Goal: Task Accomplishment & Management: Manage account settings

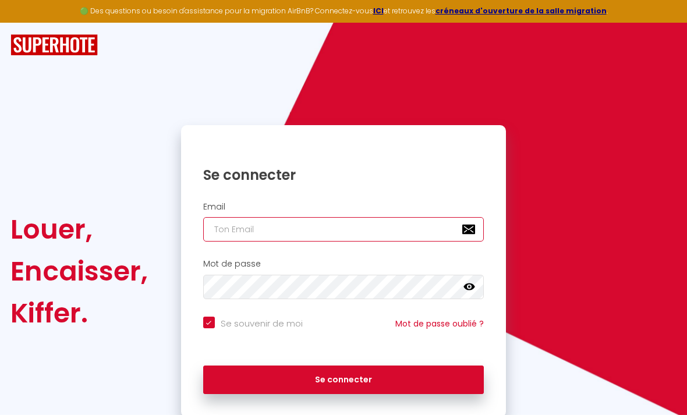
click at [330, 231] on input "email" at bounding box center [343, 229] width 281 height 24
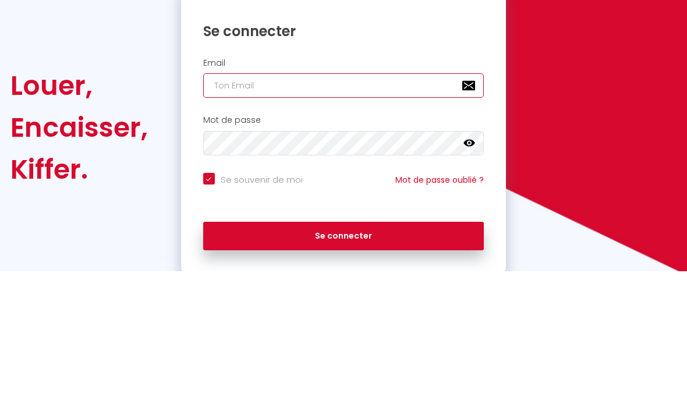
type input "c"
checkbox input "true"
type input "cd"
checkbox input "true"
type input "cdl"
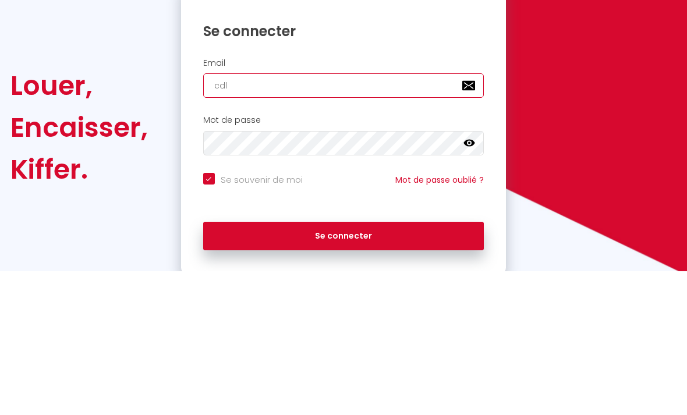
checkbox input "true"
type input "cdlv"
checkbox input "true"
type input "cdlv."
checkbox input "true"
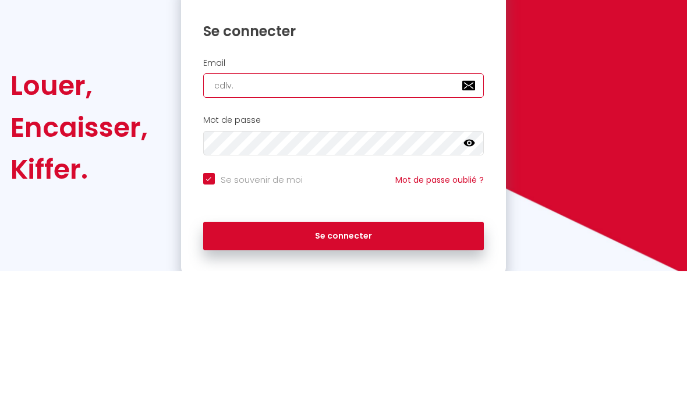
type input "cdlv.f"
checkbox input "true"
type input "[DOMAIN_NAME]"
checkbox input "true"
type input "[DOMAIN_NAME]@"
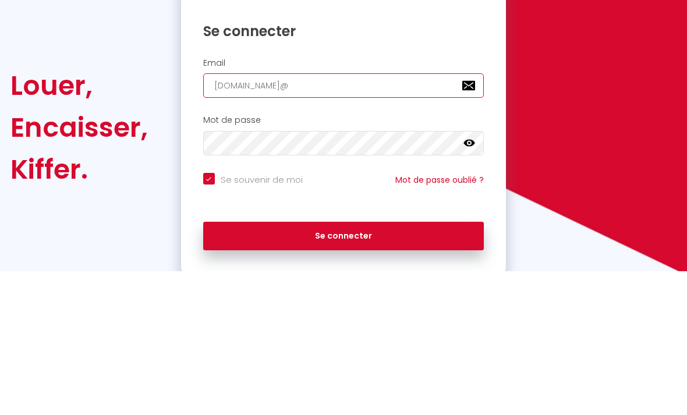
checkbox input "true"
type input "[DOMAIN_NAME]@g"
checkbox input "true"
type input "[DOMAIN_NAME]@gm"
checkbox input "true"
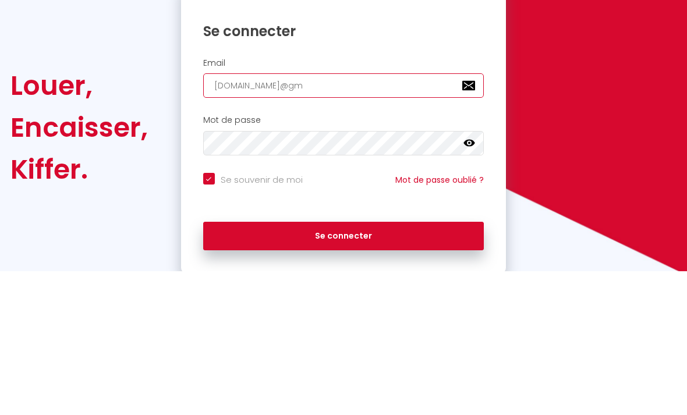
type input "[DOMAIN_NAME]@gma"
checkbox input "true"
type input "[DOMAIN_NAME]@gmai"
checkbox input "true"
type input "[DOMAIN_NAME][EMAIL_ADDRESS]"
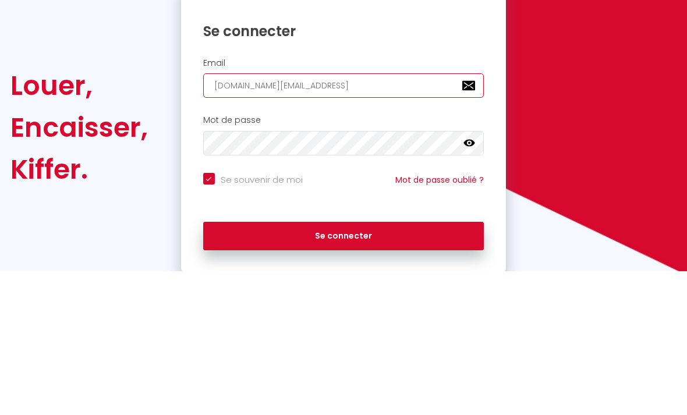
checkbox input "true"
type input "[DOMAIN_NAME][EMAIL_ADDRESS]."
checkbox input "true"
type input "[DOMAIN_NAME]@gmail.c"
checkbox input "true"
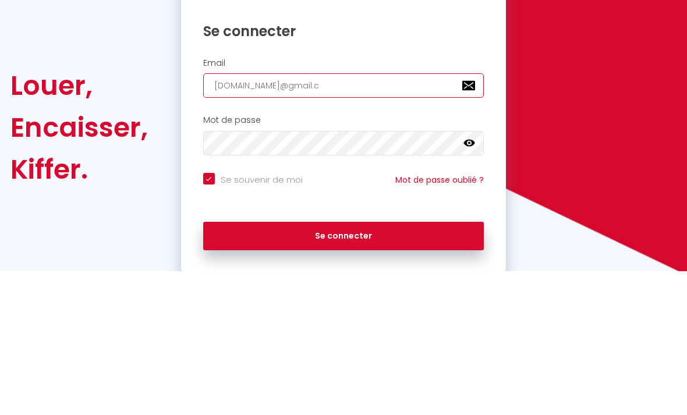
type input "[DOMAIN_NAME][EMAIL_ADDRESS][DOMAIN_NAME]"
checkbox input "true"
type input "[DOMAIN_NAME][EMAIL_ADDRESS][DOMAIN_NAME]"
checkbox input "true"
type input "[DOMAIN_NAME][EMAIL_ADDRESS][DOMAIN_NAME]"
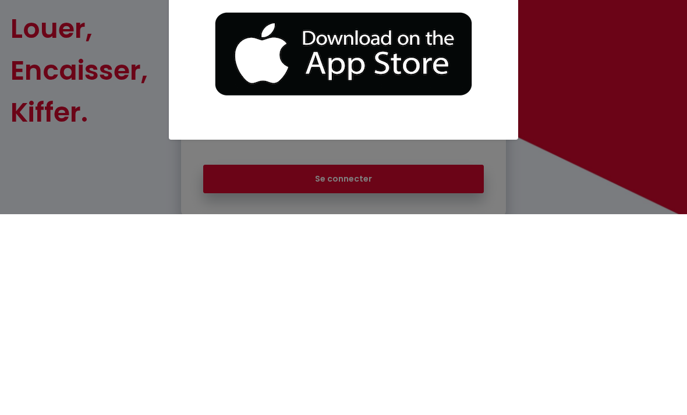
scroll to position [37, 0]
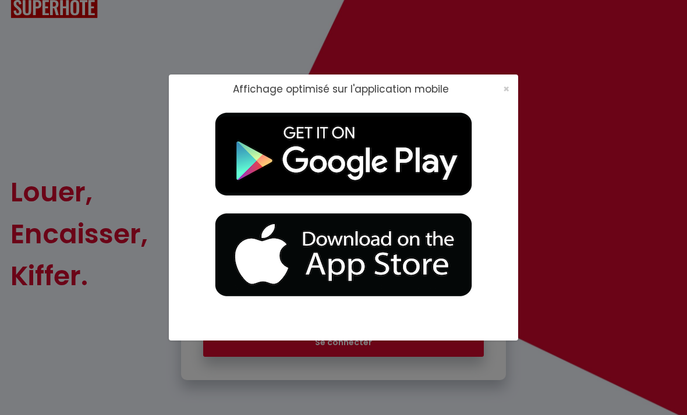
click at [507, 82] on span "×" at bounding box center [506, 89] width 6 height 15
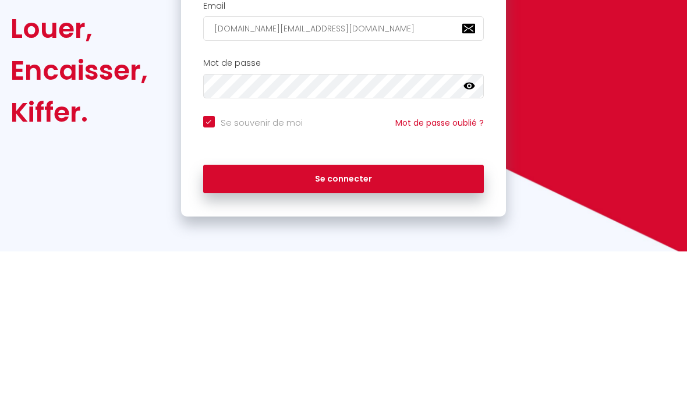
click at [358, 323] on div "Se connecter" at bounding box center [344, 340] width 326 height 35
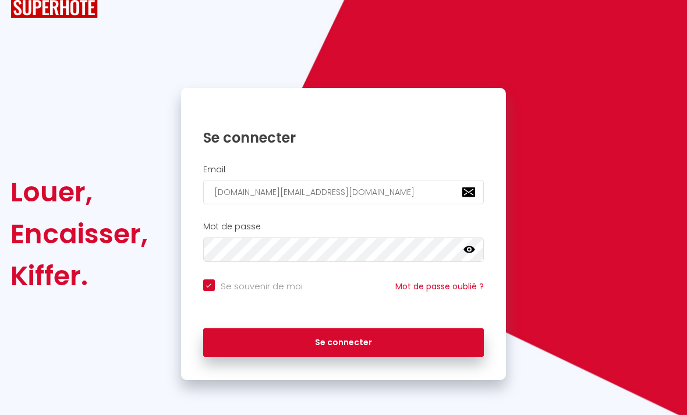
click at [371, 340] on button "Se connecter" at bounding box center [343, 343] width 281 height 29
checkbox input "true"
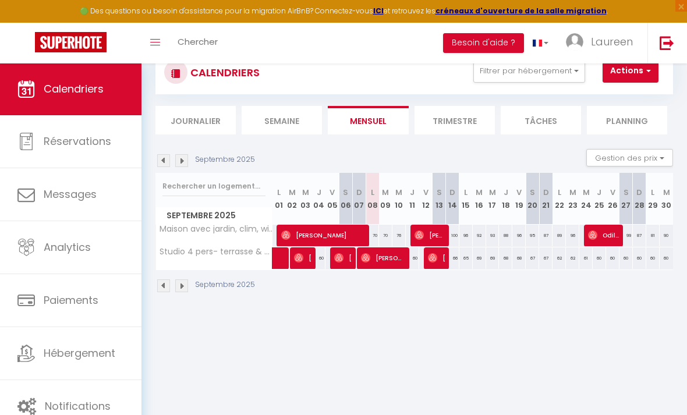
click at [80, 140] on span "Réservations" at bounding box center [78, 141] width 68 height 15
select select "not_cancelled"
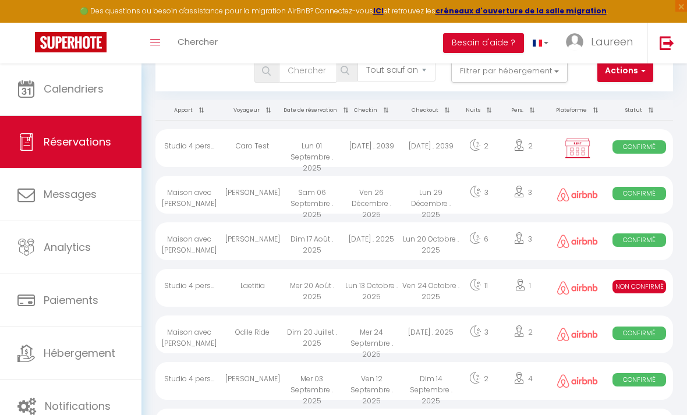
click at [499, 79] on button "Filtrer par hébergement" at bounding box center [509, 70] width 116 height 23
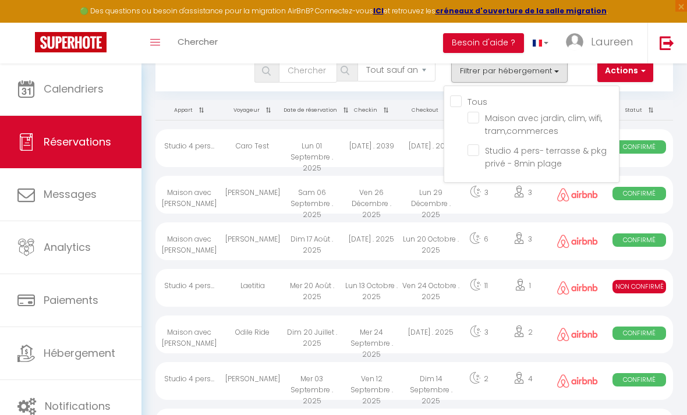
click at [503, 158] on span "Studio 4 pers- terrasse & pkg privé - 8min plage" at bounding box center [546, 157] width 122 height 24
click at [503, 156] on input "Studio 4 pers- terrasse & pkg privé - 8min plage" at bounding box center [543, 150] width 151 height 12
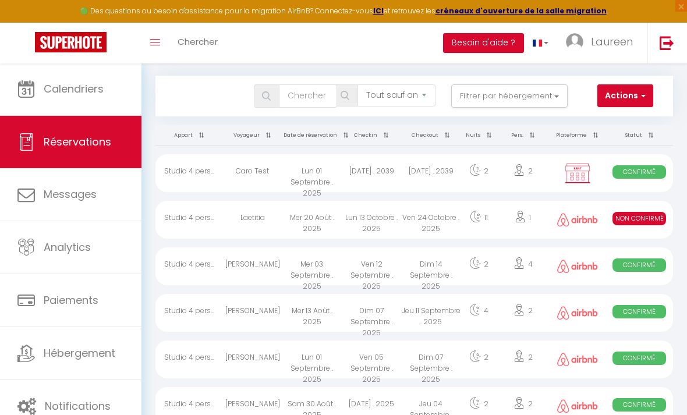
scroll to position [12, 0]
click at [373, 268] on div "Ven 12 Septembre . 2025" at bounding box center [371, 267] width 59 height 38
select select "OK"
select select "0"
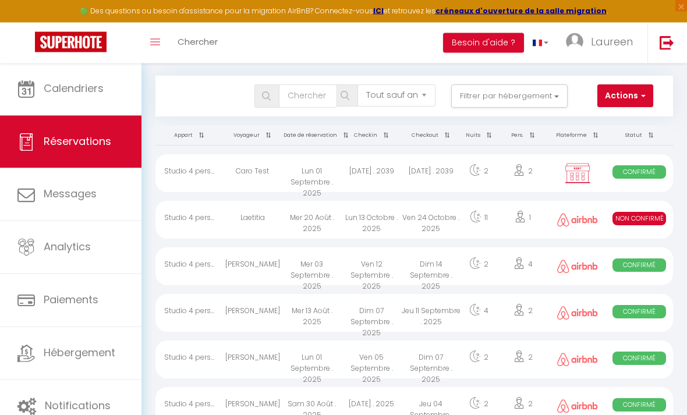
select select "0"
select select "1"
select select
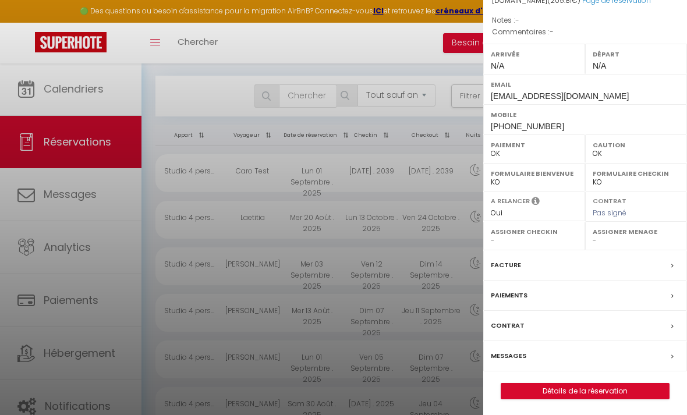
scroll to position [136, 0]
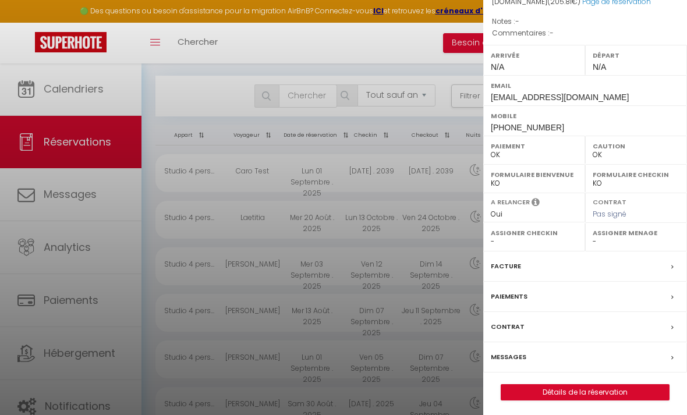
click at [603, 386] on link "Détails de la réservation" at bounding box center [585, 392] width 168 height 15
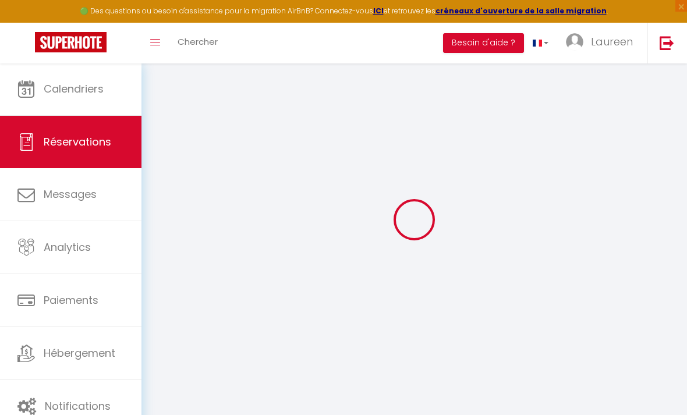
type input "Karine"
type input "Garrigues"
type input "[EMAIL_ADDRESS][DOMAIN_NAME]"
type input "[PHONE_NUMBER]"
select select
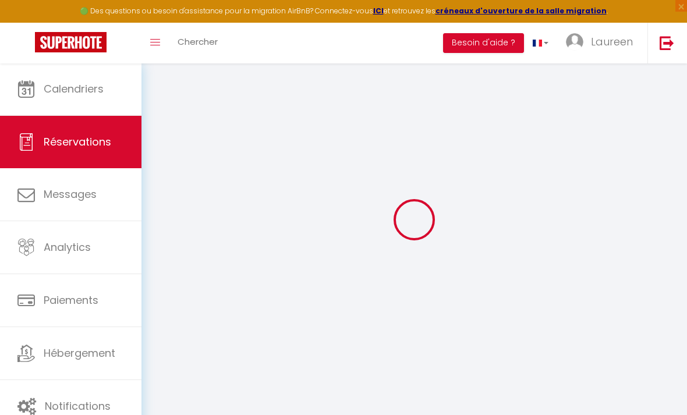
type input "34.92"
select select "75119"
select select "1"
select select
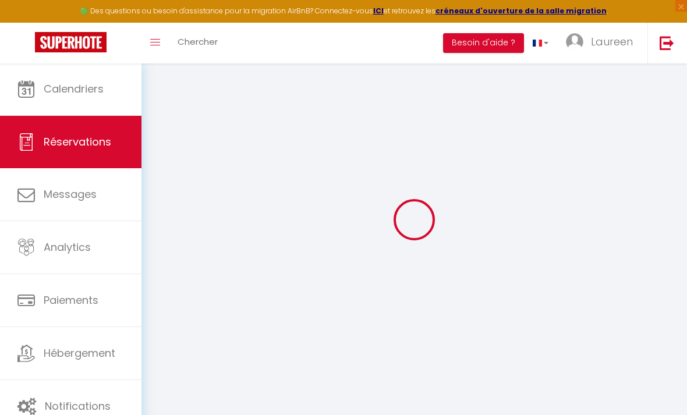
type input "4"
select select "12"
select select
type input "164"
checkbox input "false"
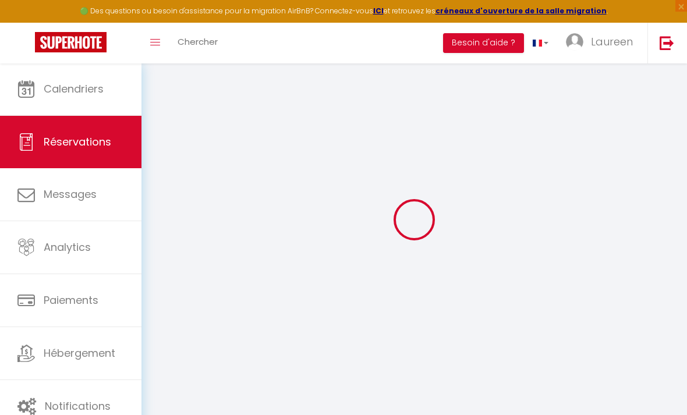
type input "0"
select select "1"
type input "0"
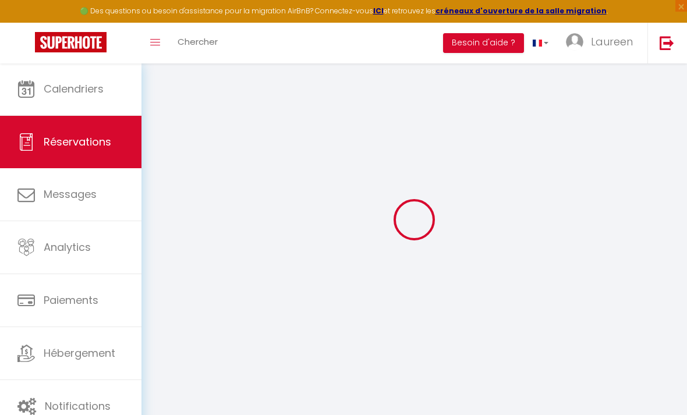
select select
select select "15"
checkbox input "false"
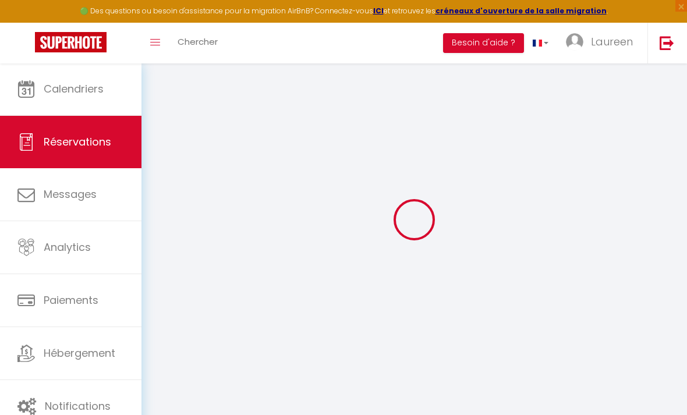
select select
checkbox input "false"
select select
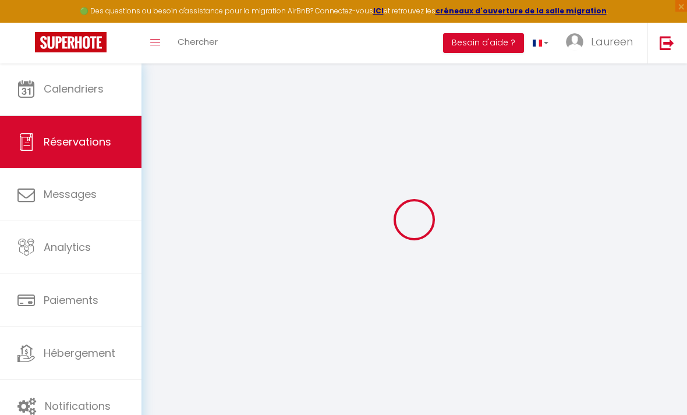
select select
checkbox input "false"
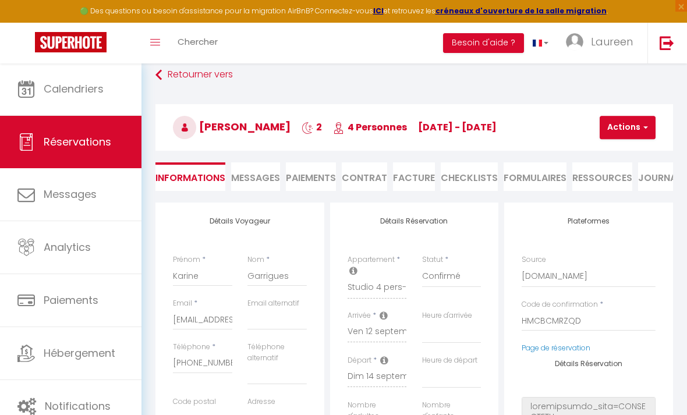
select select
type input "30"
type input "11.81"
select select
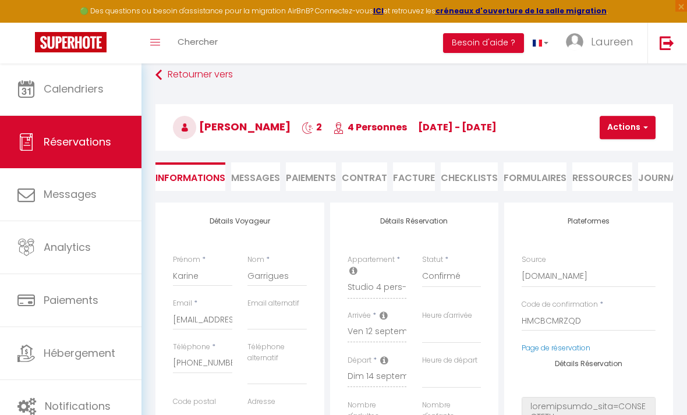
checkbox input "false"
select select
checkbox input "false"
select select
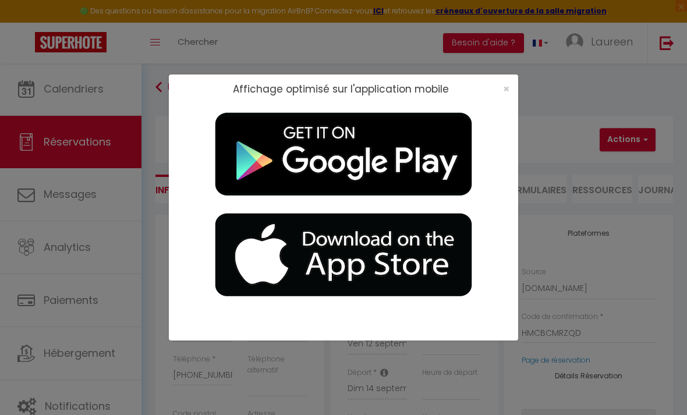
click at [508, 96] on span "×" at bounding box center [506, 89] width 6 height 15
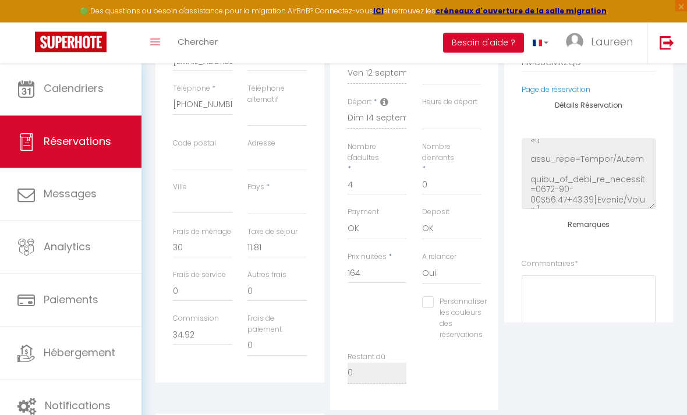
scroll to position [-3, 0]
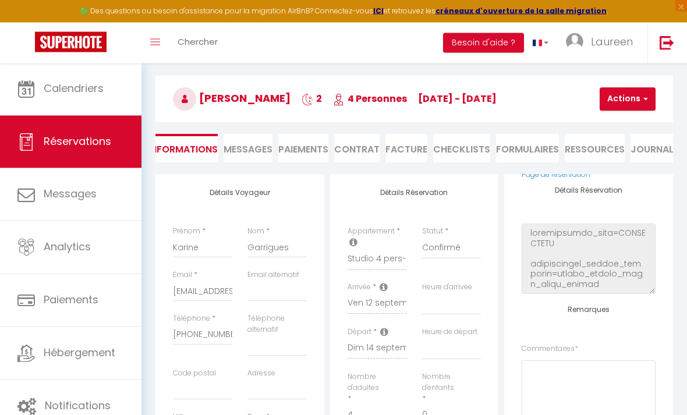
click at [87, 346] on span "Hébergement" at bounding box center [80, 353] width 72 height 15
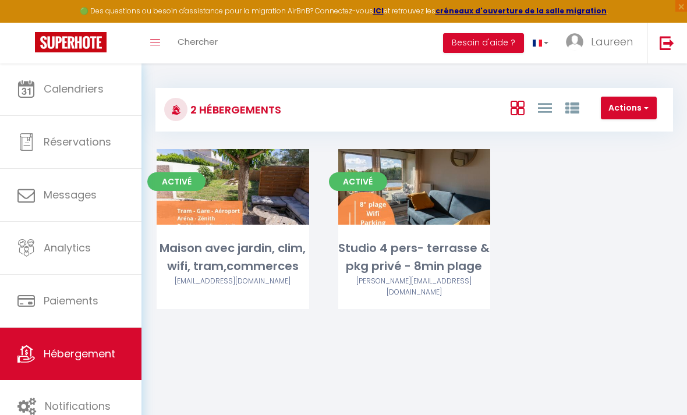
click at [420, 189] on link "Editer" at bounding box center [414, 186] width 70 height 23
select select "3"
select select "2"
select select "1"
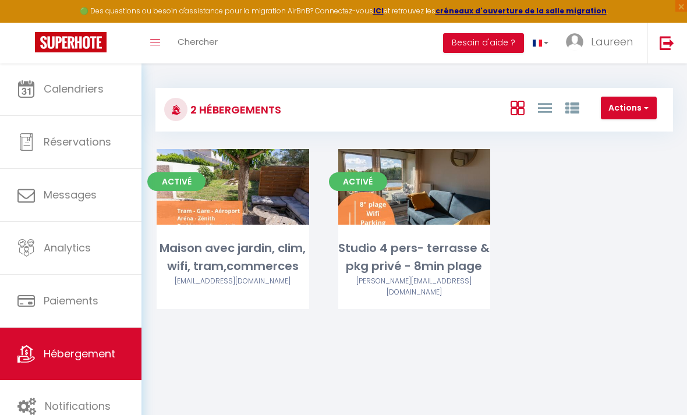
select select "28"
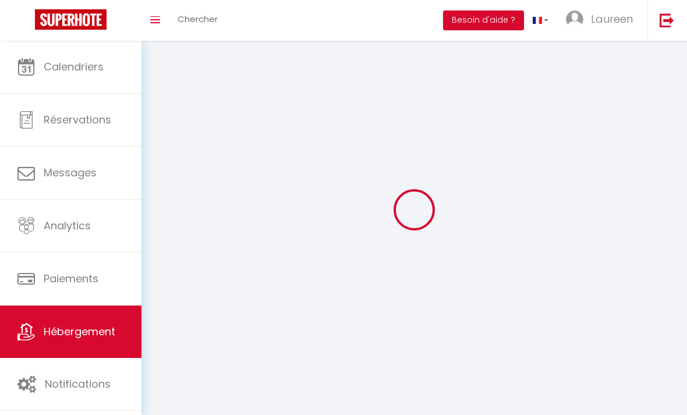
select select
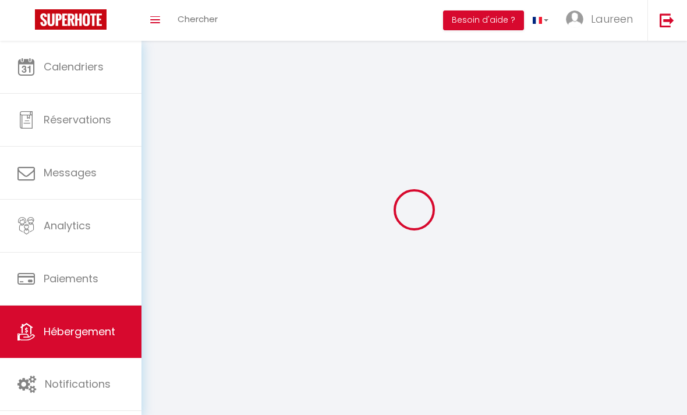
select select
checkbox input "false"
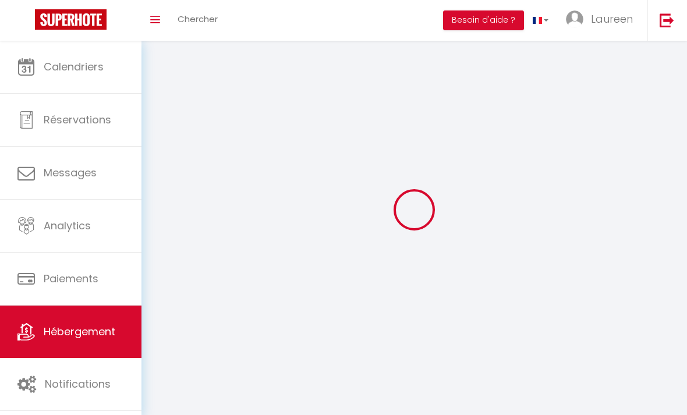
checkbox input "false"
select select
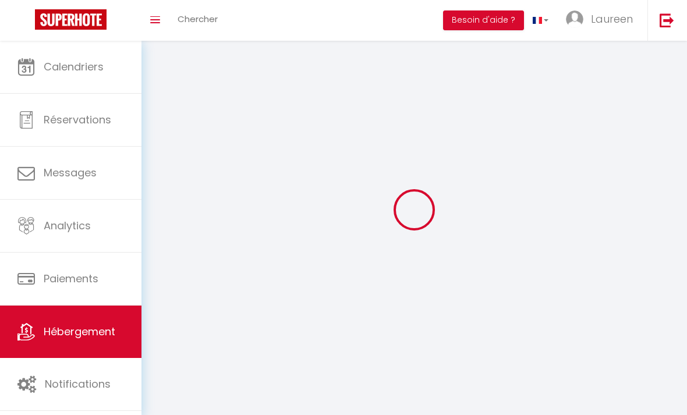
select select
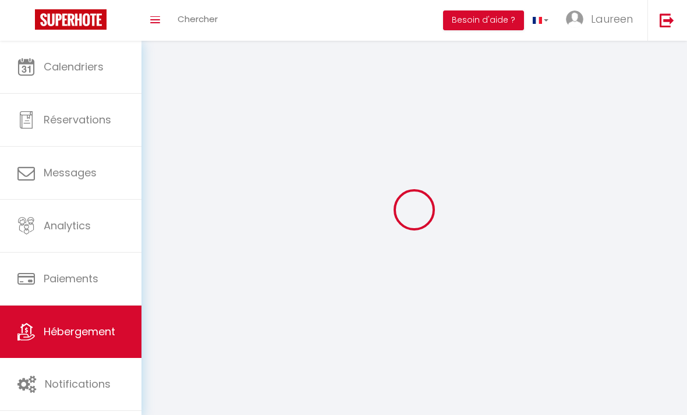
checkbox input "false"
select select
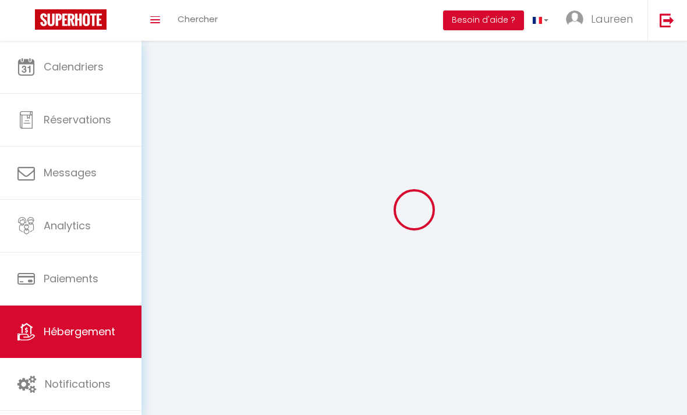
select select
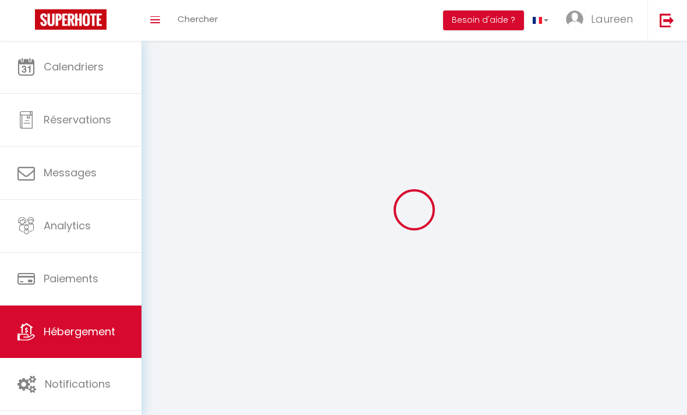
select select
checkbox input "false"
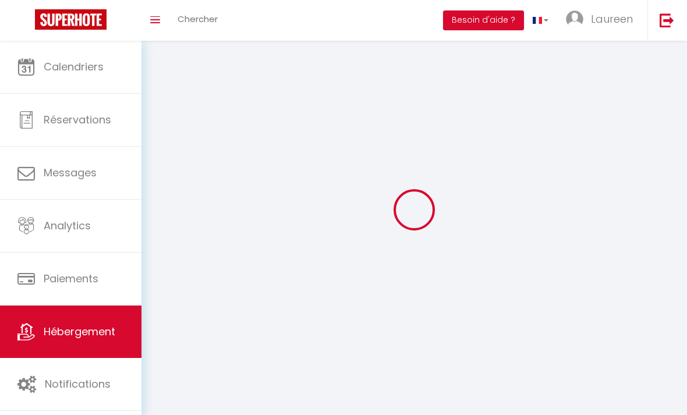
checkbox input "false"
select select
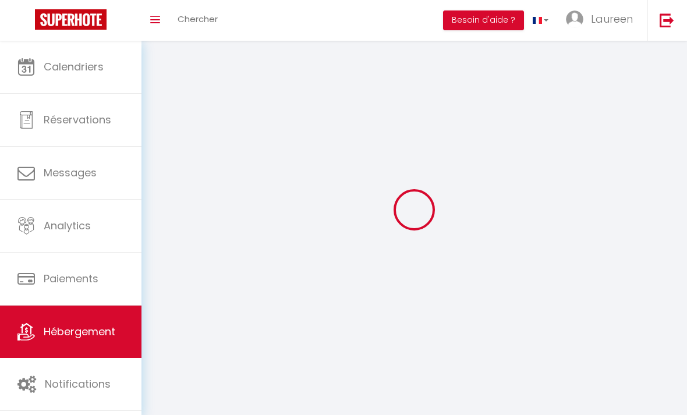
select select
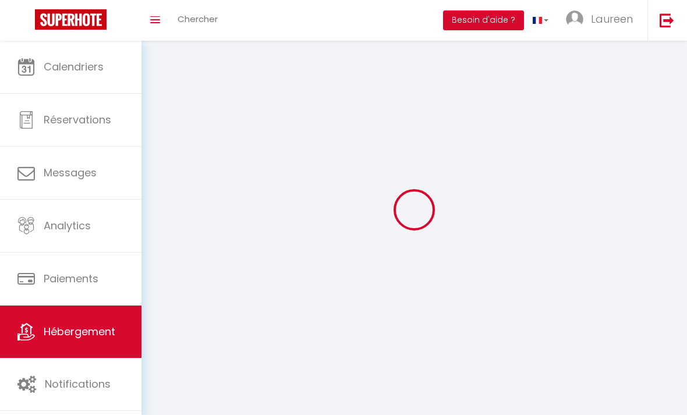
select select
checkbox input "false"
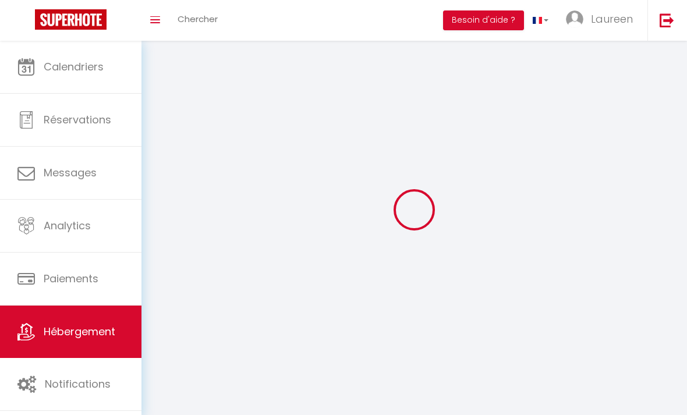
select select
type input "Studio 4 pers- terrasse & pkg privé - 8min plage"
select select "0"
type input "60"
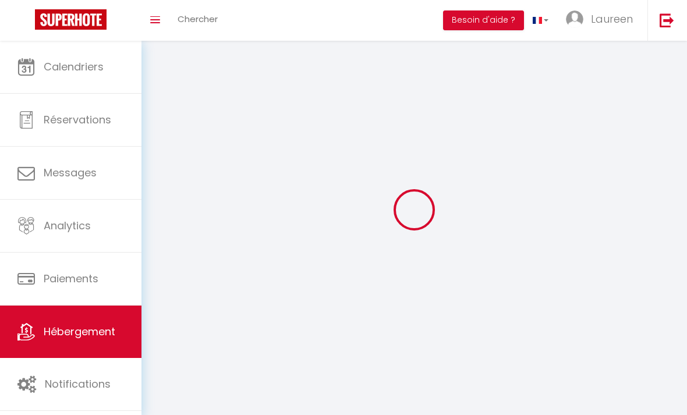
type input "30"
select select
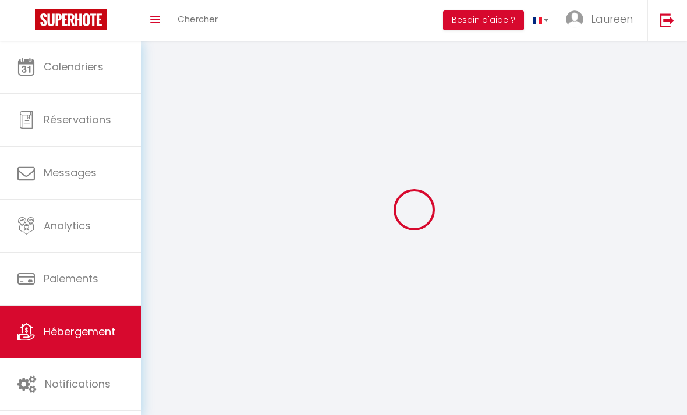
select select
type input "[STREET_ADDRESS][PERSON_NAME]"
type input "34130"
type input "Mauguio"
select select
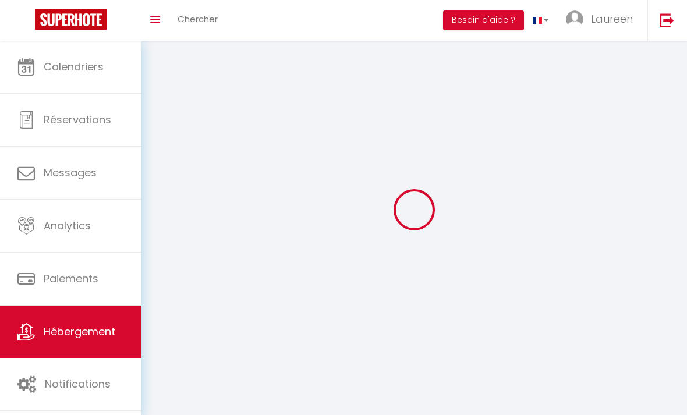
type input "[DOMAIN_NAME][EMAIL_ADDRESS][DOMAIN_NAME]"
select select
checkbox input "false"
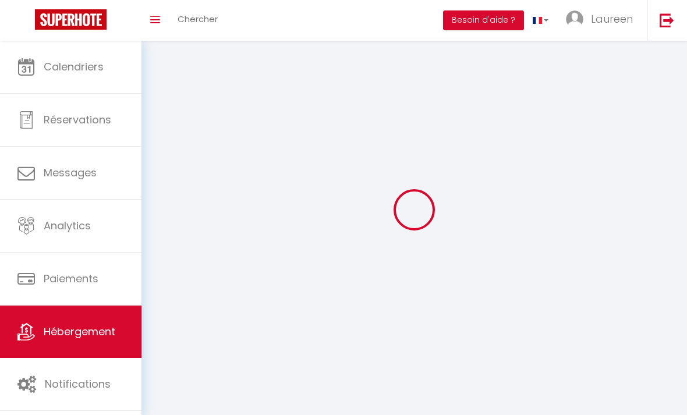
checkbox input "false"
type input "0"
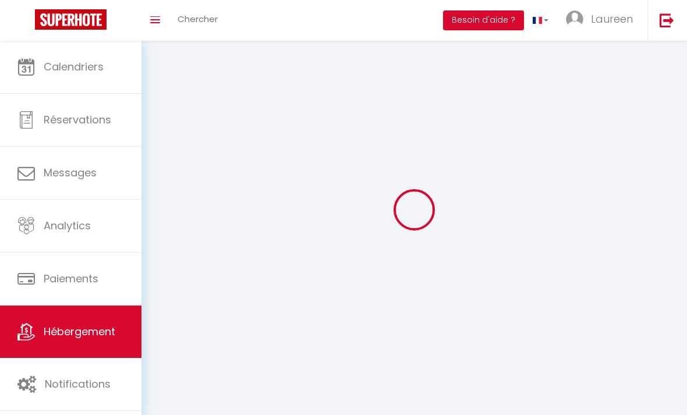
select select
checkbox input "false"
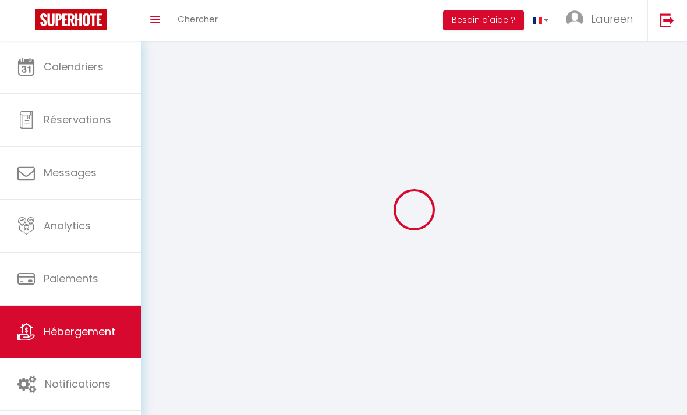
checkbox input "false"
select select
checkbox input "false"
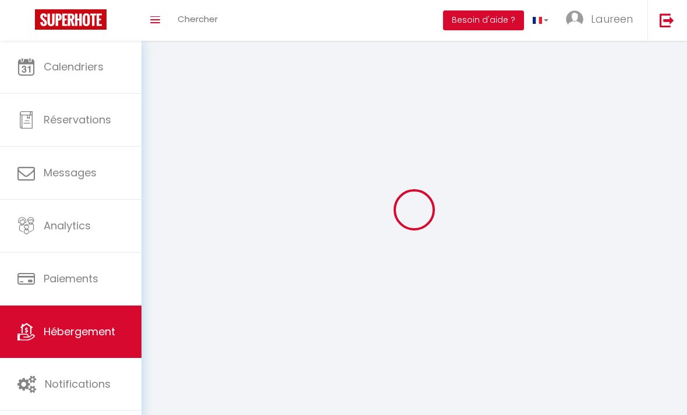
checkbox input "false"
select select
checkbox input "false"
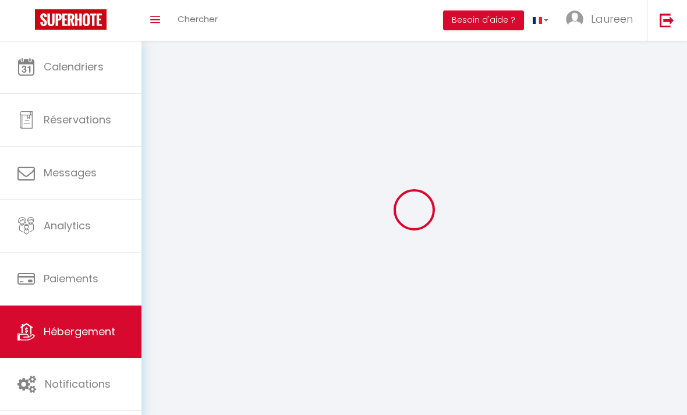
checkbox input "false"
select select
checkbox input "false"
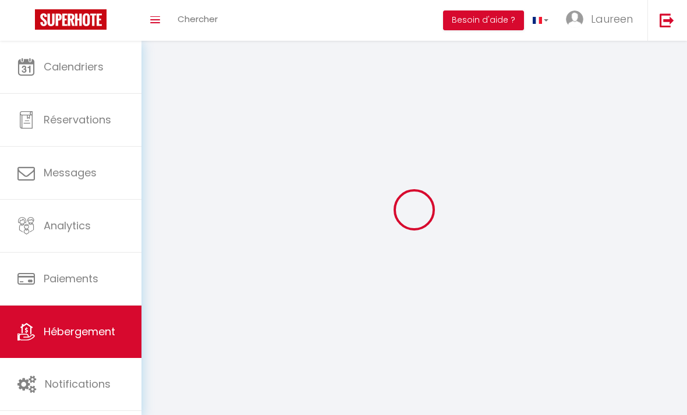
checkbox input "false"
select select "15:00"
select select "23:45"
select select "11:00"
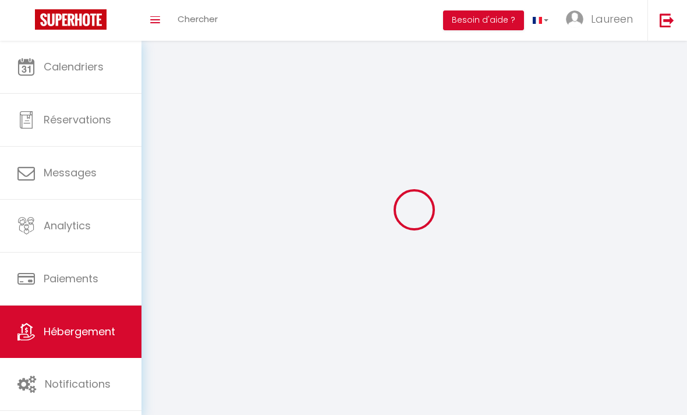
select select "30"
select select "120"
select select "IgloohomeV2"
select select "2"
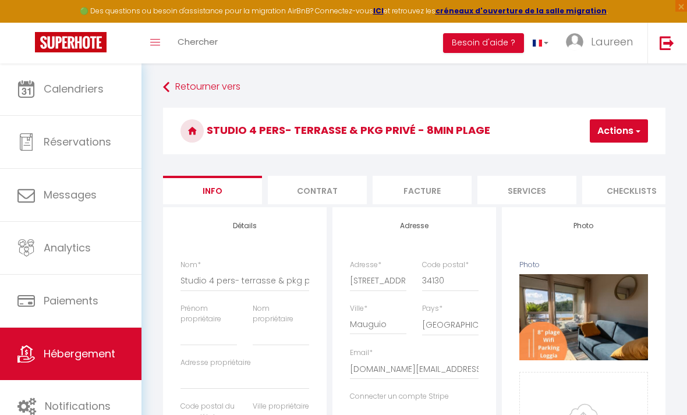
click at [526, 188] on li "Services" at bounding box center [527, 190] width 99 height 29
checkbox input "true"
checkbox input "false"
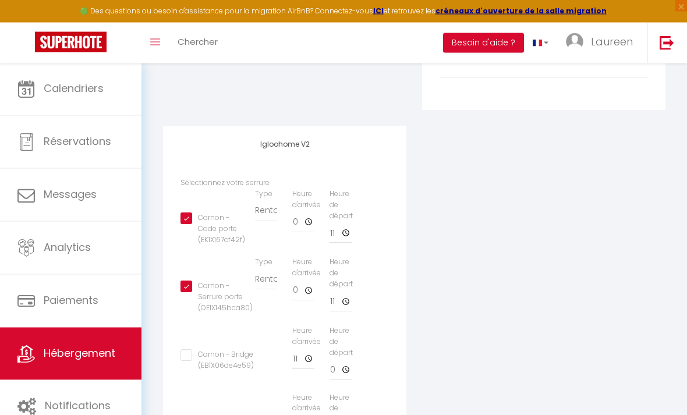
scroll to position [380, 0]
click at [188, 280] on input "Carnon - Serrure porte (OE1X145bca80)" at bounding box center [217, 286] width 72 height 12
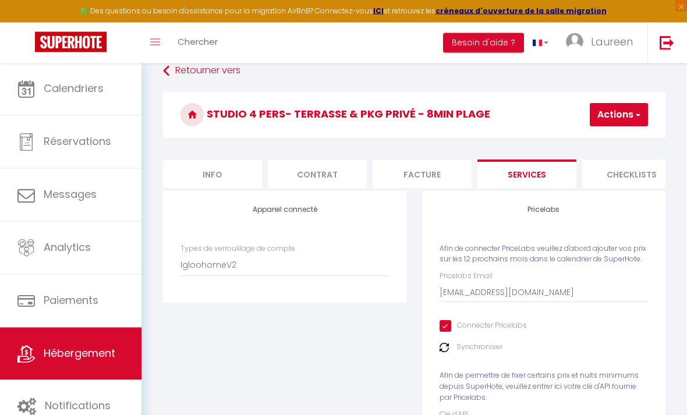
scroll to position [0, 0]
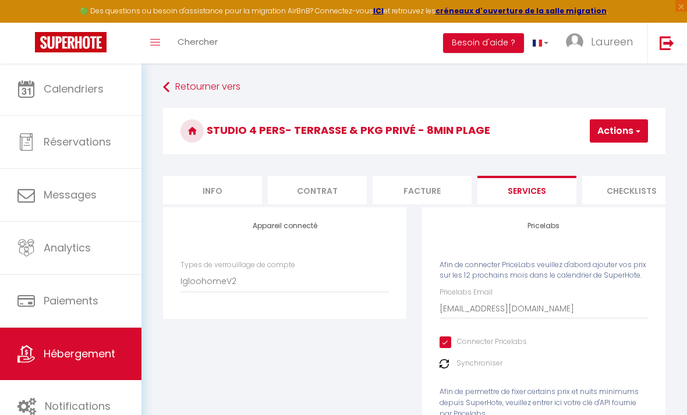
click at [630, 124] on button "Actions" at bounding box center [619, 130] width 58 height 23
click at [604, 154] on link "Enregistrer" at bounding box center [602, 156] width 92 height 15
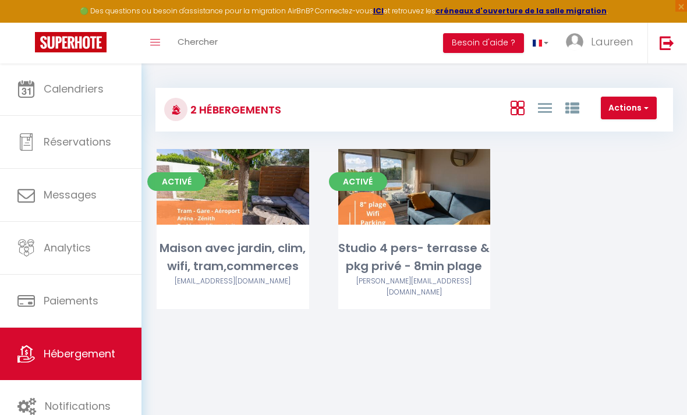
click at [605, 44] on span "Laureen" at bounding box center [612, 41] width 42 height 15
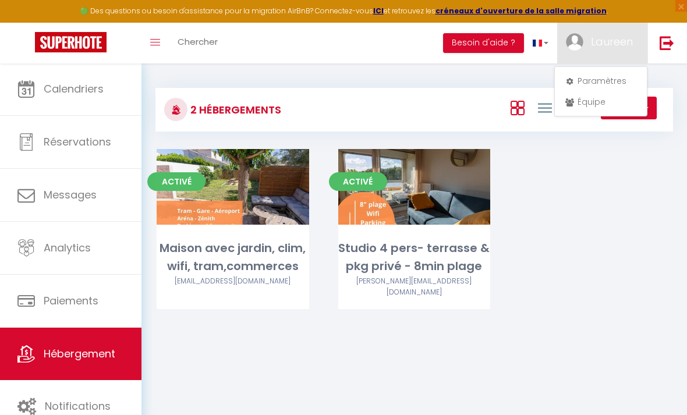
click at [599, 76] on link "Paramètres" at bounding box center [601, 81] width 86 height 20
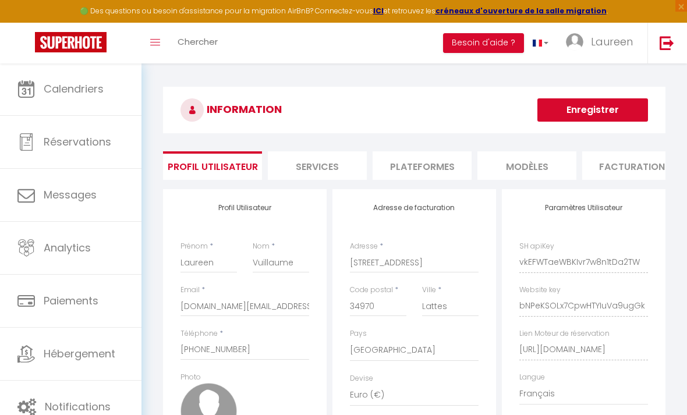
click at [612, 48] on span "Laureen" at bounding box center [612, 41] width 42 height 15
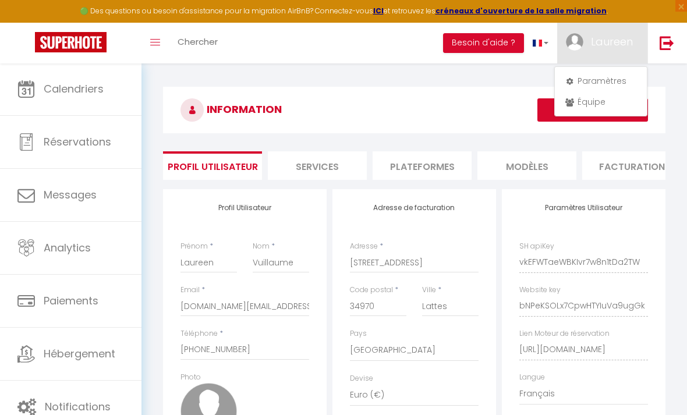
click at [597, 79] on link "Paramètres" at bounding box center [601, 81] width 86 height 20
click at [606, 82] on link "Paramètres" at bounding box center [601, 81] width 86 height 20
click at [599, 77] on link "Paramètres" at bounding box center [601, 81] width 86 height 20
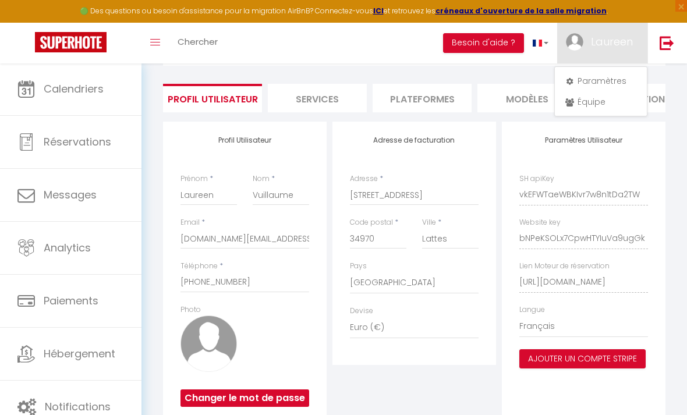
scroll to position [45, 0]
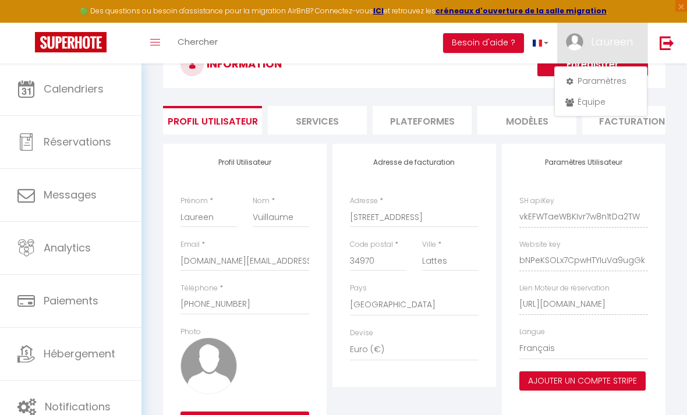
click at [331, 123] on div at bounding box center [343, 207] width 687 height 415
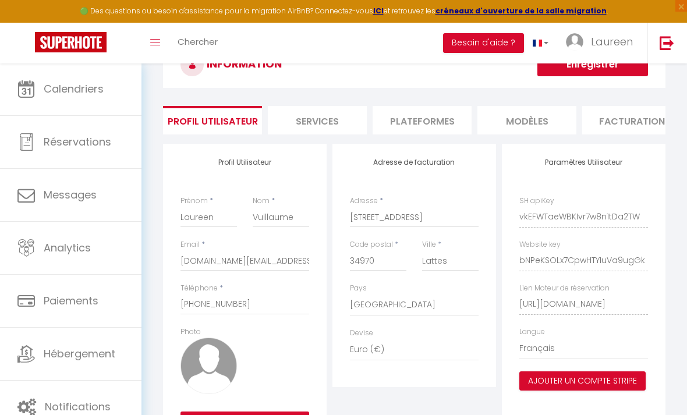
click at [324, 121] on li "Services" at bounding box center [317, 120] width 99 height 29
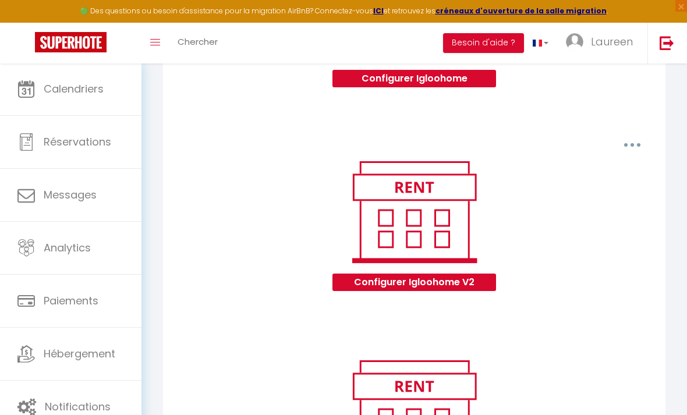
scroll to position [1072, 0]
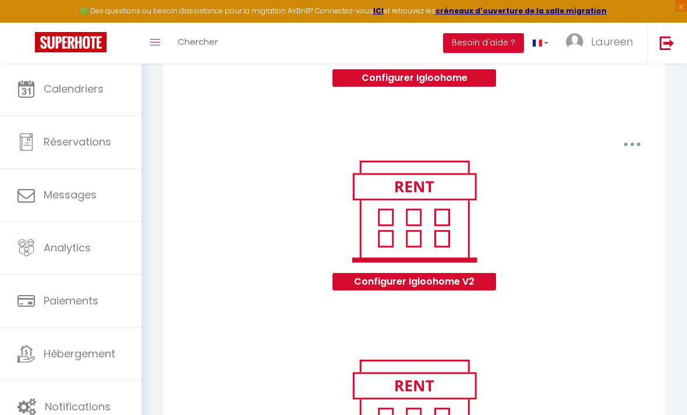
click at [451, 277] on button "Configurer Igloohome V2" at bounding box center [415, 281] width 164 height 17
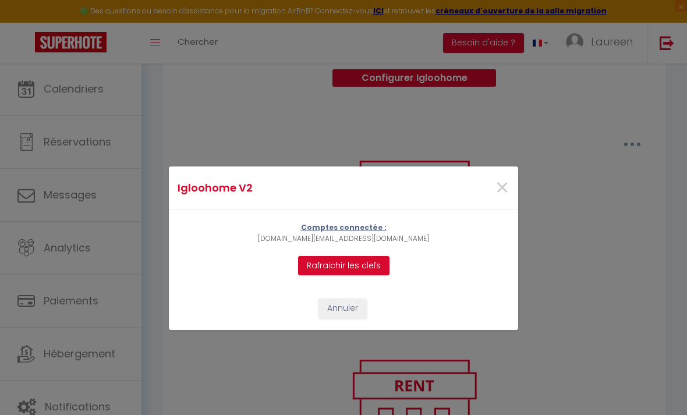
click at [503, 206] on span "×" at bounding box center [502, 188] width 15 height 35
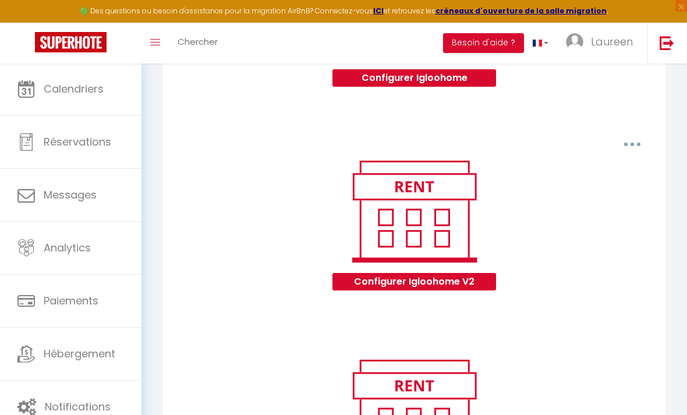
click at [79, 348] on span "Hébergement" at bounding box center [80, 354] width 72 height 15
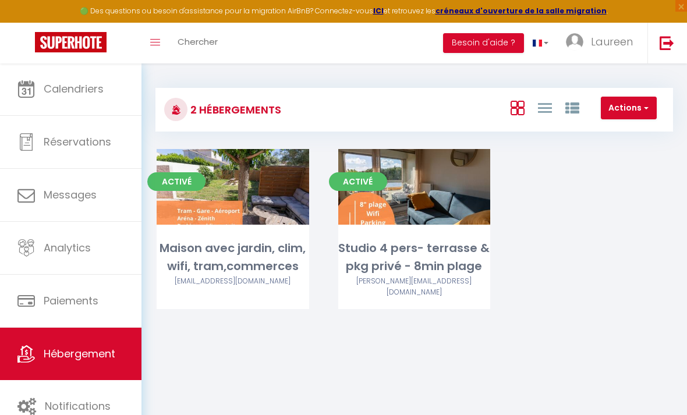
click at [414, 184] on link "Editer" at bounding box center [414, 186] width 70 height 23
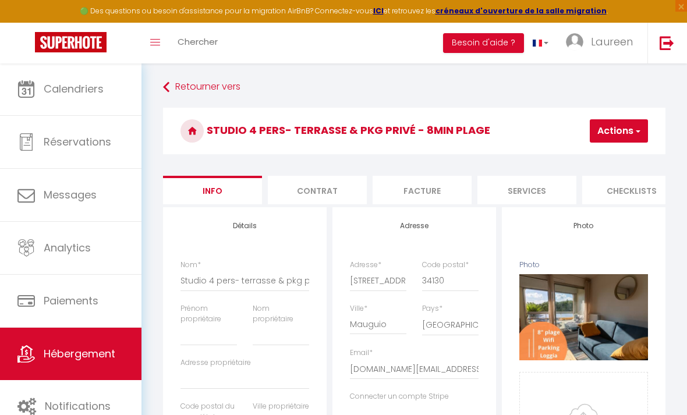
click at [542, 190] on li "Services" at bounding box center [527, 190] width 99 height 29
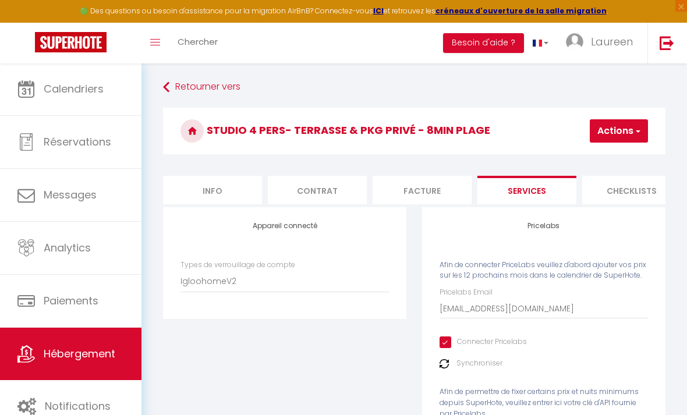
click at [624, 130] on button "Actions" at bounding box center [619, 130] width 58 height 23
click at [602, 156] on link "Enregistrer" at bounding box center [602, 156] width 92 height 15
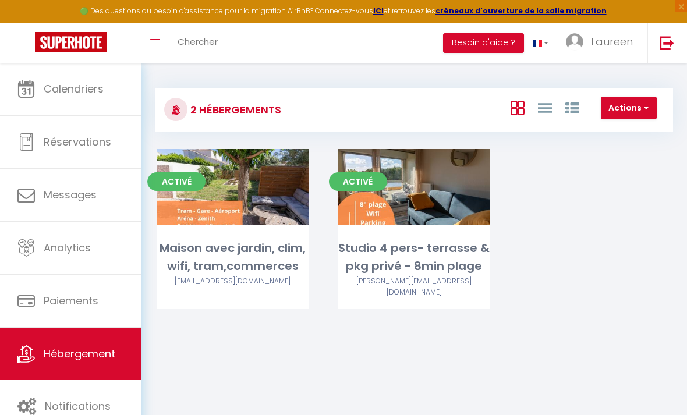
click at [93, 137] on span "Réservations" at bounding box center [78, 142] width 68 height 15
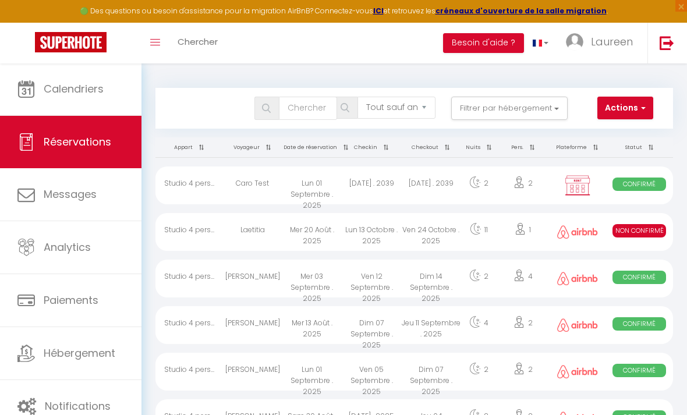
click at [517, 104] on button "Filtrer par hébergement" at bounding box center [509, 108] width 116 height 23
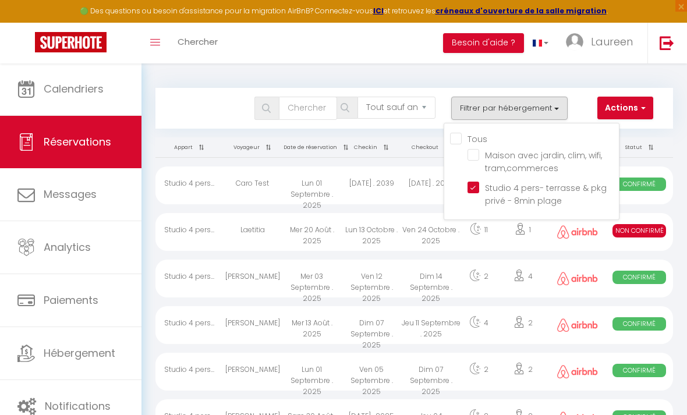
click at [502, 102] on div at bounding box center [343, 207] width 687 height 415
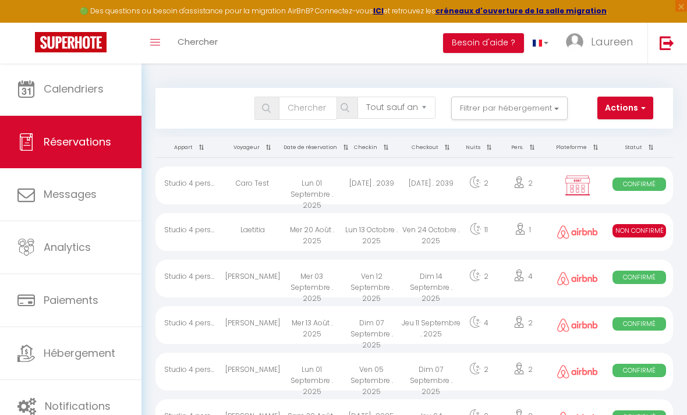
click at [373, 280] on div "Ven 12 Septembre . 2025" at bounding box center [371, 279] width 59 height 38
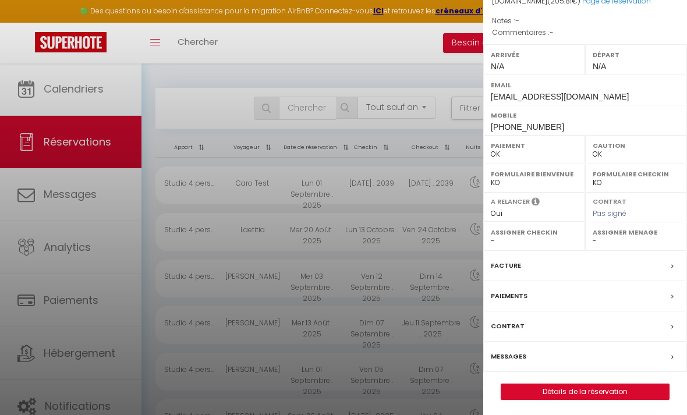
scroll to position [136, 0]
click at [592, 388] on link "Détails de la réservation" at bounding box center [585, 392] width 168 height 15
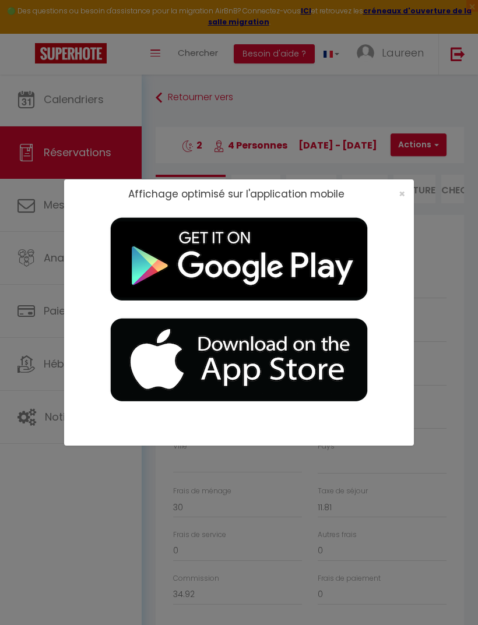
click at [402, 201] on span "×" at bounding box center [401, 193] width 6 height 15
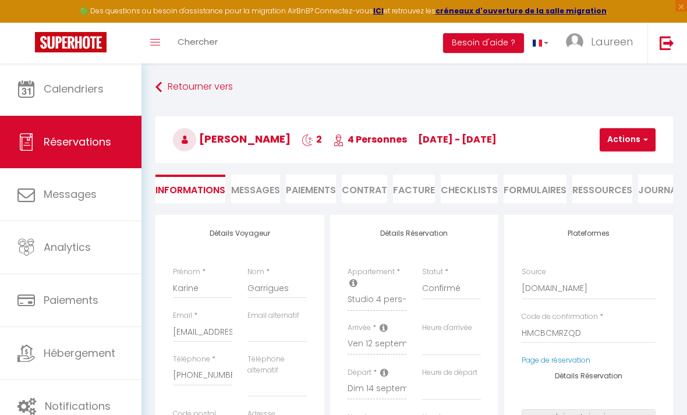
click at [90, 359] on span "Hébergement" at bounding box center [80, 353] width 72 height 15
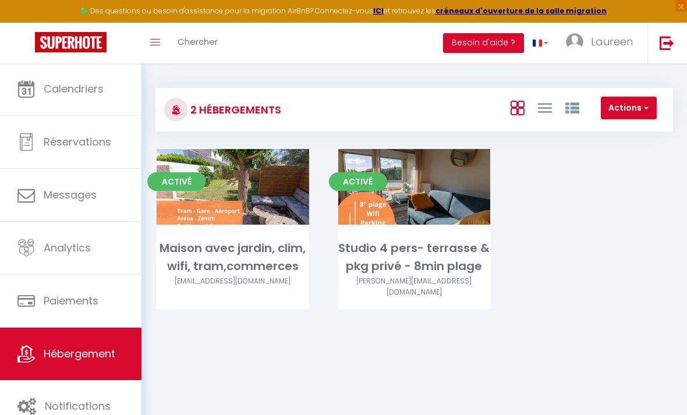
click at [416, 182] on link "Editer" at bounding box center [414, 186] width 70 height 23
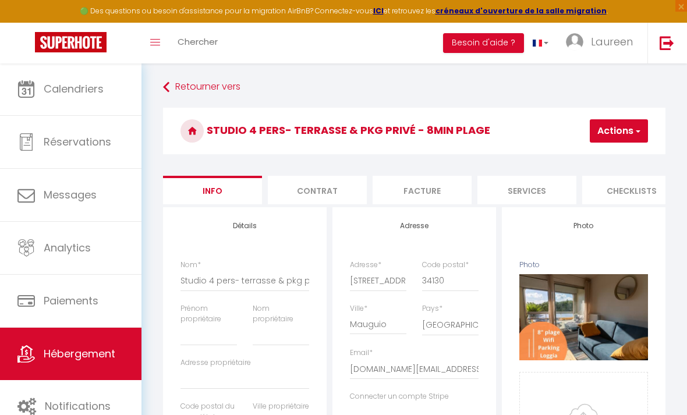
click at [522, 192] on li "Services" at bounding box center [527, 190] width 99 height 29
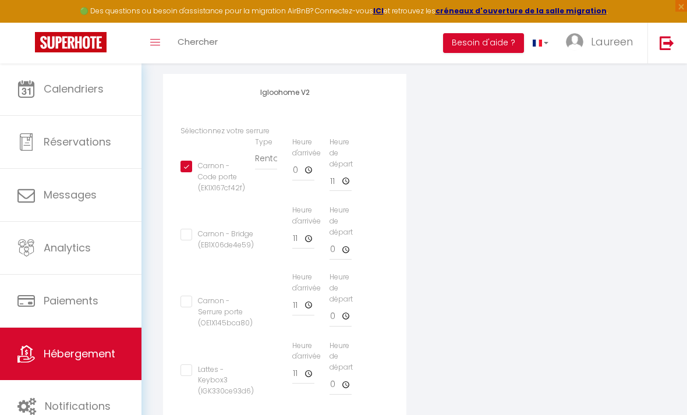
scroll to position [434, 0]
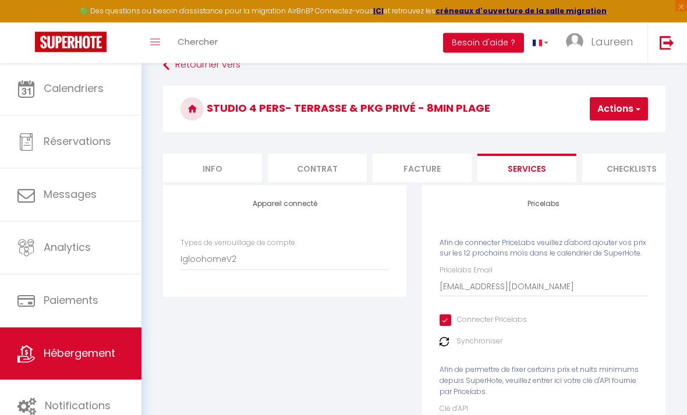
click at [637, 112] on span "button" at bounding box center [638, 110] width 8 height 12
click at [603, 132] on link "Enregistrer" at bounding box center [602, 134] width 92 height 15
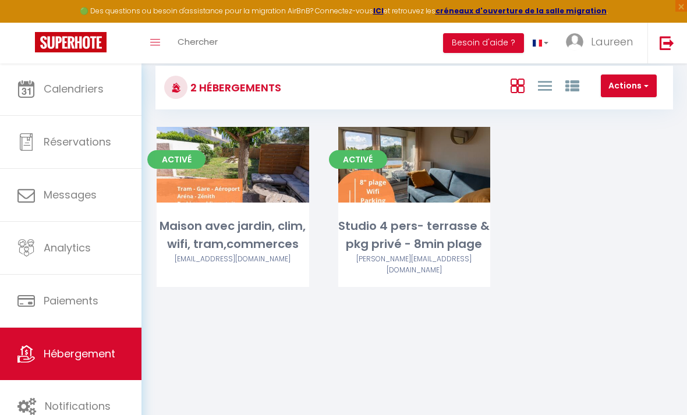
click at [418, 157] on link "Editer" at bounding box center [414, 164] width 70 height 23
click at [417, 169] on link "Editer" at bounding box center [414, 164] width 70 height 23
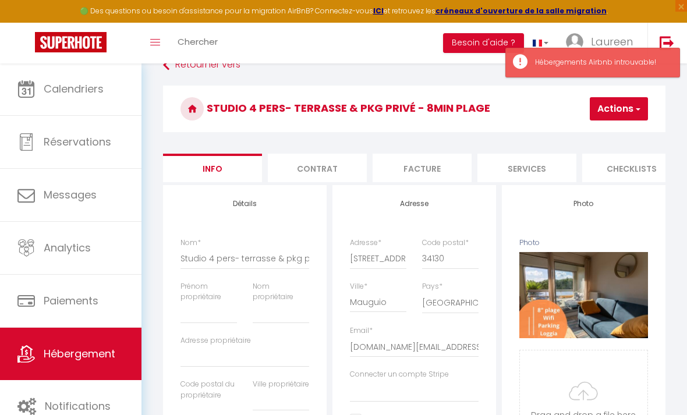
click at [532, 167] on li "Services" at bounding box center [527, 168] width 99 height 29
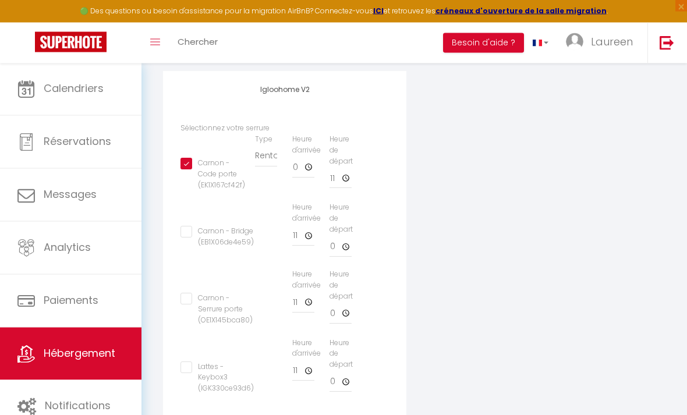
scroll to position [434, 0]
click at [94, 143] on span "Réservations" at bounding box center [78, 142] width 68 height 15
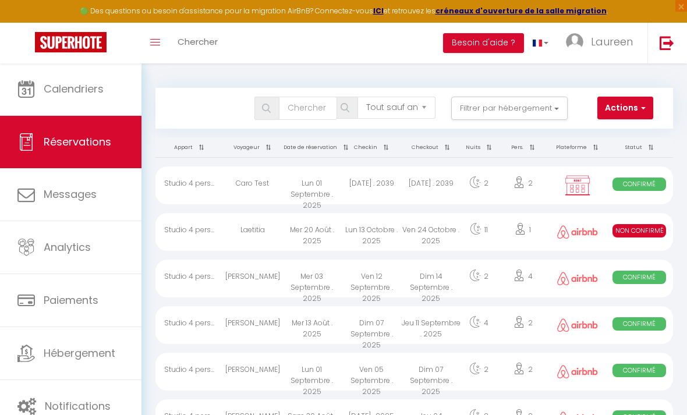
click at [319, 278] on div "Mer 03 Septembre . 2025" at bounding box center [311, 279] width 59 height 38
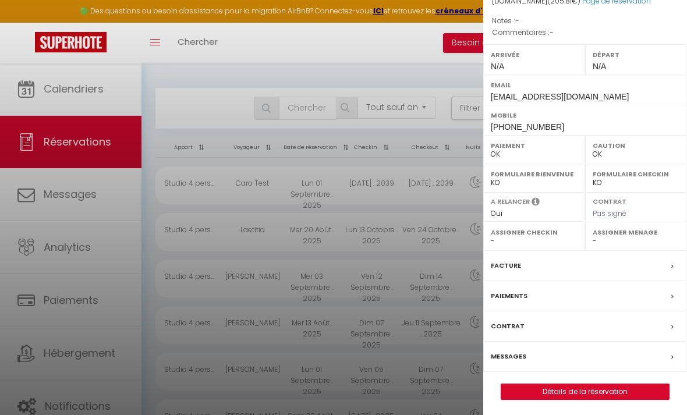
scroll to position [136, 0]
click at [614, 385] on link "Détails de la réservation" at bounding box center [585, 392] width 168 height 15
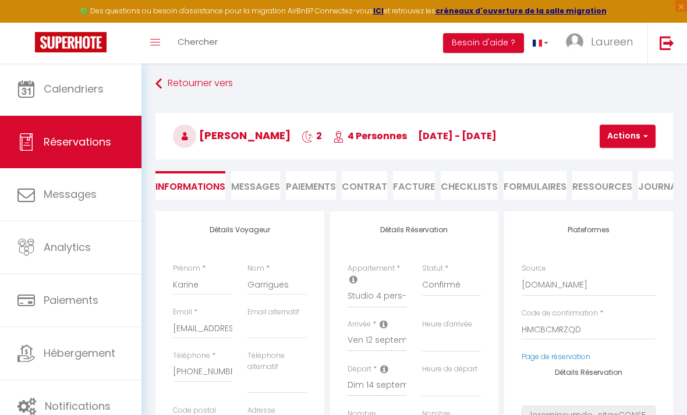
scroll to position [5, 0]
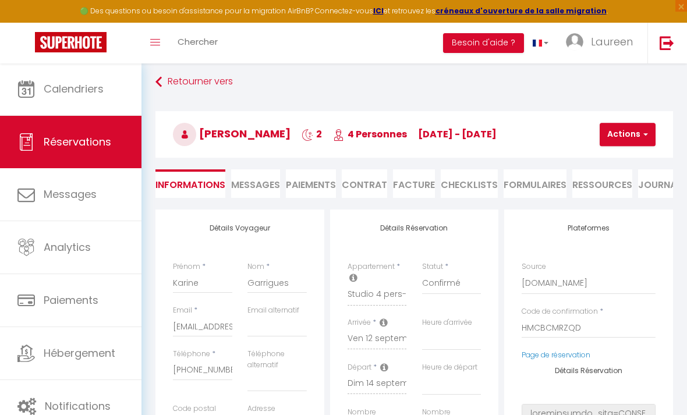
click at [278, 182] on span "Messages" at bounding box center [255, 184] width 49 height 13
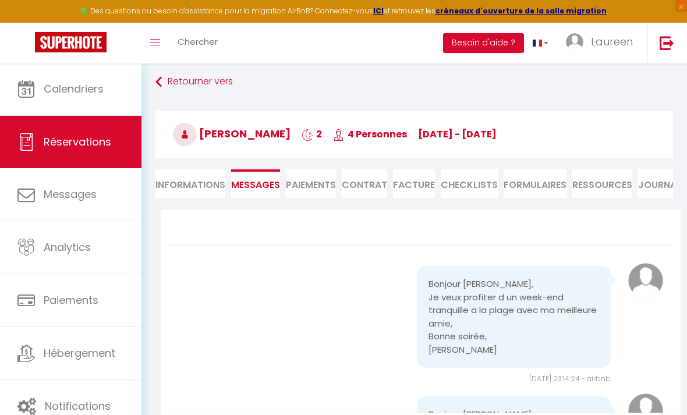
click at [315, 174] on li "Paiements" at bounding box center [311, 183] width 50 height 29
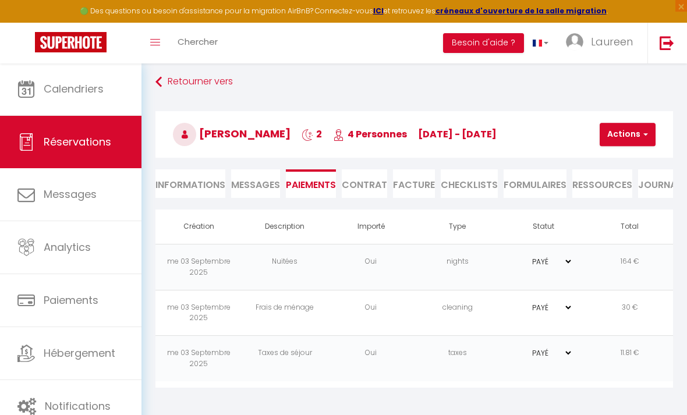
click at [365, 176] on li "Contrat" at bounding box center [364, 183] width 45 height 29
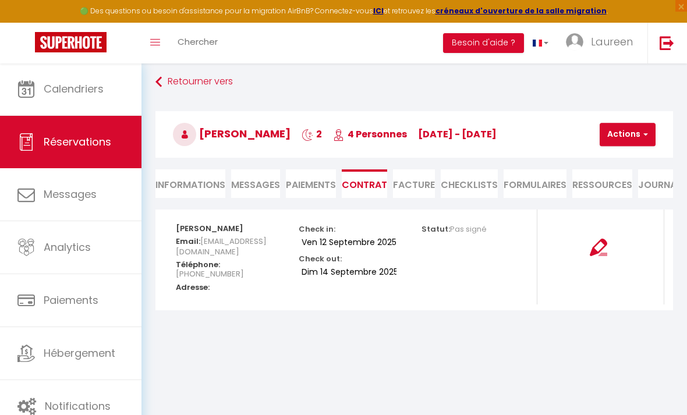
click at [417, 178] on li "Facture" at bounding box center [414, 183] width 42 height 29
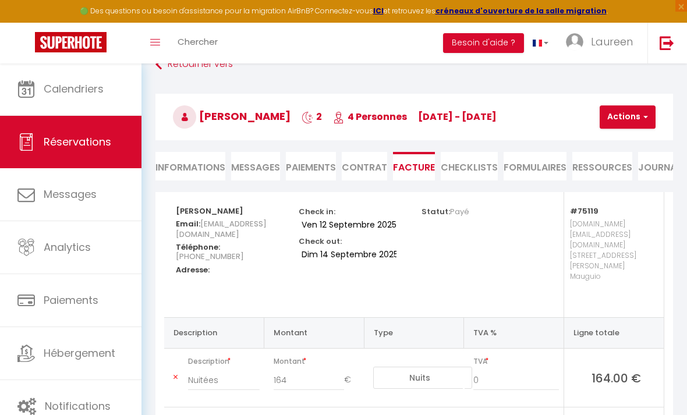
scroll to position [26, 0]
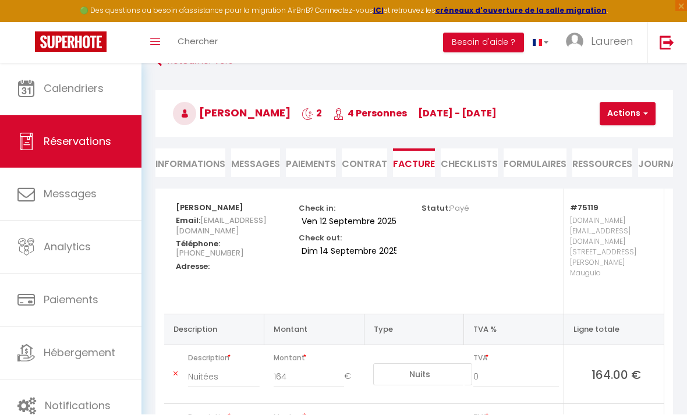
click at [480, 156] on li "CHECKLISTS" at bounding box center [469, 163] width 57 height 29
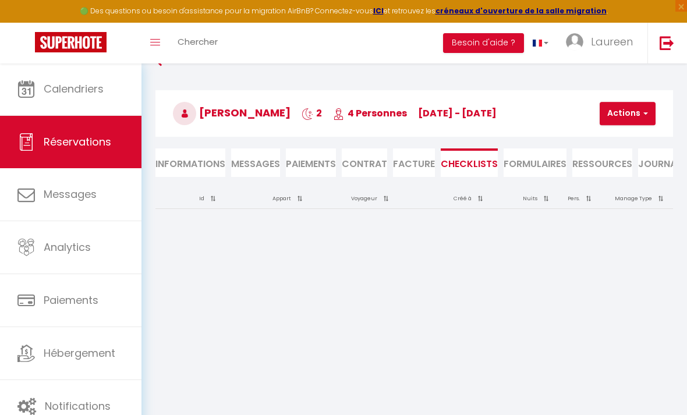
click at [537, 157] on li "FORMULAIRES" at bounding box center [535, 163] width 63 height 29
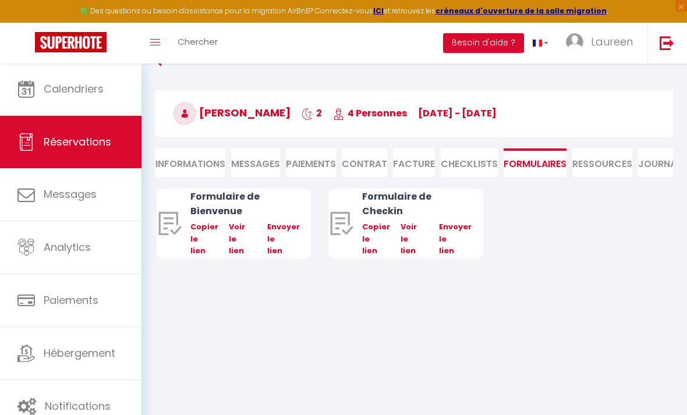
click at [606, 159] on li "Ressources" at bounding box center [603, 163] width 60 height 29
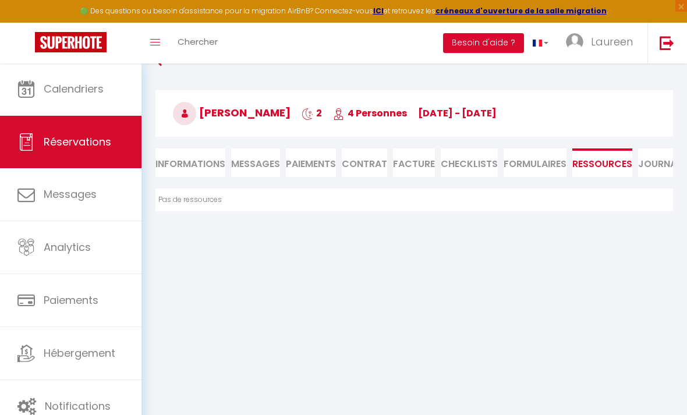
click at [661, 154] on li "Journal" at bounding box center [659, 163] width 43 height 29
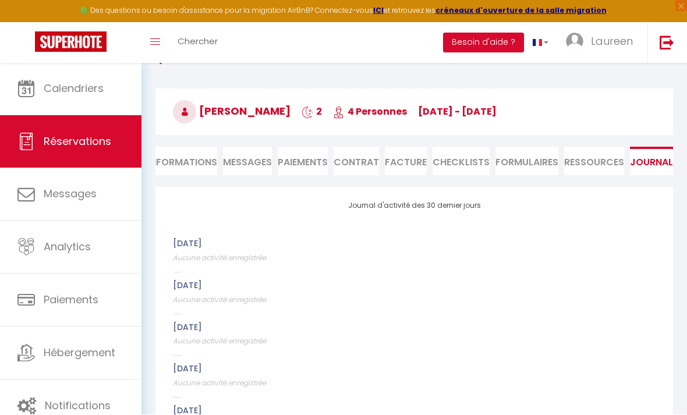
scroll to position [0, 8]
click at [213, 159] on li "Informations" at bounding box center [183, 161] width 70 height 29
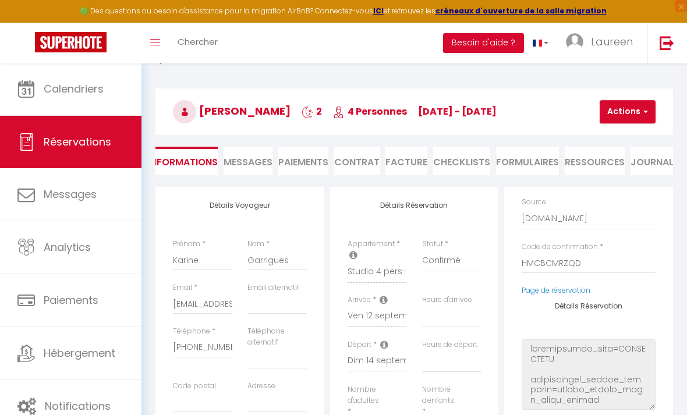
scroll to position [43, 0]
click at [575, 281] on div "Code de confirmation * HMCBCMRZQD" at bounding box center [588, 263] width 149 height 44
click at [571, 286] on link "Page de réservation" at bounding box center [556, 290] width 69 height 10
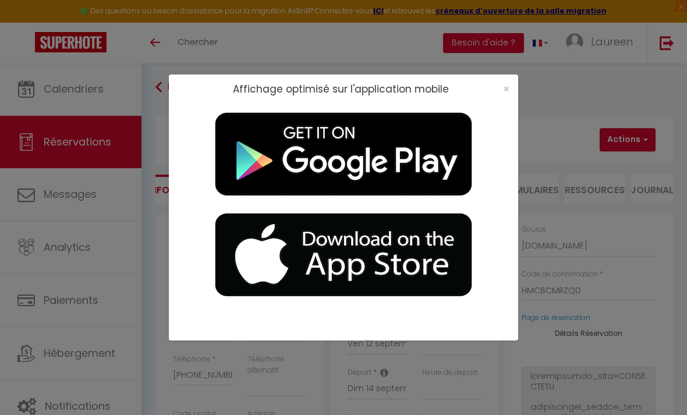
scroll to position [0, 0]
click at [508, 91] on span "×" at bounding box center [506, 89] width 6 height 15
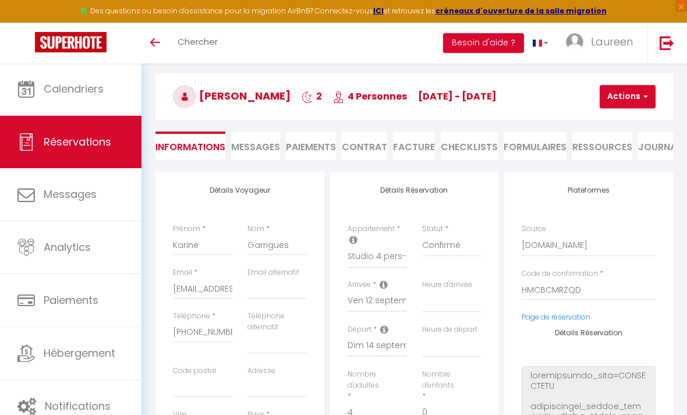
click at [87, 341] on link "Hébergement" at bounding box center [71, 353] width 142 height 52
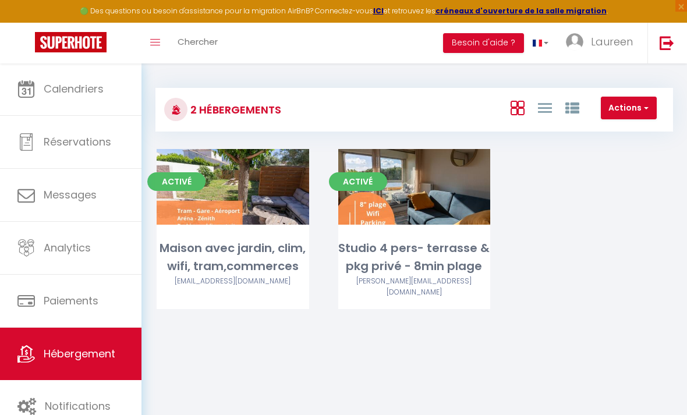
click at [412, 183] on link "Editer" at bounding box center [414, 186] width 70 height 23
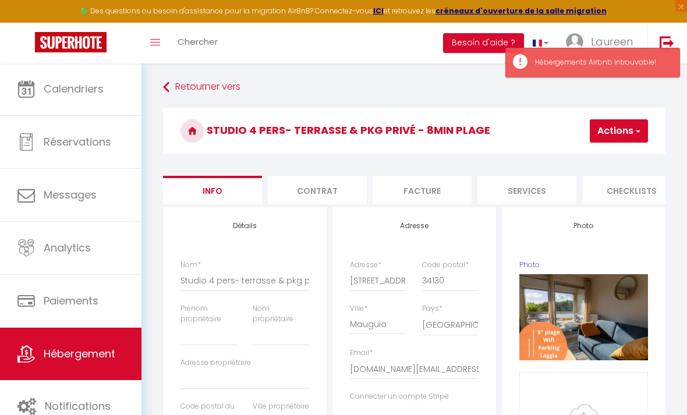
click at [520, 179] on li "Services" at bounding box center [527, 190] width 99 height 29
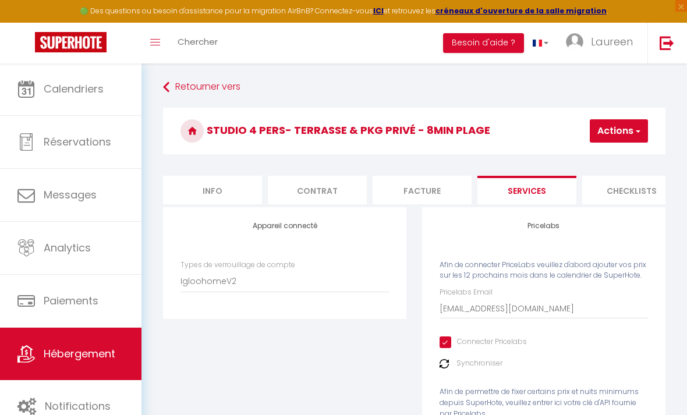
click at [648, 136] on button "Actions" at bounding box center [619, 130] width 58 height 23
click at [534, 97] on link "Retourner vers" at bounding box center [414, 87] width 503 height 21
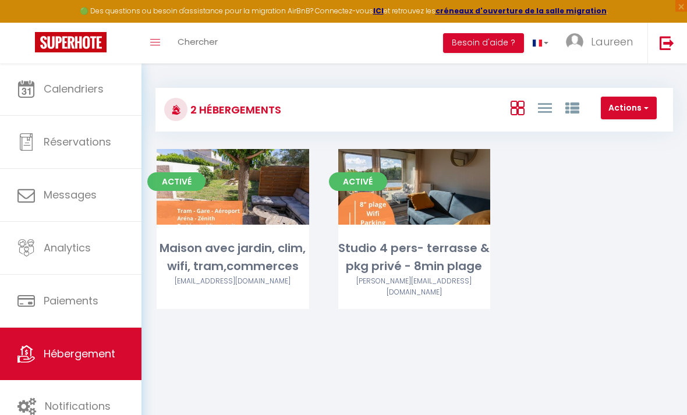
click at [598, 43] on span "Laureen" at bounding box center [612, 41] width 42 height 15
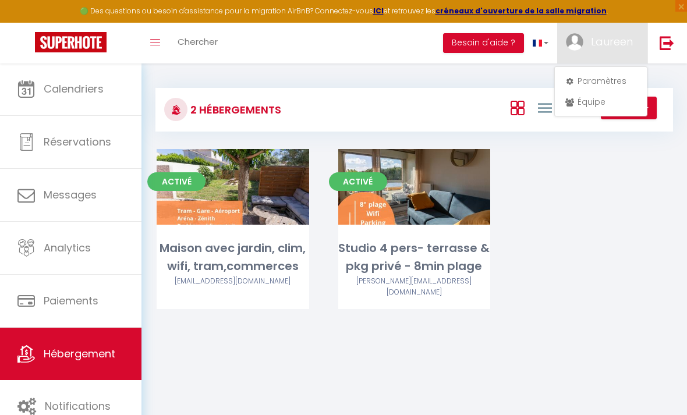
click at [589, 79] on link "Paramètres" at bounding box center [601, 81] width 86 height 20
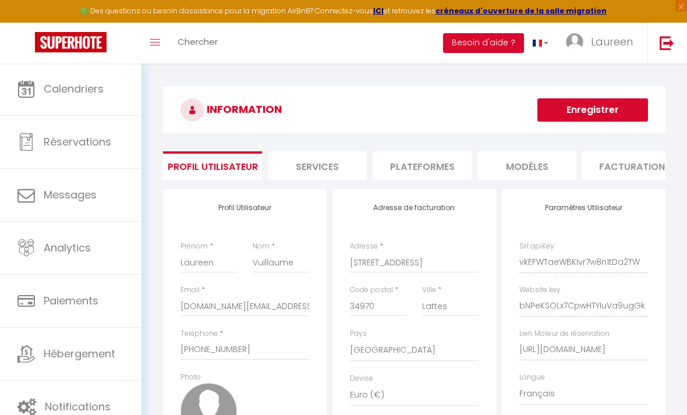
click at [599, 47] on span "Laureen" at bounding box center [612, 41] width 42 height 15
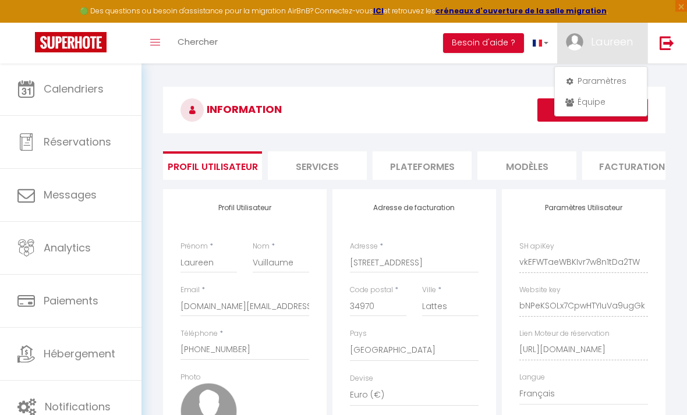
click at [590, 75] on link "Paramètres" at bounding box center [601, 81] width 86 height 20
click at [580, 80] on link "Paramètres" at bounding box center [601, 81] width 86 height 20
click at [342, 168] on div at bounding box center [343, 207] width 687 height 415
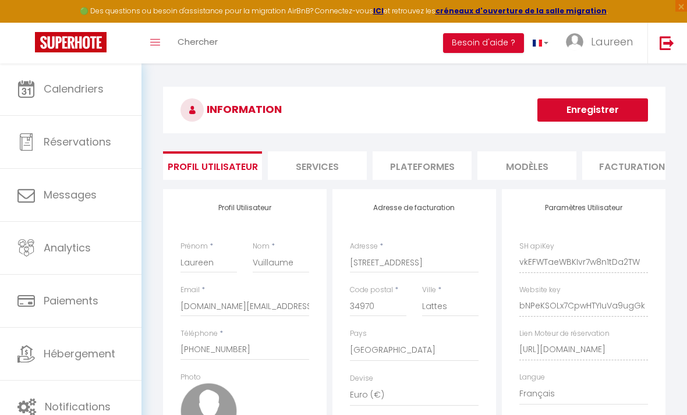
click at [326, 165] on li "Services" at bounding box center [317, 165] width 99 height 29
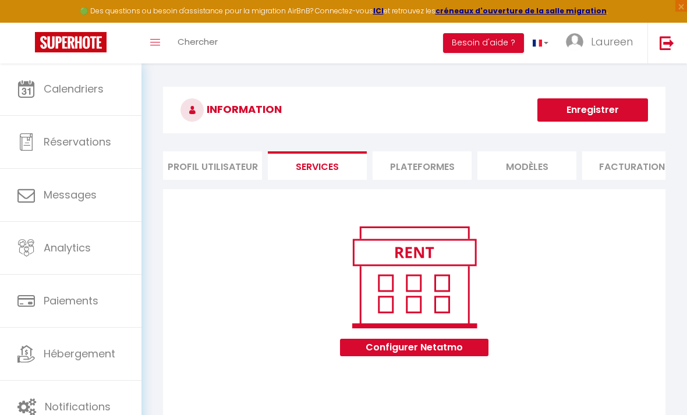
click at [360, 124] on h3 "INFORMATION" at bounding box center [414, 110] width 503 height 47
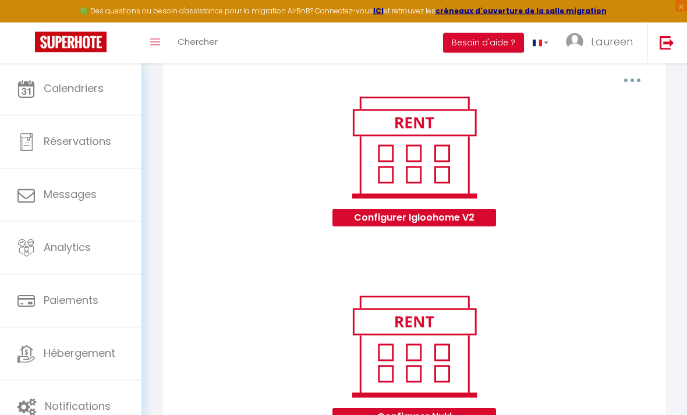
click at [453, 214] on button "Configurer Igloohome V2" at bounding box center [415, 218] width 164 height 17
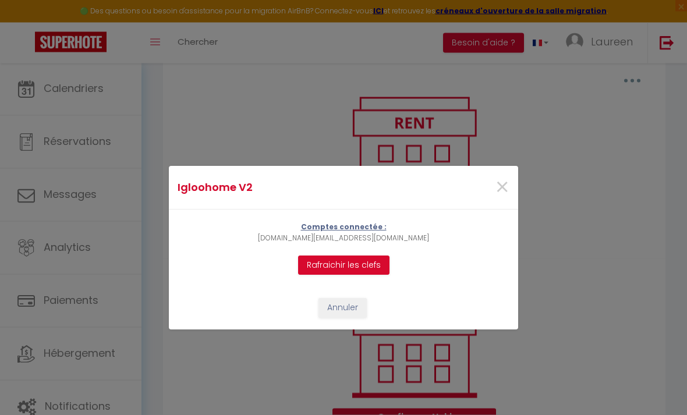
scroll to position [1136, 0]
click at [352, 276] on button "Rafraichir les clefs" at bounding box center [343, 266] width 91 height 20
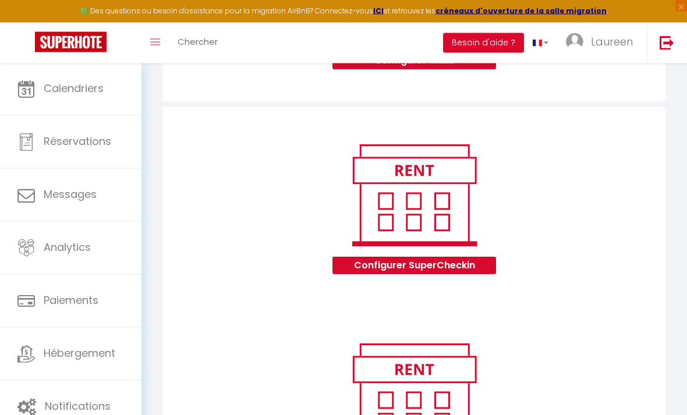
scroll to position [680, 0]
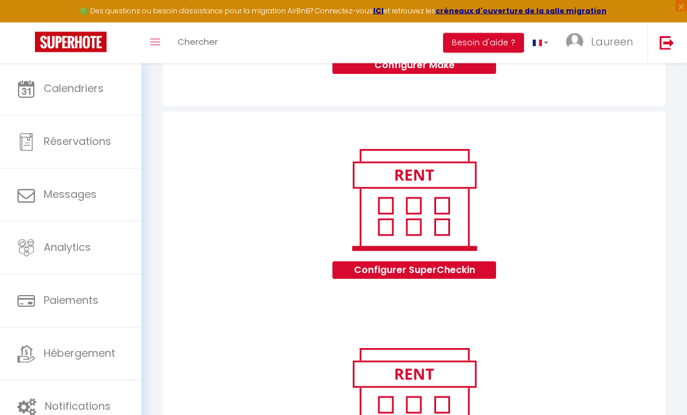
click at [98, 135] on span "Réservations" at bounding box center [78, 142] width 68 height 15
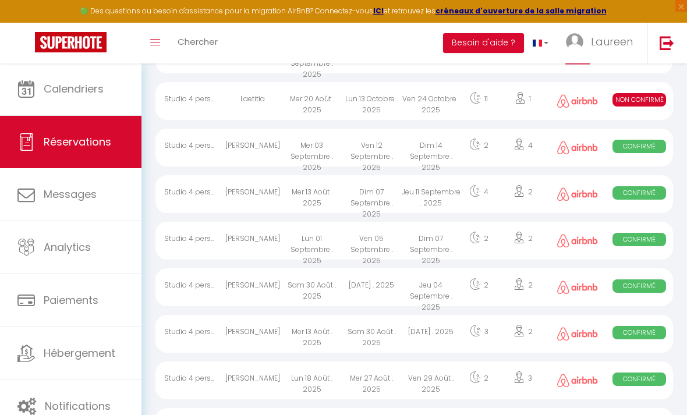
scroll to position [132, 0]
click at [380, 146] on div "Ven 12 Septembre . 2025" at bounding box center [371, 147] width 59 height 38
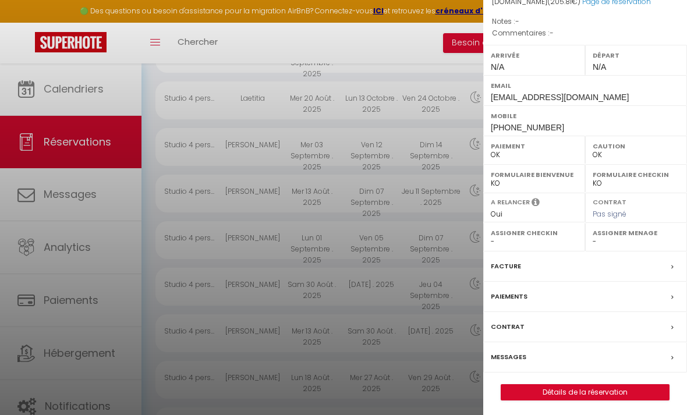
scroll to position [136, 0]
click at [567, 385] on link "Détails de la réservation" at bounding box center [585, 392] width 168 height 15
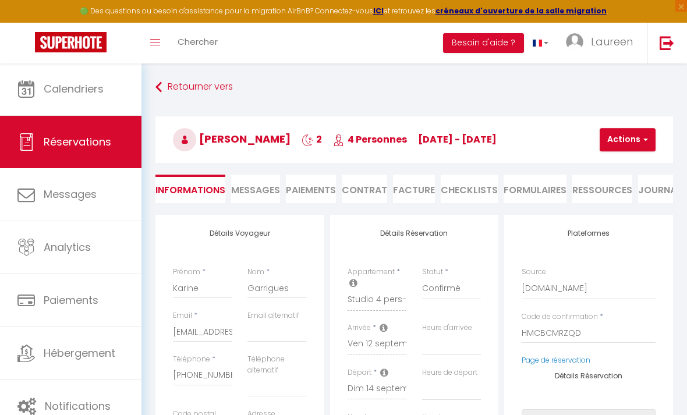
click at [106, 398] on link "Notifications" at bounding box center [71, 406] width 142 height 52
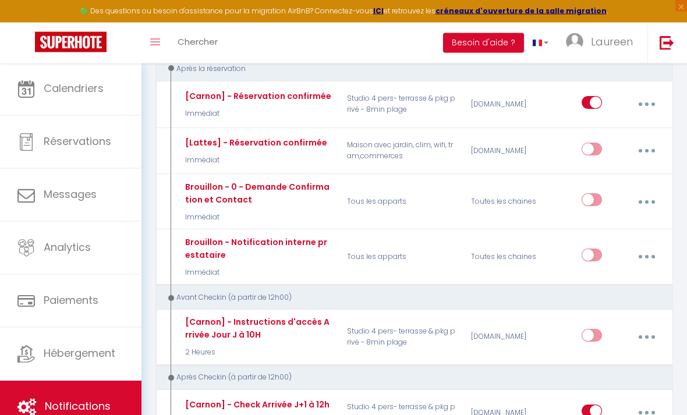
scroll to position [144, 0]
click at [644, 331] on button "button" at bounding box center [646, 337] width 31 height 22
click at [619, 357] on link "Editer" at bounding box center [616, 365] width 86 height 20
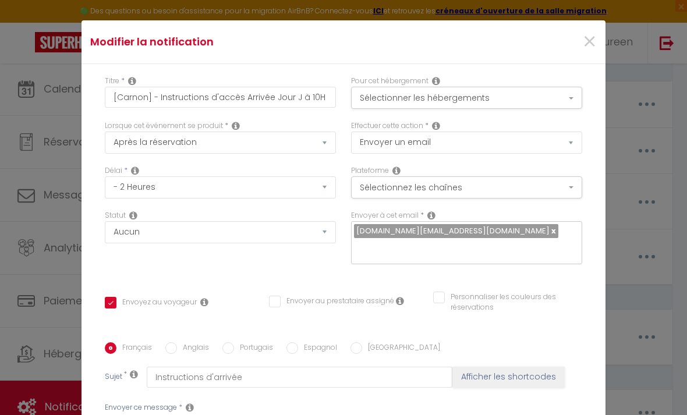
scroll to position [0, 0]
click at [589, 41] on span "×" at bounding box center [589, 41] width 15 height 35
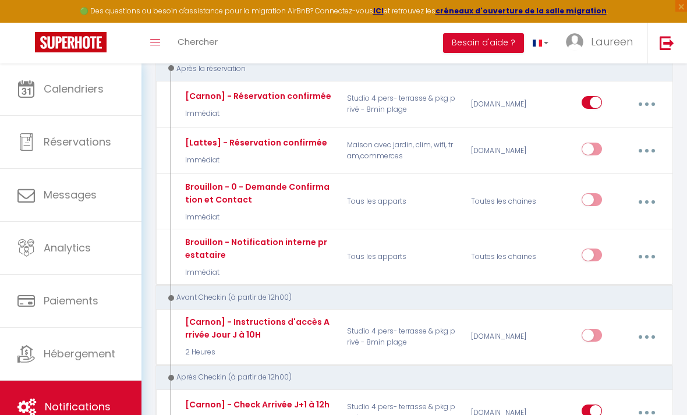
click at [596, 330] on input "checkbox" at bounding box center [592, 337] width 20 height 17
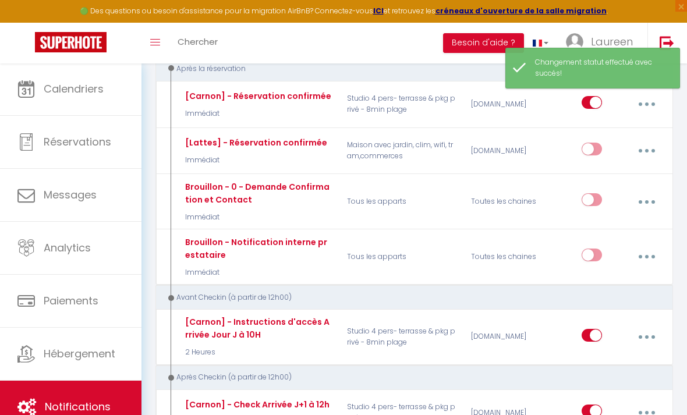
click at [91, 137] on span "Réservations" at bounding box center [78, 142] width 68 height 15
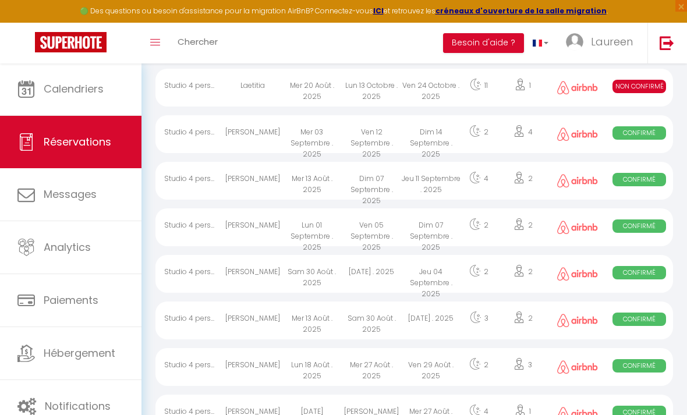
click at [377, 136] on div "Ven 12 Septembre . 2025" at bounding box center [371, 134] width 59 height 38
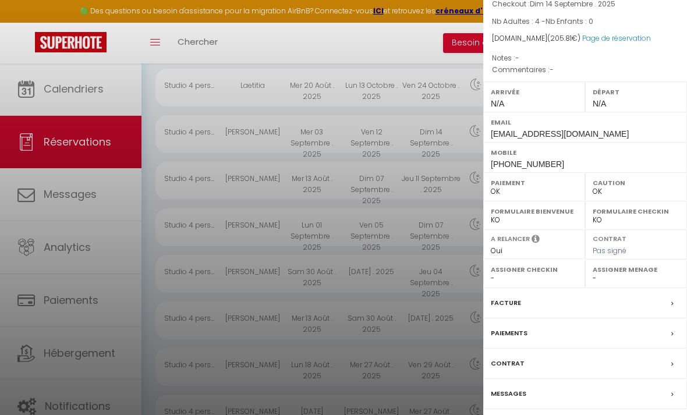
scroll to position [99, 0]
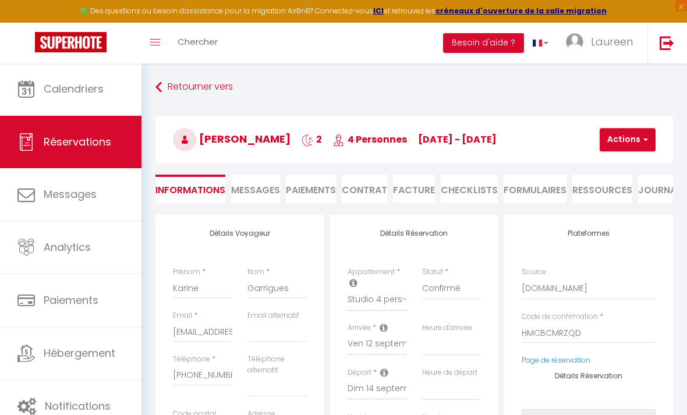
click at [259, 188] on span "Messages" at bounding box center [255, 189] width 49 height 13
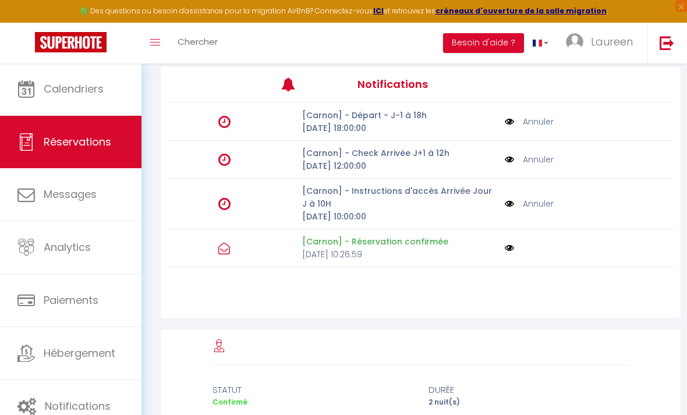
scroll to position [468, 0]
click at [501, 220] on div "[Carnon] - Instructions d'accès Arrivée Jour J à 10H [DATE] 10:00:00" at bounding box center [400, 202] width 210 height 38
click at [506, 209] on img at bounding box center [509, 202] width 9 height 13
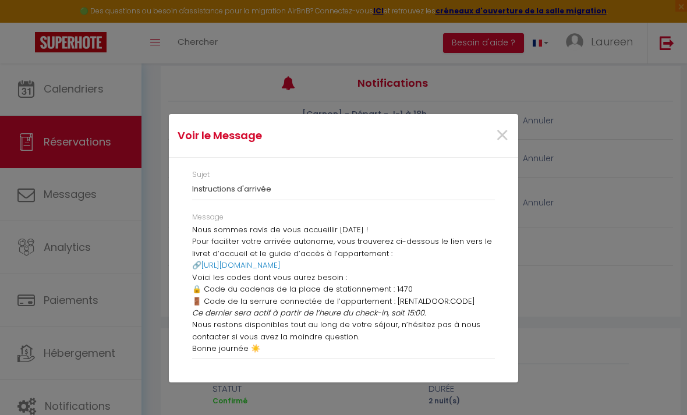
scroll to position [14, 0]
click at [508, 140] on span "×" at bounding box center [502, 135] width 15 height 35
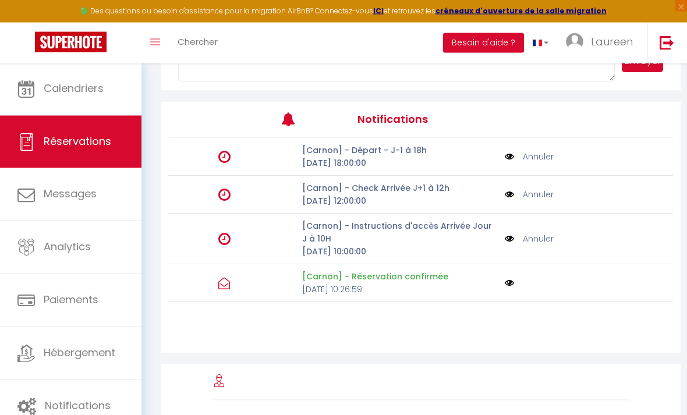
scroll to position [433, 0]
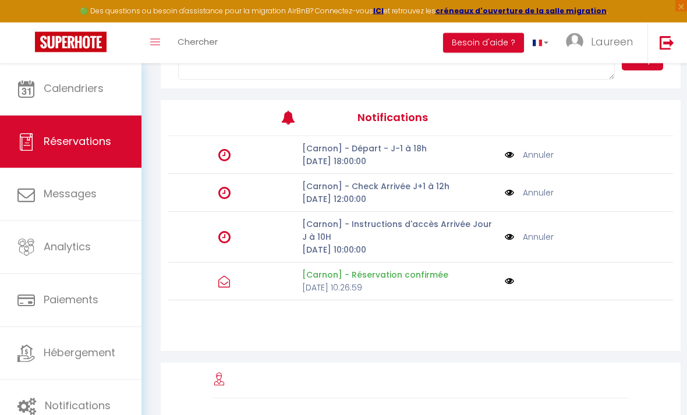
click at [507, 244] on img at bounding box center [509, 237] width 9 height 13
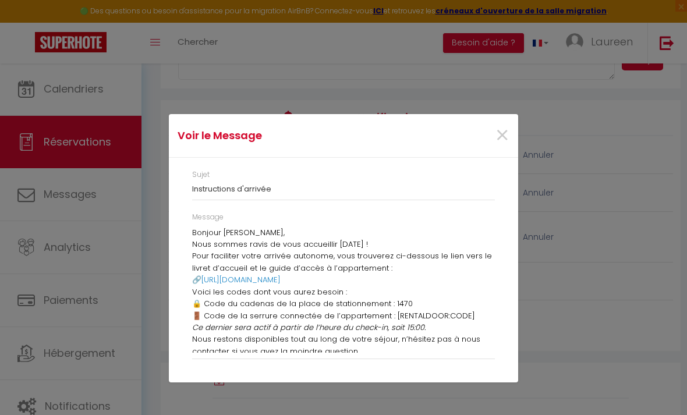
click at [503, 149] on span "×" at bounding box center [502, 135] width 15 height 35
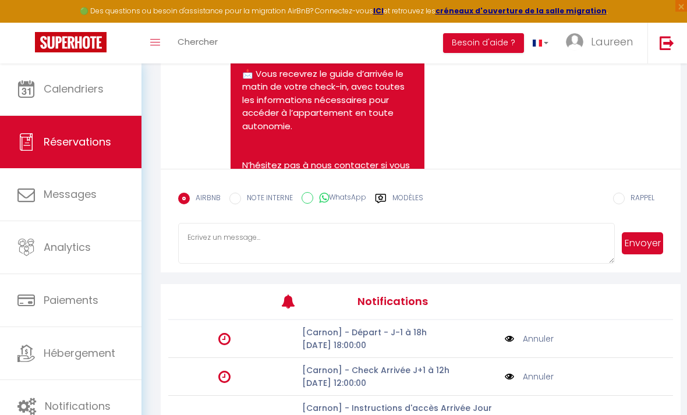
scroll to position [249, 0]
click at [95, 402] on span "Notifications" at bounding box center [78, 406] width 66 height 15
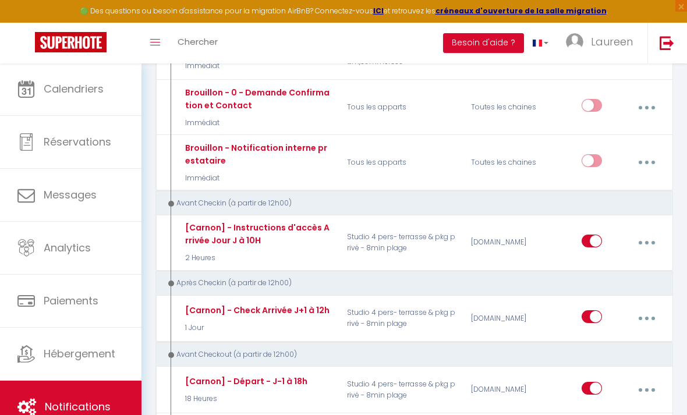
scroll to position [282, 0]
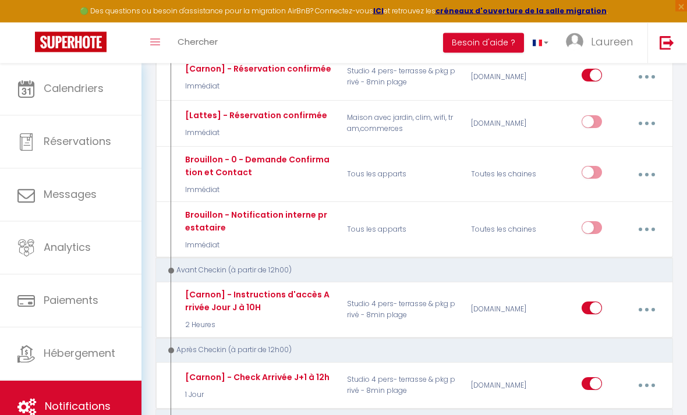
click at [584, 305] on input "checkbox" at bounding box center [592, 310] width 20 height 17
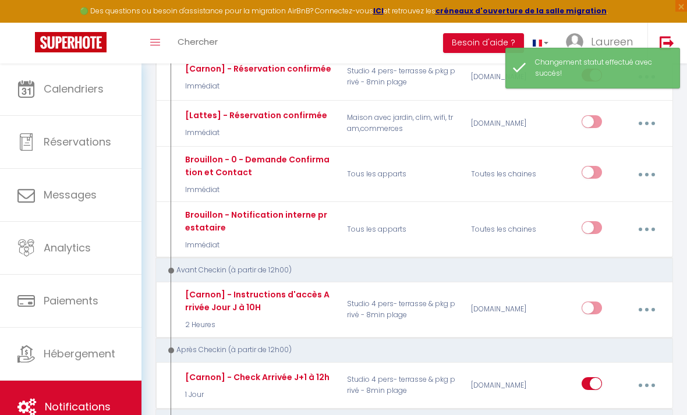
click at [93, 149] on span "Réservations" at bounding box center [78, 142] width 68 height 15
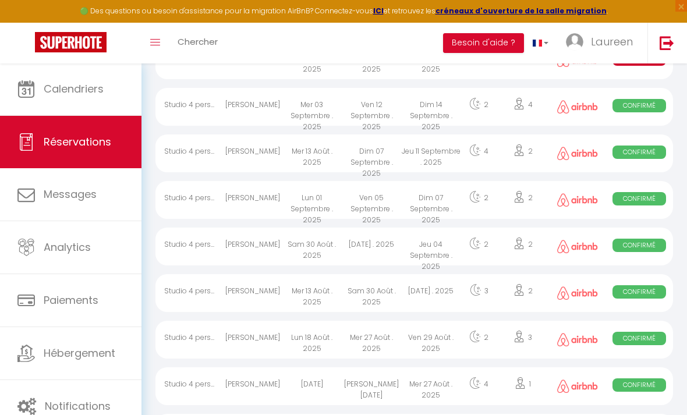
click at [377, 105] on div "Ven 12 Septembre . 2025" at bounding box center [371, 107] width 59 height 38
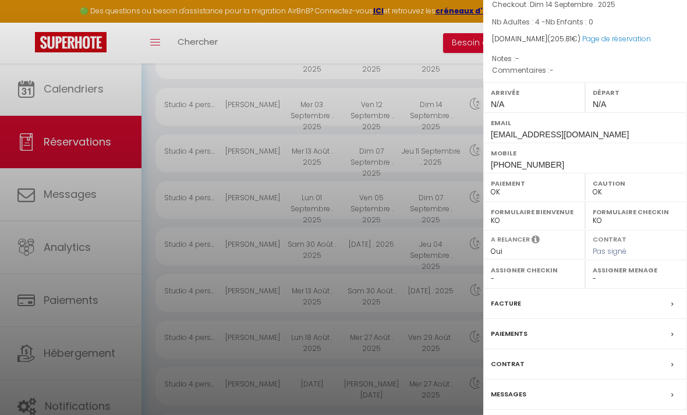
scroll to position [99, 0]
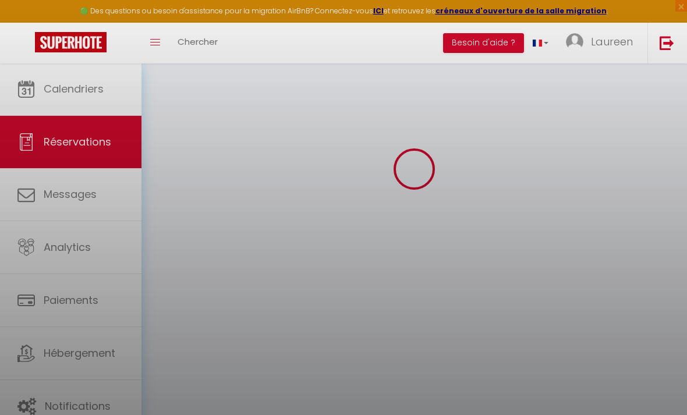
scroll to position [94, 0]
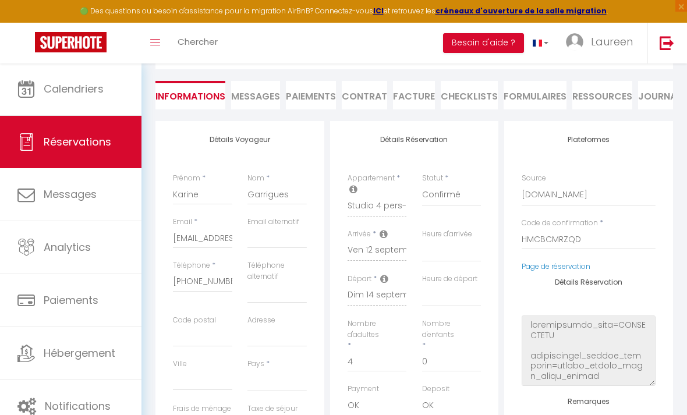
click at [262, 94] on span "Messages" at bounding box center [255, 96] width 49 height 13
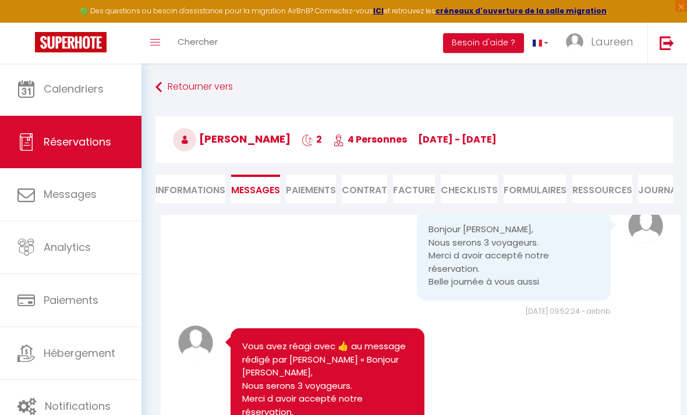
click at [80, 348] on span "Hébergement" at bounding box center [80, 353] width 72 height 15
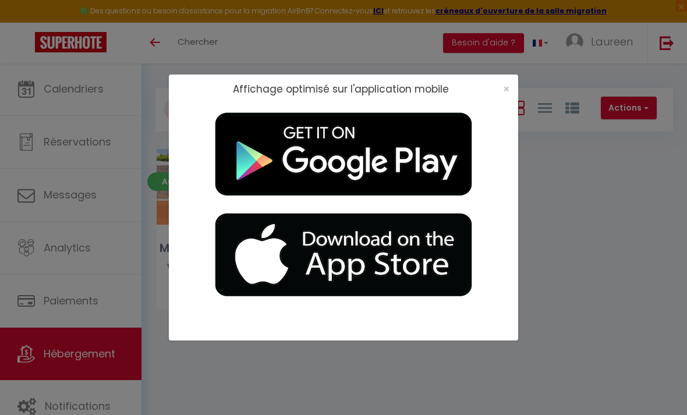
click at [506, 89] on span "×" at bounding box center [506, 89] width 6 height 15
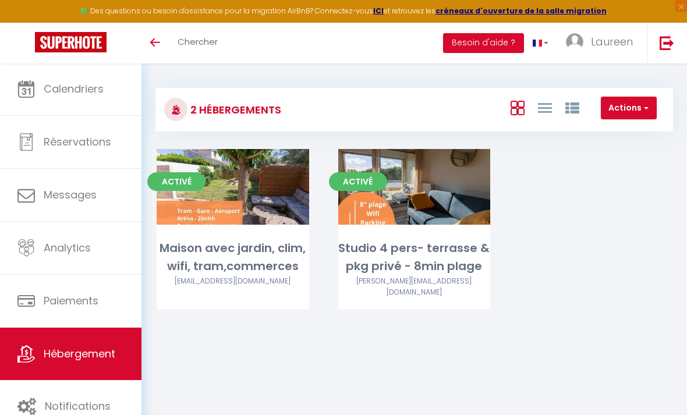
click at [422, 183] on link "Editer" at bounding box center [414, 186] width 70 height 23
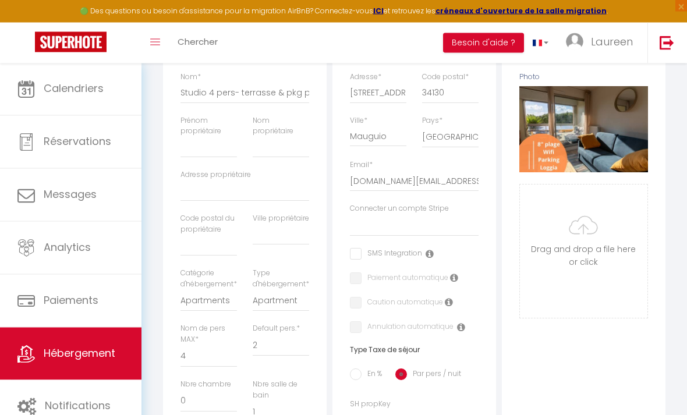
scroll to position [189, 0]
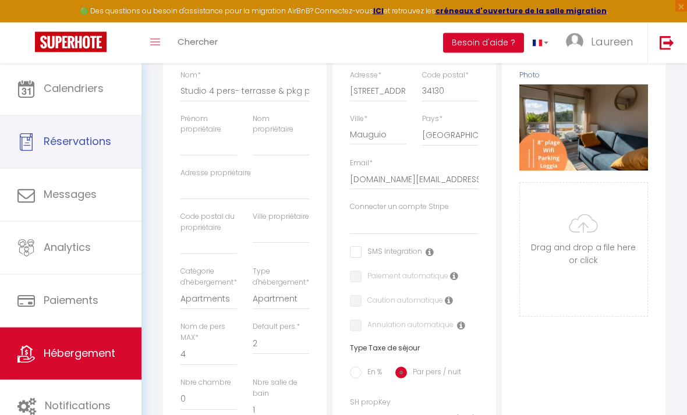
click at [89, 143] on span "Réservations" at bounding box center [78, 142] width 68 height 15
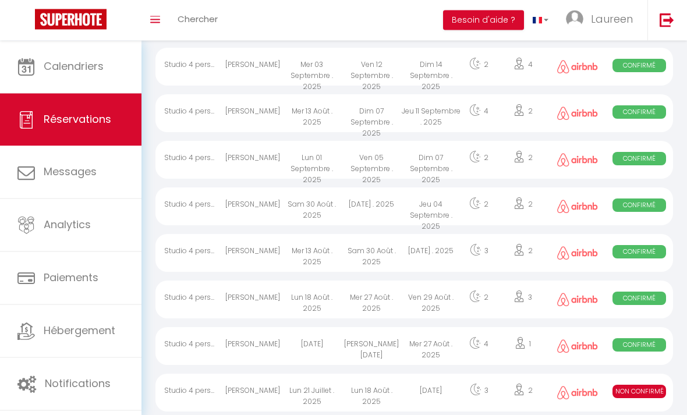
scroll to position [185, 0]
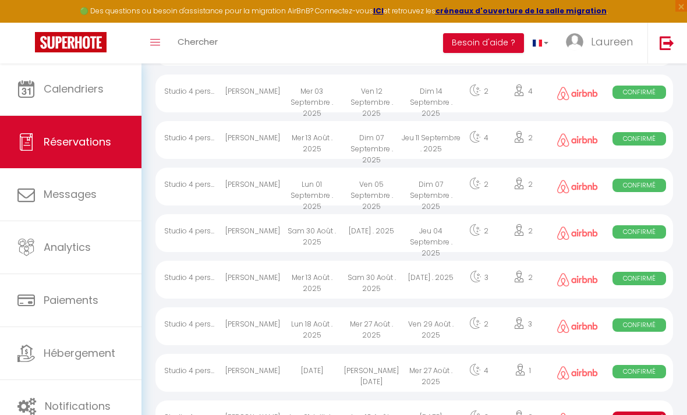
click at [391, 98] on div "Ven 12 Septembre . 2025" at bounding box center [371, 94] width 59 height 38
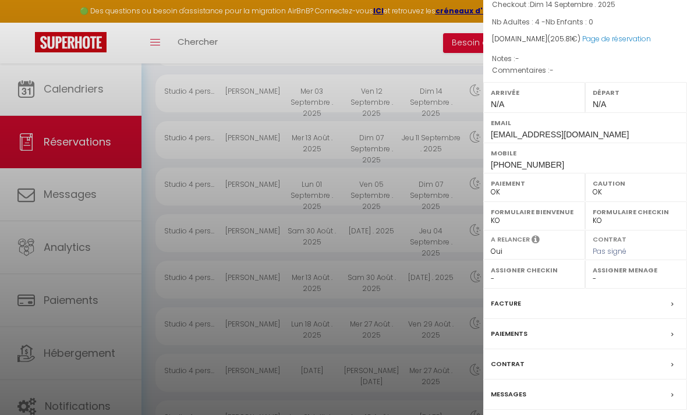
scroll to position [99, 0]
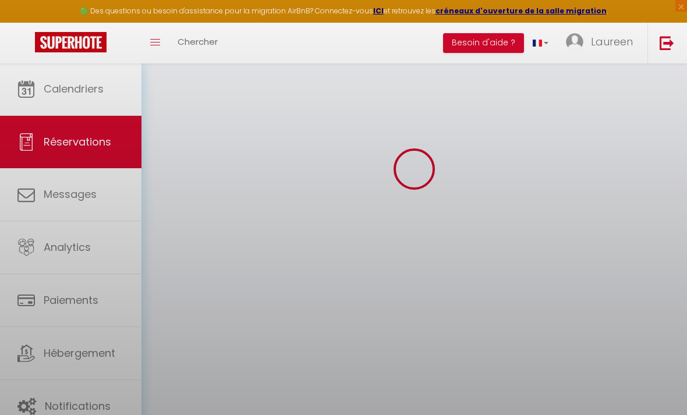
scroll to position [100, 0]
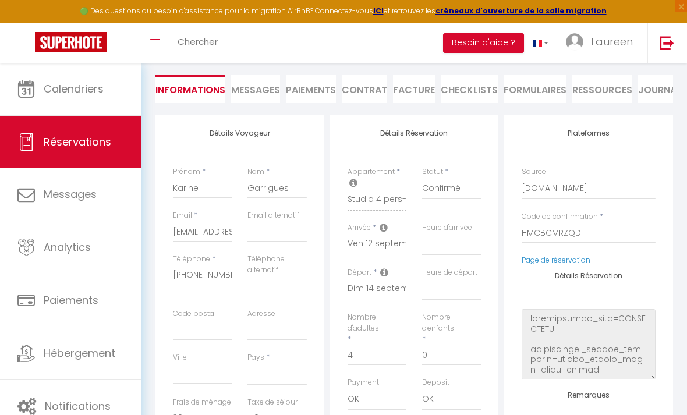
click at [682, 8] on span "×" at bounding box center [682, 6] width 12 height 12
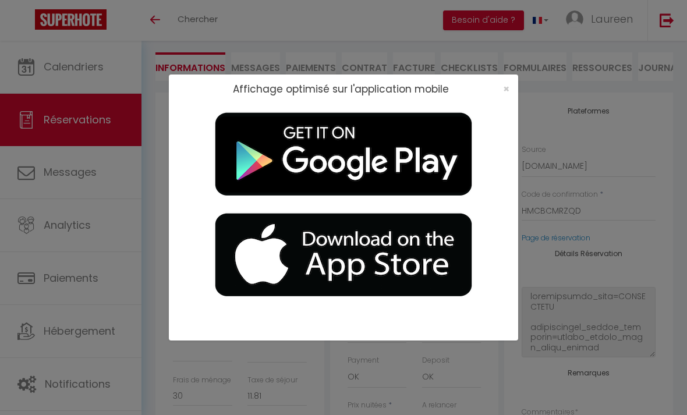
scroll to position [0, 0]
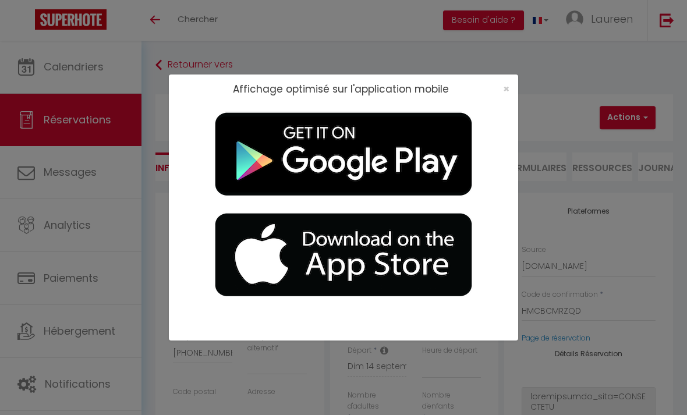
click at [508, 85] on span "×" at bounding box center [506, 89] width 6 height 15
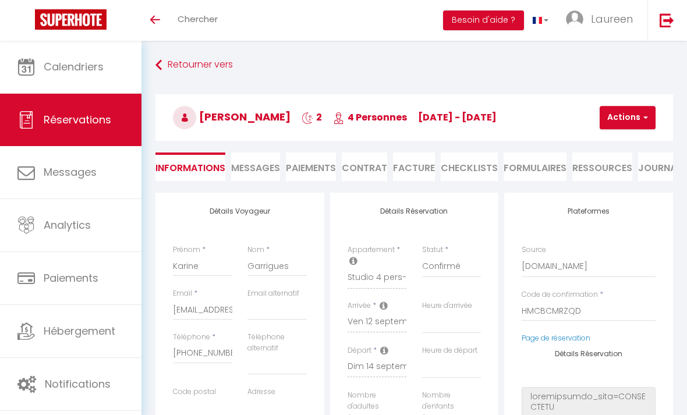
click at [500, 21] on button "Besoin d'aide ?" at bounding box center [483, 20] width 81 height 20
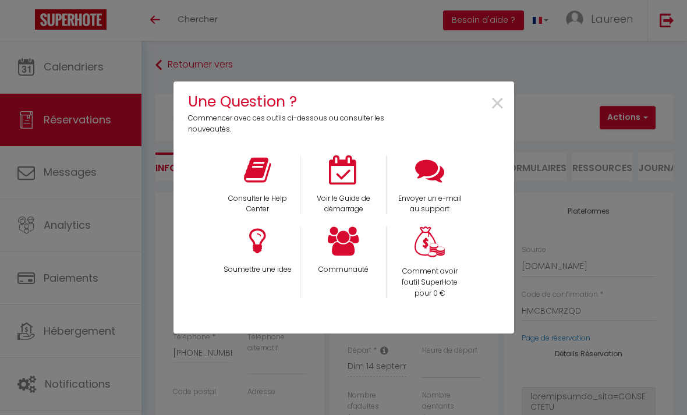
click at [430, 176] on icon at bounding box center [429, 170] width 29 height 29
click at [500, 104] on span "×" at bounding box center [498, 104] width 16 height 37
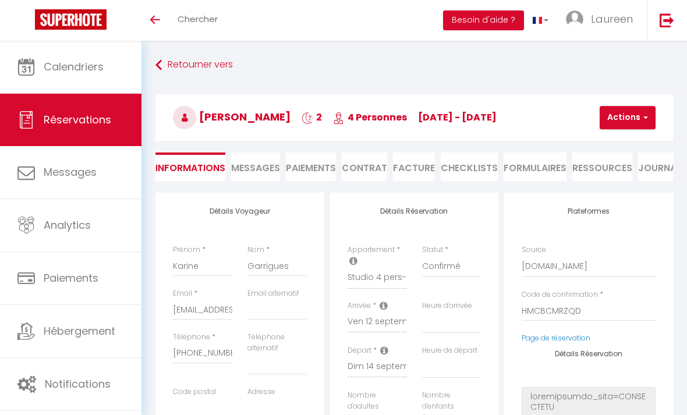
click at [98, 329] on span "Hébergement" at bounding box center [80, 331] width 72 height 15
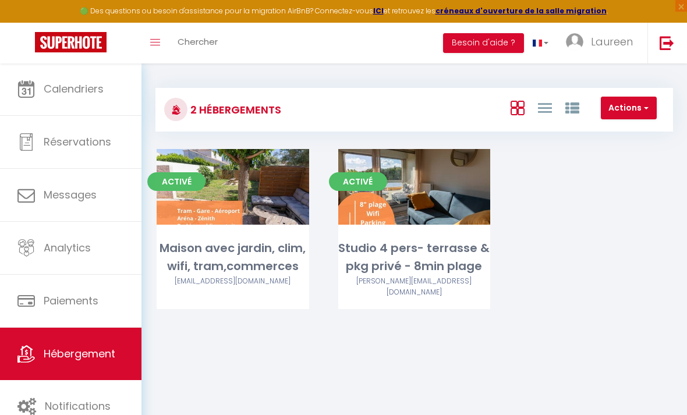
click at [421, 188] on link "Editer" at bounding box center [414, 186] width 70 height 23
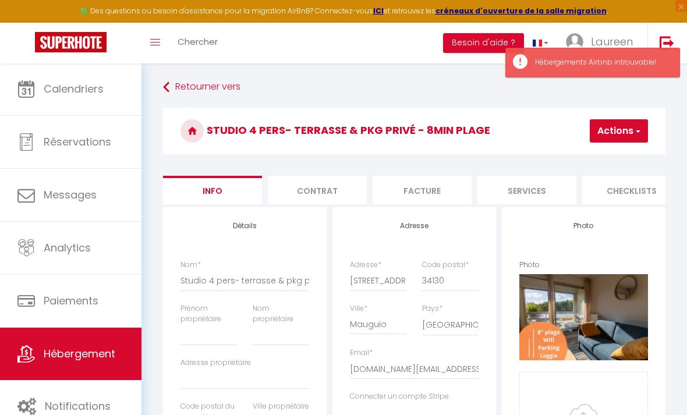
click at [535, 188] on li "Services" at bounding box center [527, 190] width 99 height 29
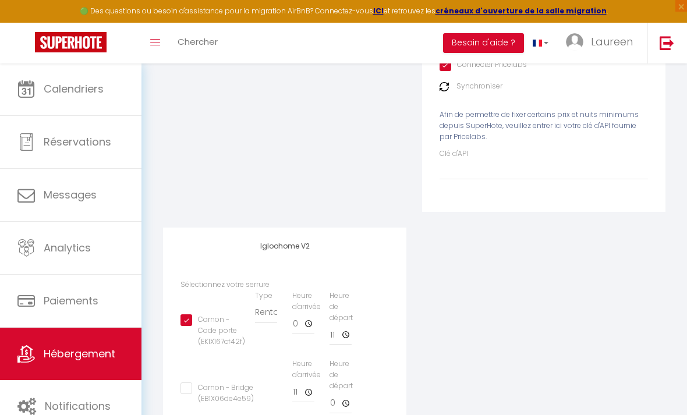
scroll to position [276, 0]
click at [98, 141] on span "Réservations" at bounding box center [78, 142] width 68 height 15
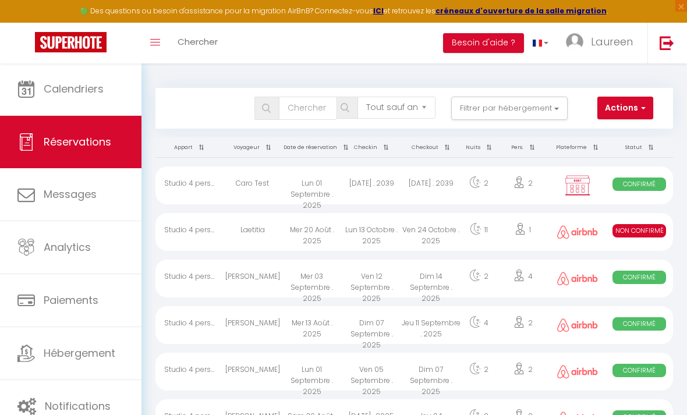
click at [215, 223] on div "Studio 4 pers..." at bounding box center [190, 232] width 68 height 38
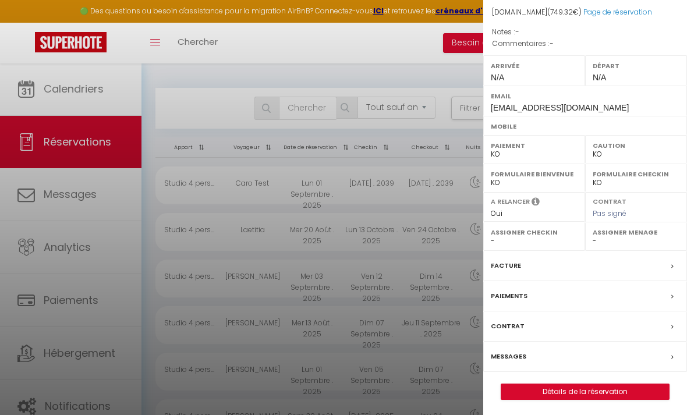
scroll to position [125, 0]
click at [584, 385] on link "Détails de la réservation" at bounding box center [585, 392] width 168 height 15
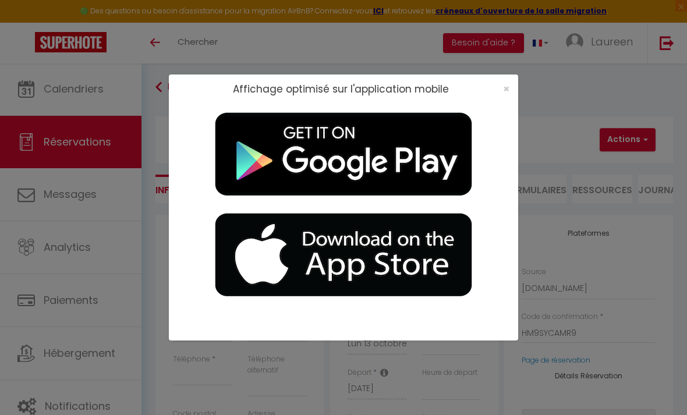
click at [508, 82] on span "×" at bounding box center [506, 89] width 6 height 15
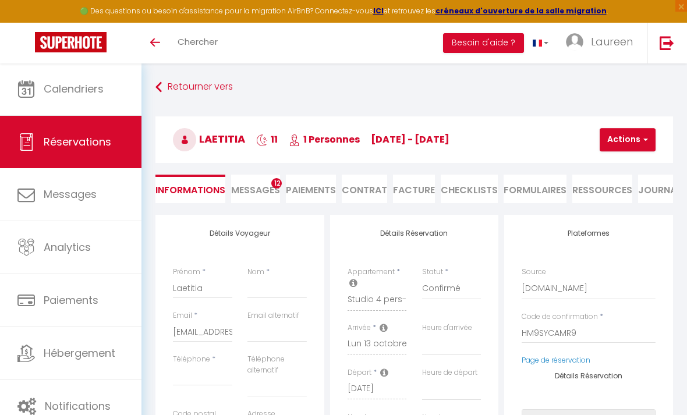
click at [108, 149] on span "Réservations" at bounding box center [78, 142] width 68 height 15
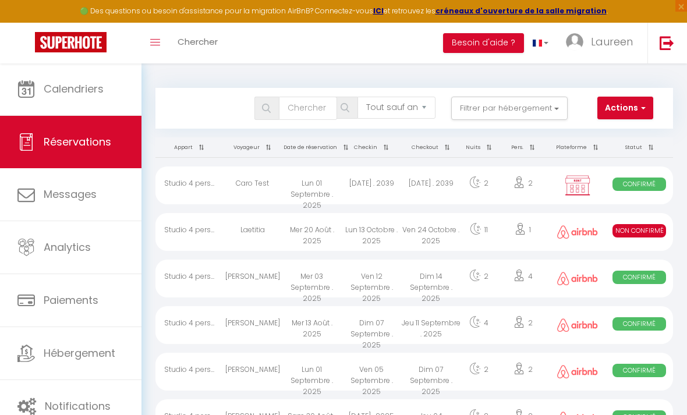
click at [626, 114] on button "Actions" at bounding box center [626, 108] width 56 height 23
click at [606, 130] on link "Nouvelle Réservation" at bounding box center [590, 133] width 125 height 15
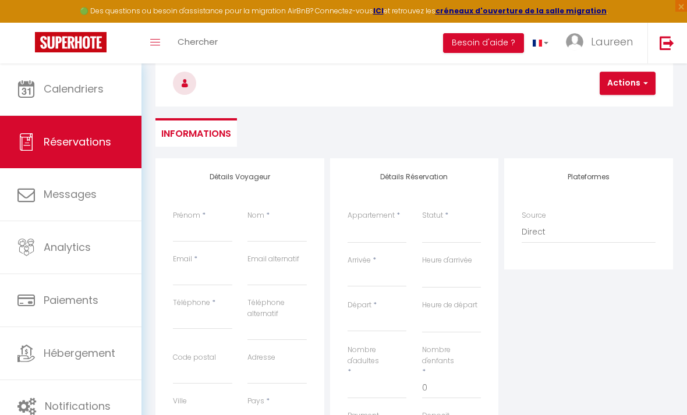
scroll to position [59, 0]
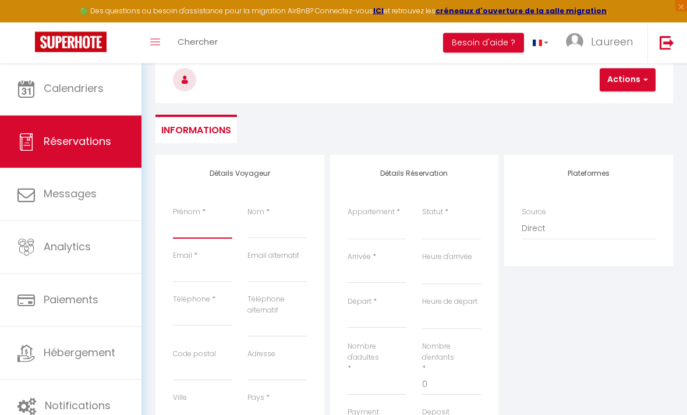
click at [204, 238] on input "Prénom" at bounding box center [202, 228] width 59 height 21
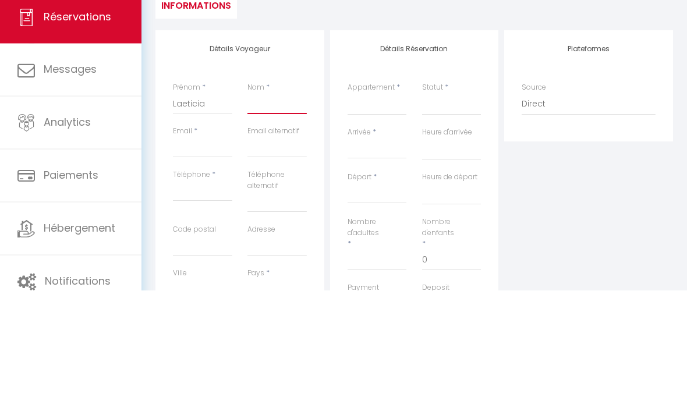
click at [283, 218] on input "Nom" at bounding box center [277, 228] width 59 height 21
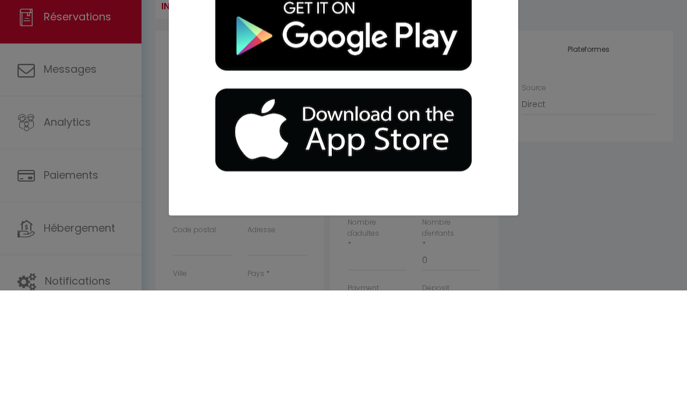
scroll to position [0, 0]
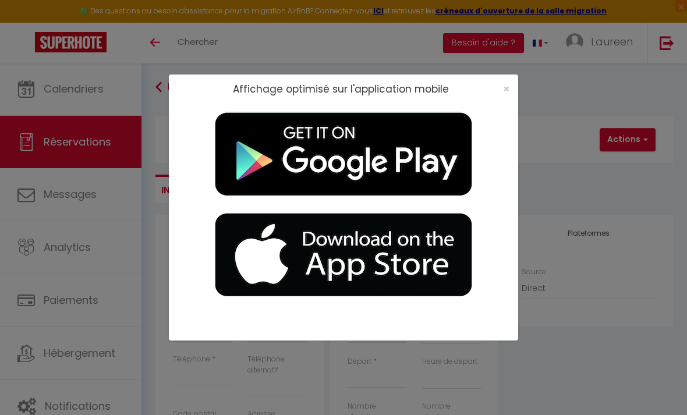
click at [513, 95] on div "×" at bounding box center [502, 89] width 29 height 12
click at [503, 96] on span "×" at bounding box center [506, 89] width 6 height 15
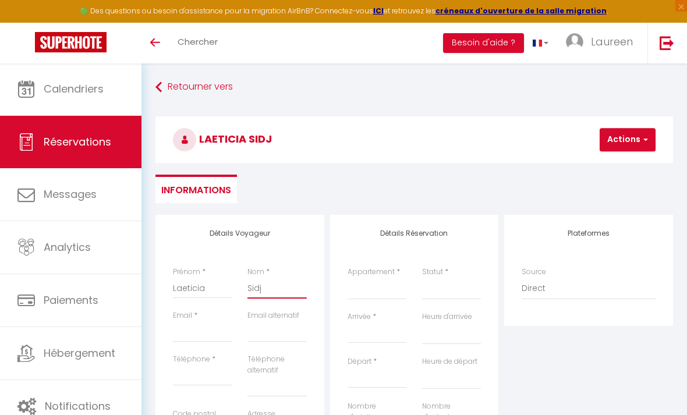
click at [280, 291] on input "Sidj" at bounding box center [277, 288] width 59 height 21
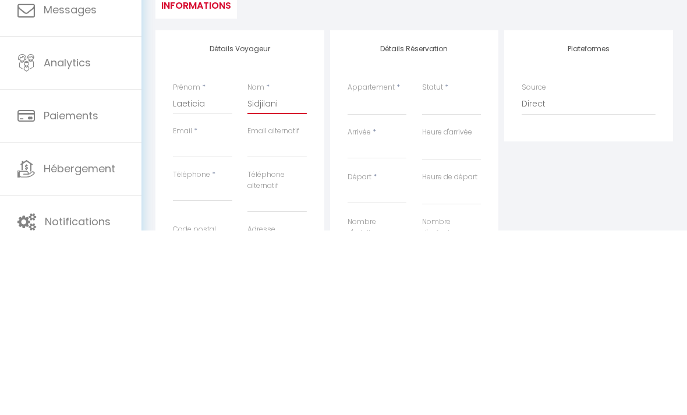
click at [268, 278] on input "Sidjilani" at bounding box center [277, 288] width 59 height 21
click at [269, 278] on input "Sidjilani" at bounding box center [277, 288] width 59 height 21
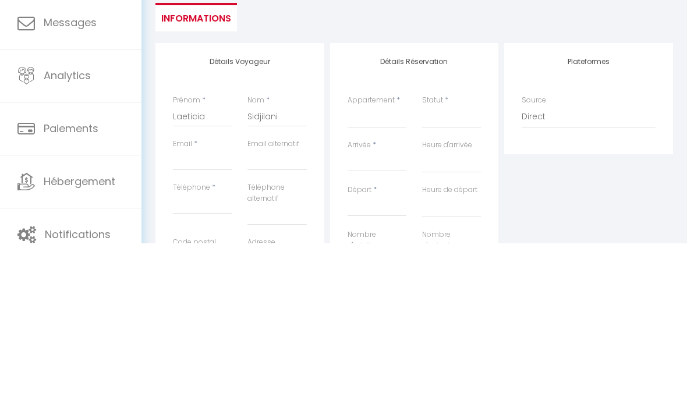
click at [104, 346] on span "Hébergement" at bounding box center [80, 353] width 72 height 15
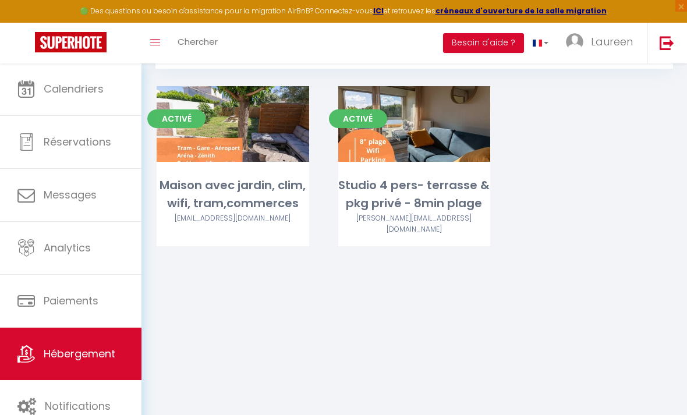
click at [107, 78] on link "Calendriers" at bounding box center [71, 89] width 142 height 52
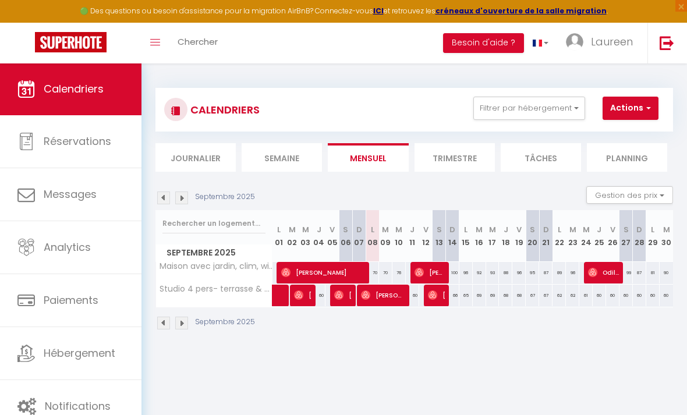
click at [542, 105] on button "Filtrer par hébergement" at bounding box center [530, 108] width 112 height 23
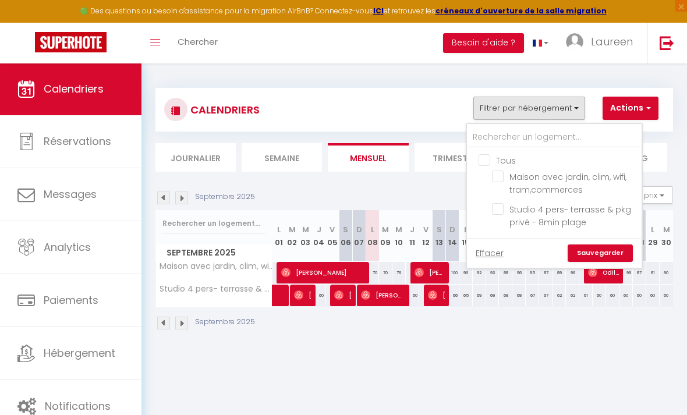
click at [500, 177] on input "Maison avec jardin, clim, wifi, tram,commerces" at bounding box center [565, 177] width 146 height 12
click at [596, 257] on link "Sauvegarder" at bounding box center [600, 253] width 65 height 17
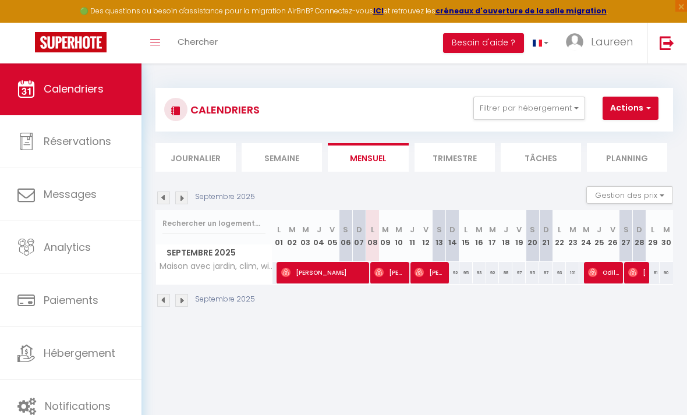
click at [507, 269] on div "88" at bounding box center [505, 273] width 13 height 22
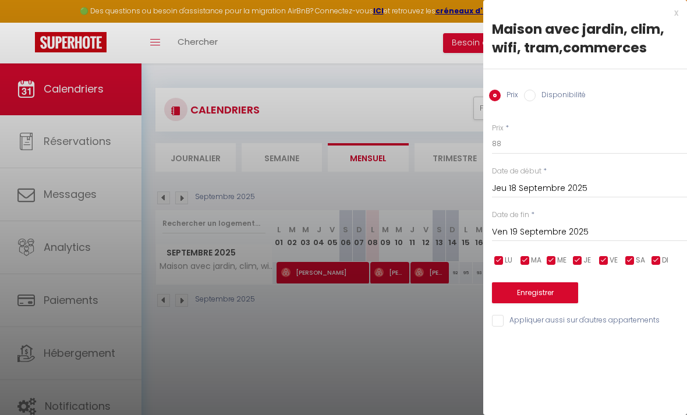
click at [536, 94] on label "Disponibilité" at bounding box center [561, 96] width 50 height 13
click at [536, 94] on input "Disponibilité" at bounding box center [530, 96] width 12 height 12
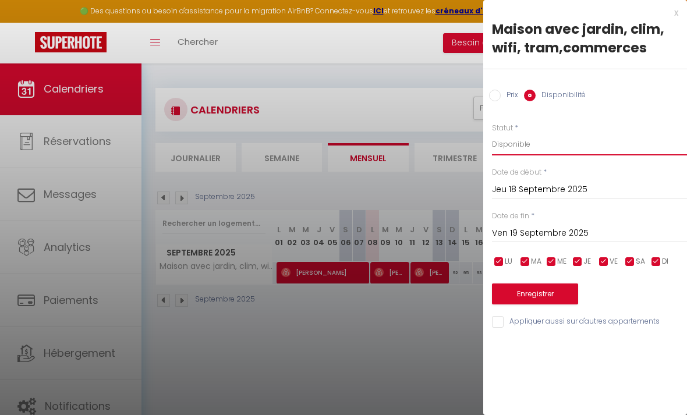
click at [536, 148] on select "Disponible Indisponible" at bounding box center [589, 144] width 195 height 22
click at [546, 289] on button "Enregistrer" at bounding box center [535, 294] width 86 height 21
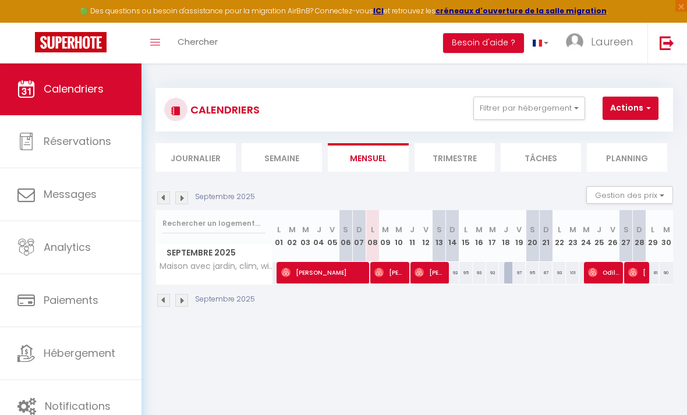
click at [535, 108] on button "Filtrer par hébergement" at bounding box center [530, 108] width 112 height 23
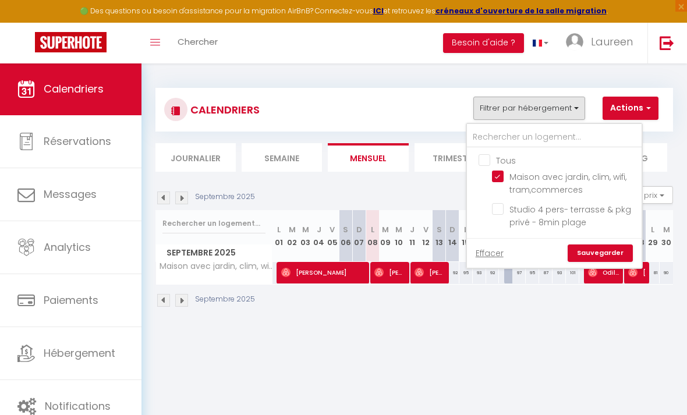
click at [504, 174] on input "Maison avec jardin, clim, wifi, tram,commerces" at bounding box center [565, 177] width 146 height 12
click at [501, 211] on input "Studio 4 pers- terrasse & pkg privé - 8min plage" at bounding box center [565, 209] width 146 height 12
click at [596, 249] on link "Sauvegarder" at bounding box center [600, 253] width 65 height 17
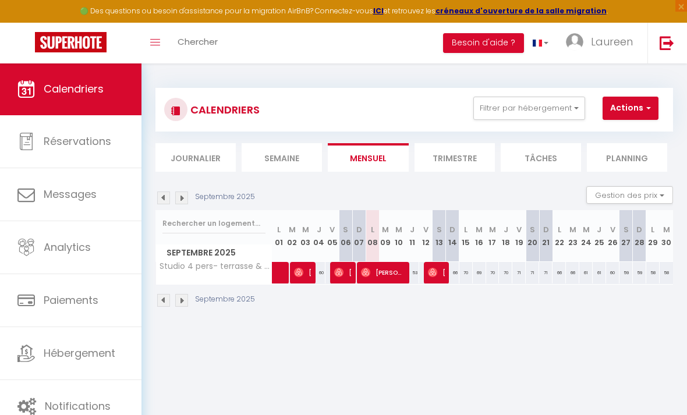
scroll to position [1, 0]
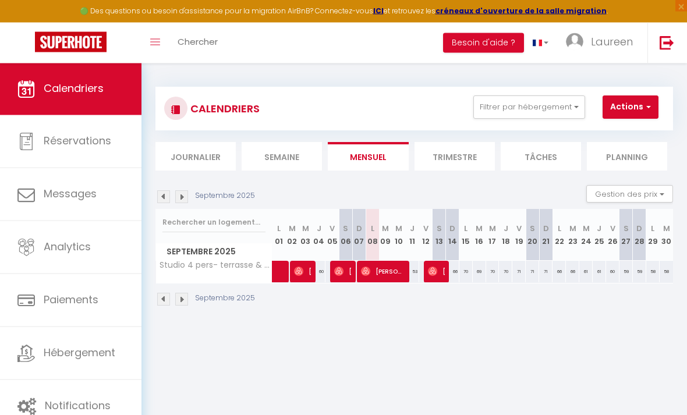
click at [186, 196] on img at bounding box center [181, 197] width 13 height 13
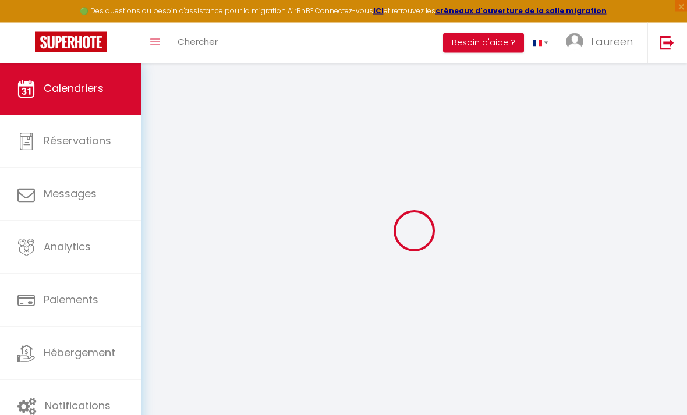
scroll to position [1, 0]
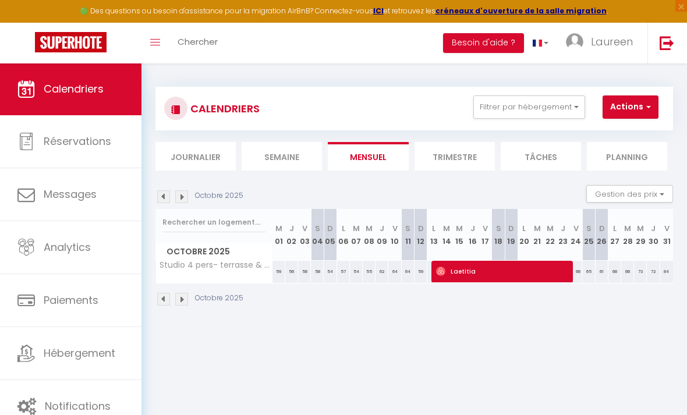
click at [188, 193] on img at bounding box center [181, 196] width 13 height 13
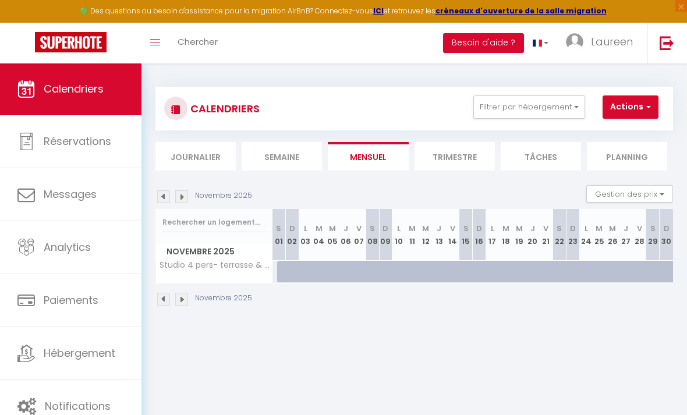
click at [496, 235] on th "L 17" at bounding box center [492, 235] width 13 height 52
click at [492, 239] on th "L 17" at bounding box center [492, 235] width 13 height 52
click at [496, 268] on div at bounding box center [497, 278] width 13 height 22
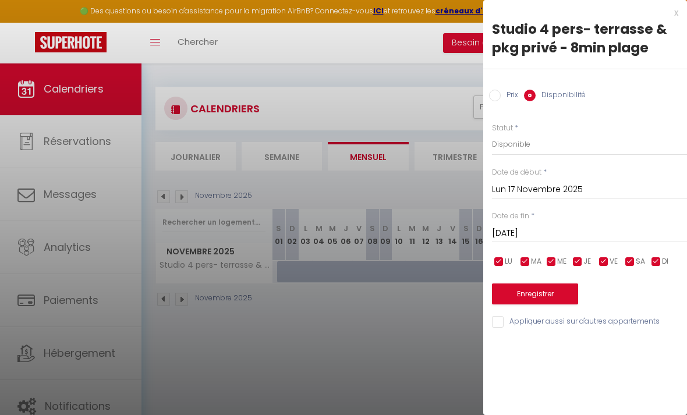
click at [559, 232] on input "[DATE]" at bounding box center [589, 233] width 195 height 15
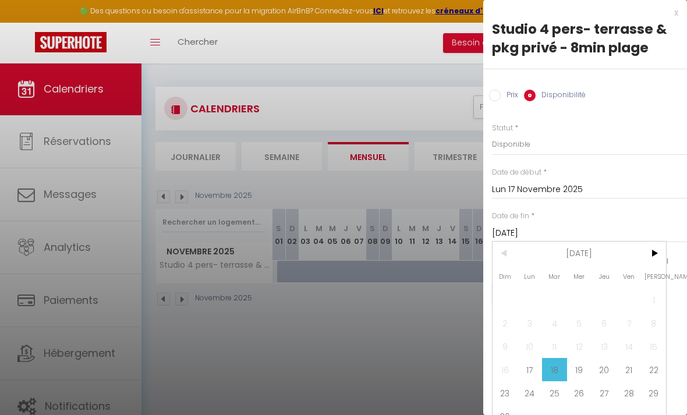
click at [631, 374] on span "21" at bounding box center [629, 369] width 25 height 23
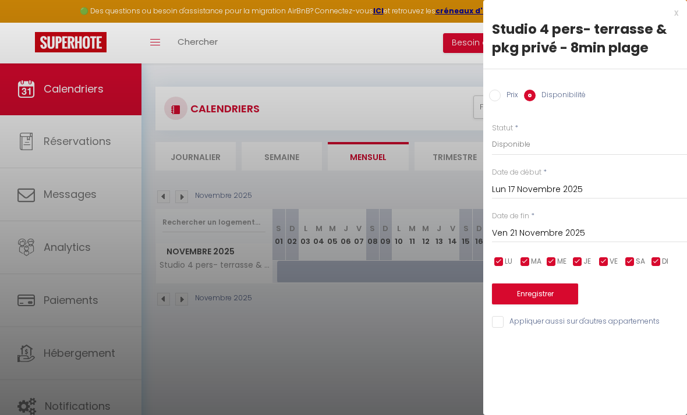
click at [426, 340] on div at bounding box center [343, 207] width 687 height 415
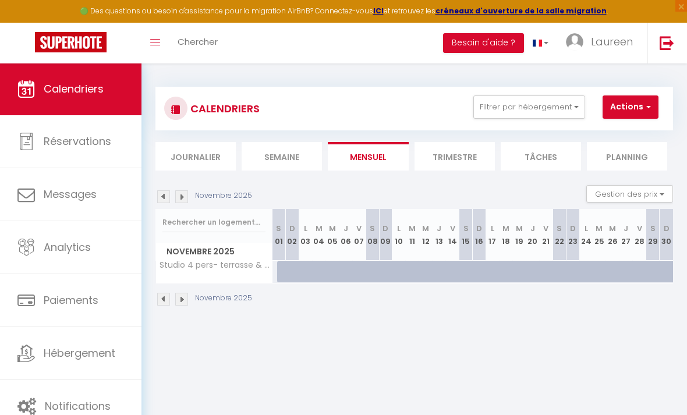
click at [369, 273] on div at bounding box center [372, 272] width 13 height 22
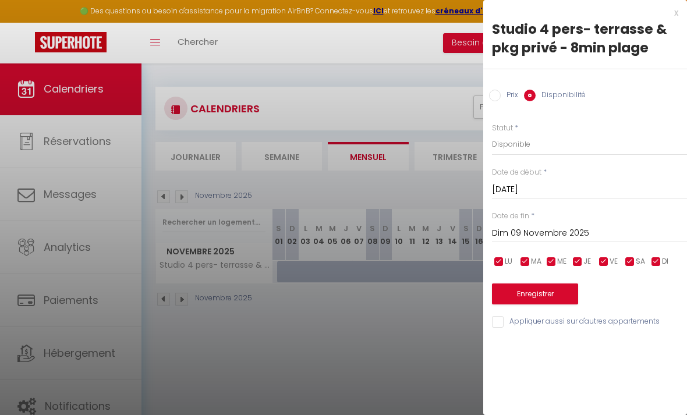
click at [381, 336] on div at bounding box center [343, 207] width 687 height 415
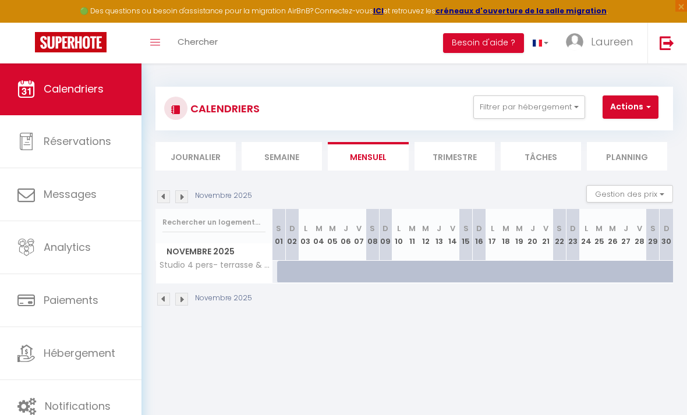
click at [168, 296] on img at bounding box center [163, 299] width 13 height 13
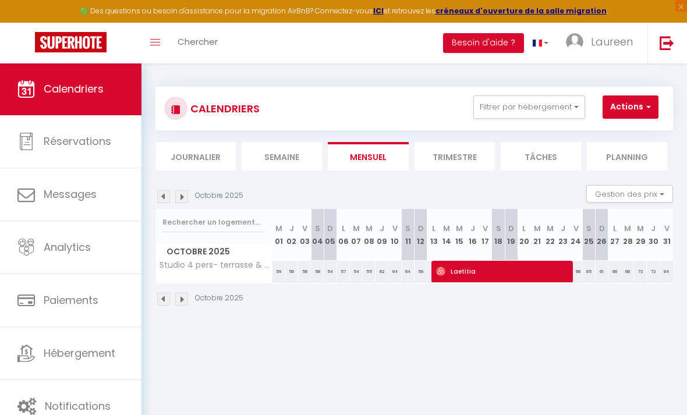
click at [195, 301] on p "Octobre 2025" at bounding box center [219, 298] width 48 height 11
click at [194, 295] on div "Octobre 2025" at bounding box center [201, 299] width 91 height 13
click at [193, 296] on div "Octobre 2025" at bounding box center [201, 299] width 91 height 13
click at [179, 300] on img at bounding box center [181, 299] width 13 height 13
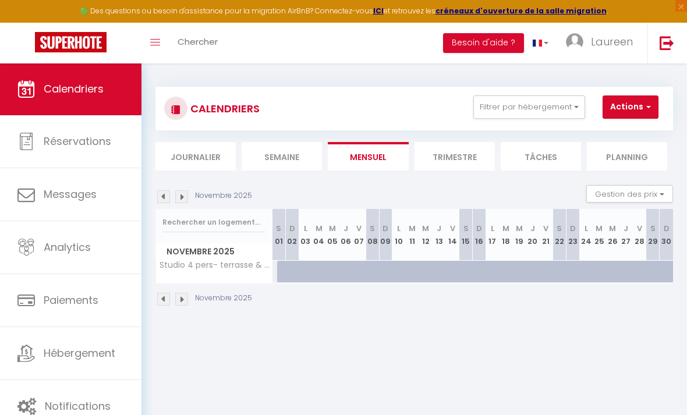
click at [183, 298] on img at bounding box center [181, 299] width 13 height 13
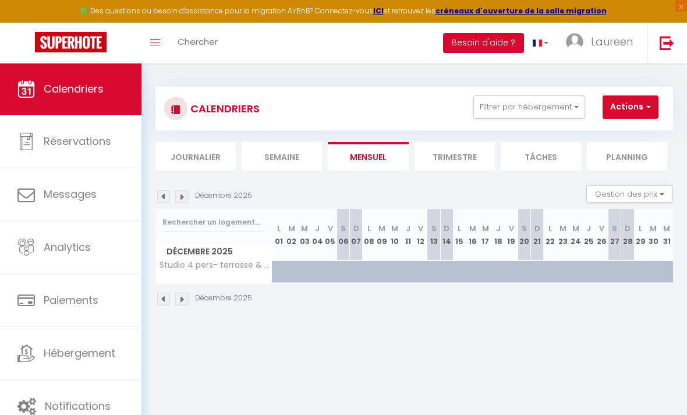
click at [190, 294] on div "Décembre 2025" at bounding box center [206, 299] width 100 height 13
click at [188, 295] on img at bounding box center [181, 299] width 13 height 13
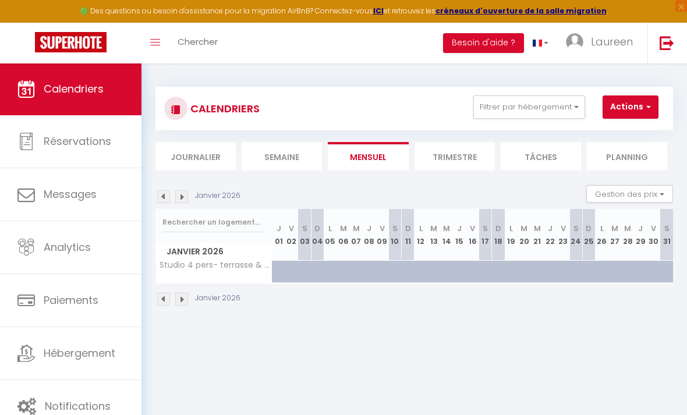
click at [168, 297] on img at bounding box center [163, 299] width 13 height 13
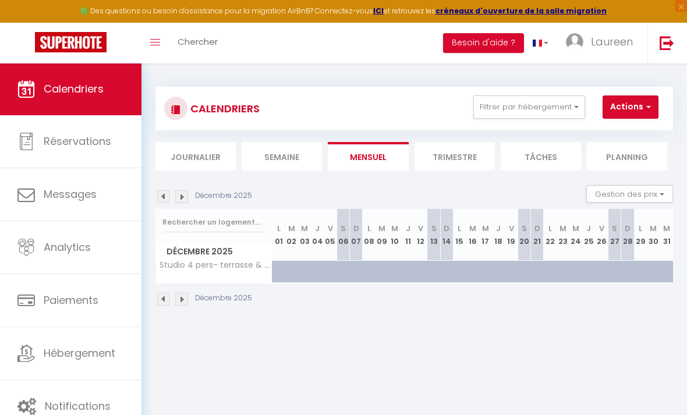
click at [165, 293] on img at bounding box center [163, 299] width 13 height 13
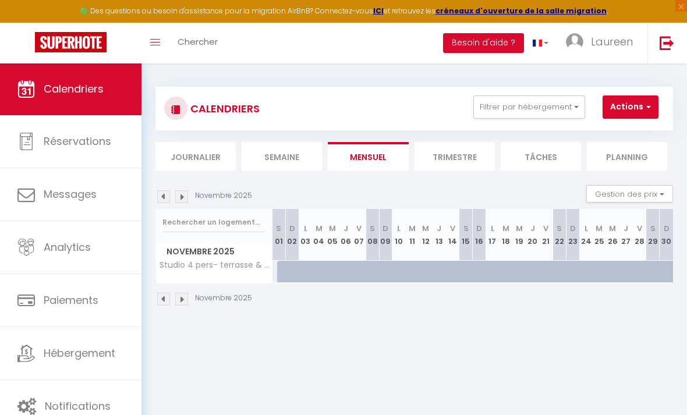
click at [286, 273] on div at bounding box center [291, 272] width 13 height 22
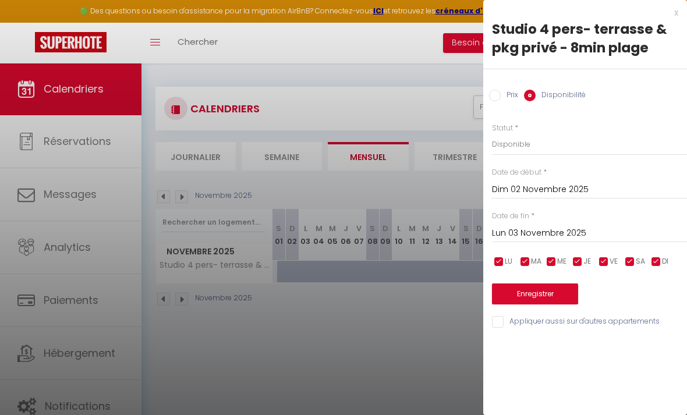
click at [577, 186] on input "Dim 02 Novembre 2025" at bounding box center [589, 189] width 195 height 15
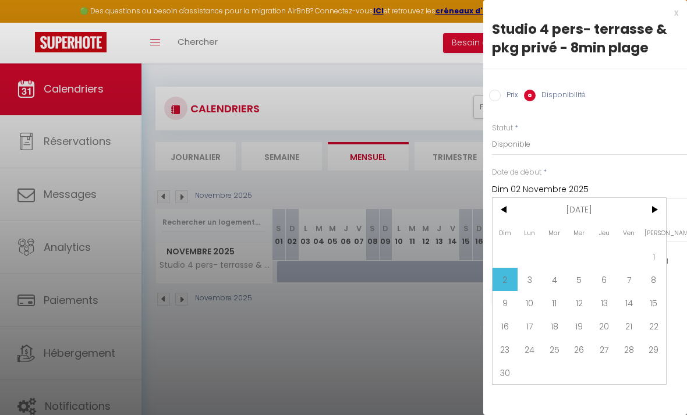
click at [649, 255] on span "1" at bounding box center [653, 256] width 25 height 23
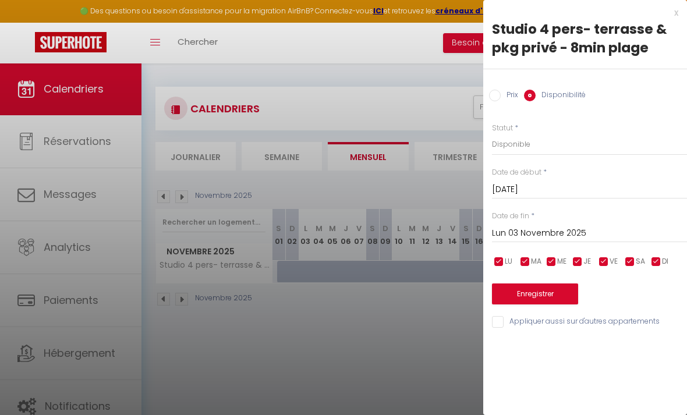
click at [546, 229] on input "Lun 03 Novembre 2025" at bounding box center [589, 233] width 195 height 15
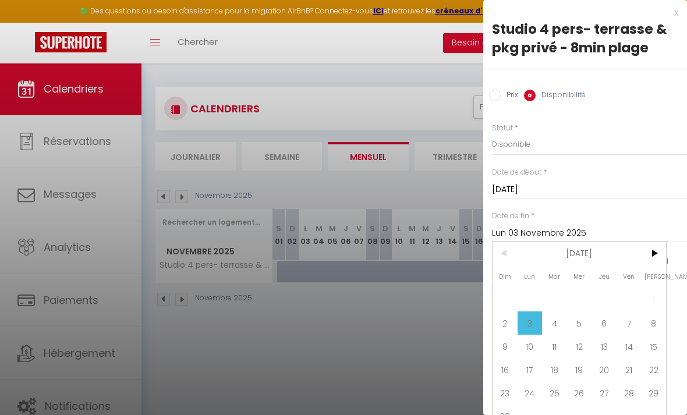
click at [649, 256] on span ">" at bounding box center [653, 253] width 25 height 23
click at [655, 252] on span ">" at bounding box center [653, 253] width 25 height 23
click at [652, 252] on span ">" at bounding box center [653, 253] width 25 height 23
click at [652, 249] on span ">" at bounding box center [653, 253] width 25 height 23
click at [506, 256] on span "<" at bounding box center [505, 253] width 25 height 23
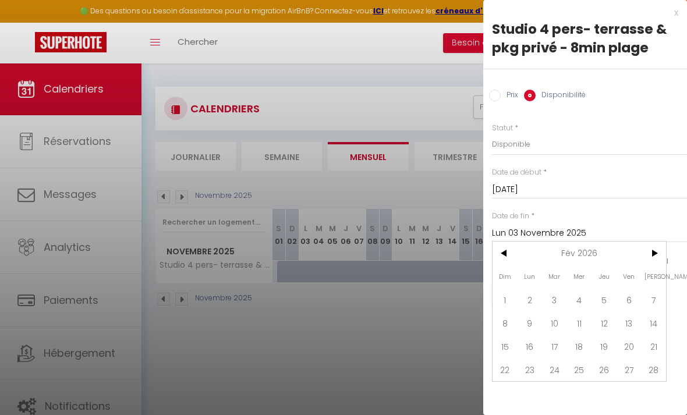
click at [509, 252] on span "<" at bounding box center [505, 253] width 25 height 23
click at [654, 395] on span "31" at bounding box center [653, 393] width 25 height 23
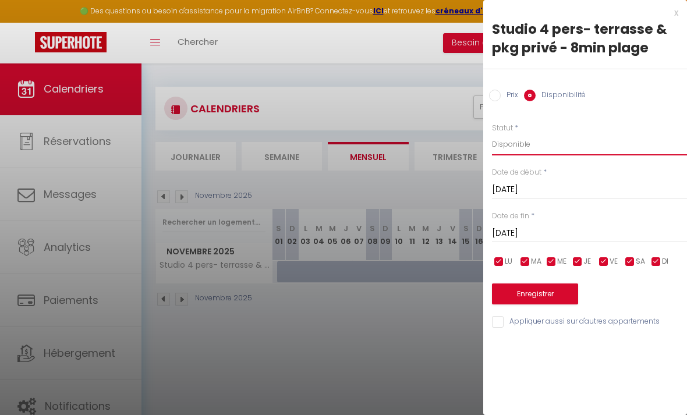
click at [579, 144] on select "Disponible Indisponible" at bounding box center [589, 144] width 195 height 22
click at [547, 290] on button "Enregistrer" at bounding box center [535, 294] width 86 height 21
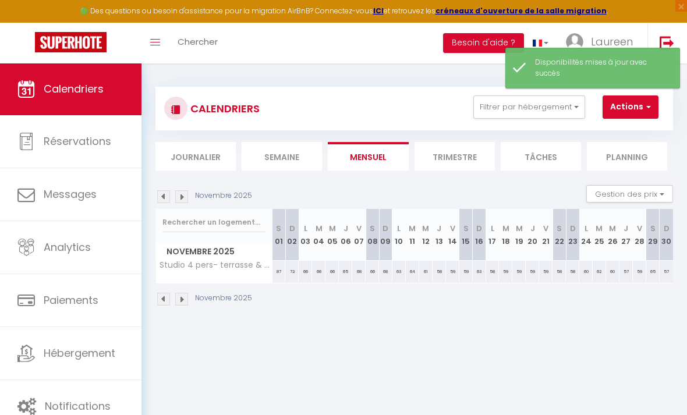
click at [188, 291] on div "Novembre 2025" at bounding box center [415, 301] width 518 height 34
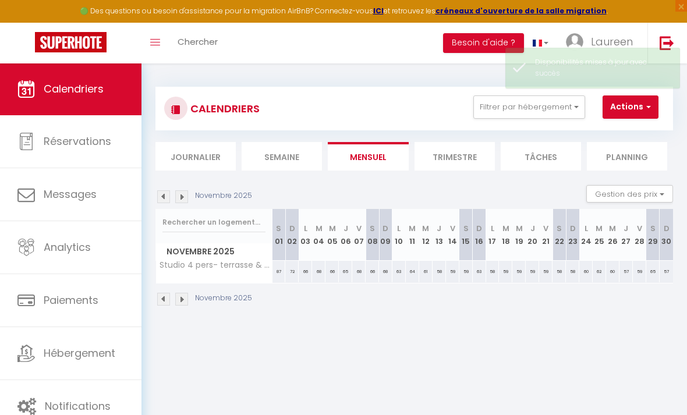
click at [181, 299] on img at bounding box center [181, 299] width 13 height 13
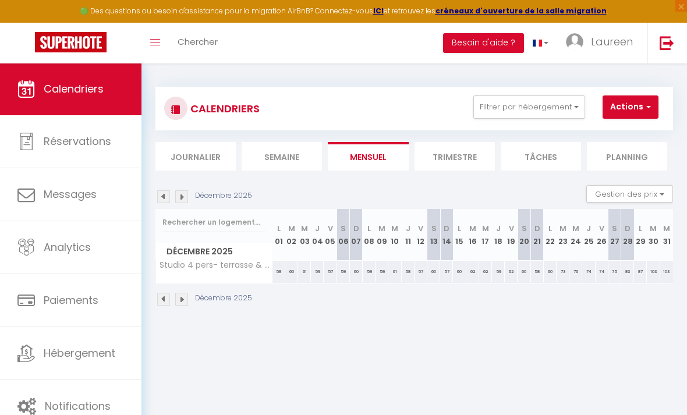
click at [183, 303] on img at bounding box center [181, 299] width 13 height 13
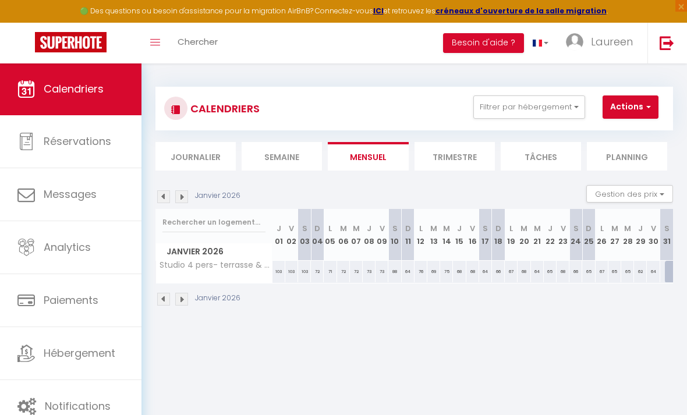
click at [185, 297] on img at bounding box center [181, 299] width 13 height 13
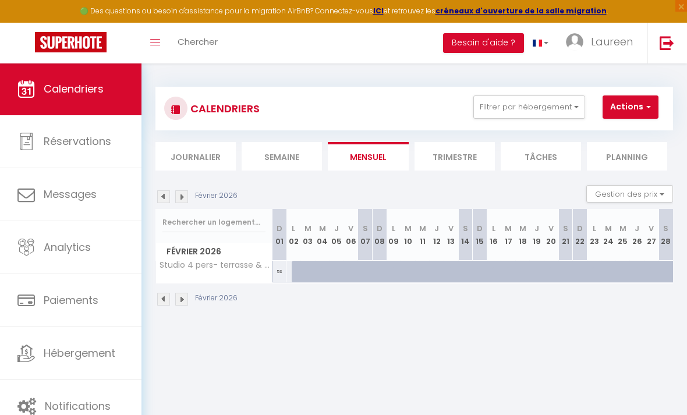
click at [163, 295] on img at bounding box center [163, 299] width 13 height 13
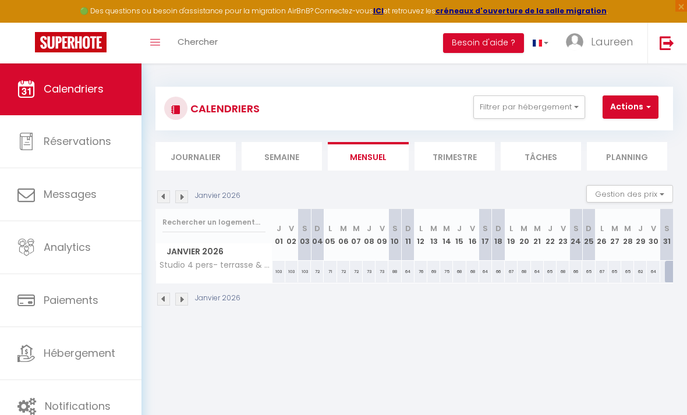
click at [164, 295] on img at bounding box center [163, 299] width 13 height 13
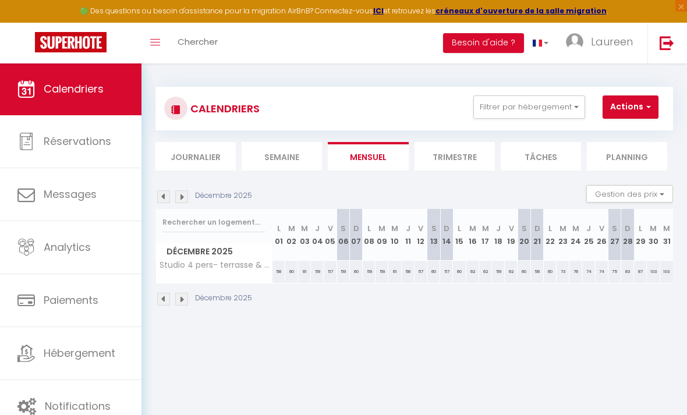
click at [167, 294] on img at bounding box center [163, 299] width 13 height 13
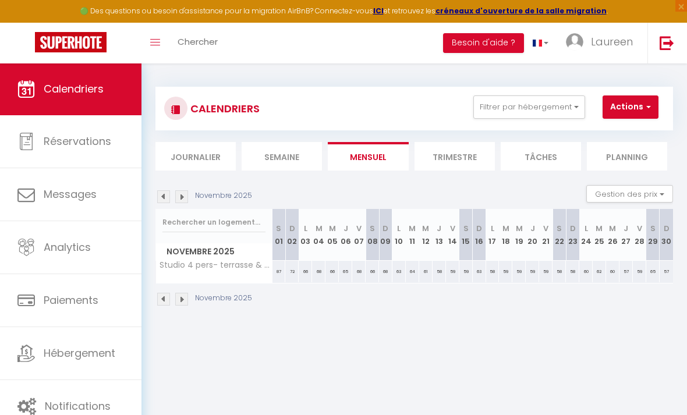
click at [497, 266] on div "58" at bounding box center [492, 272] width 13 height 22
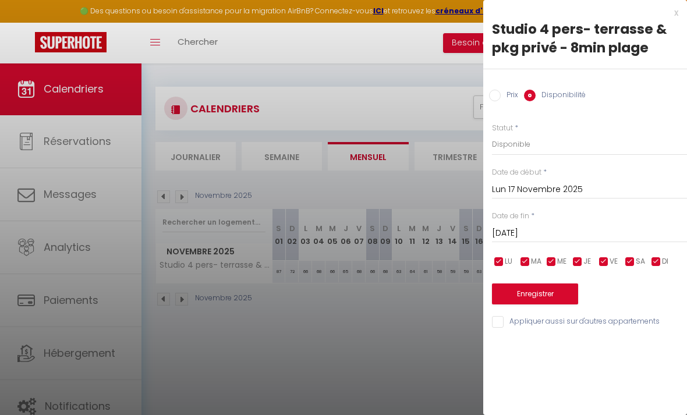
click at [556, 236] on input "[DATE]" at bounding box center [589, 233] width 195 height 15
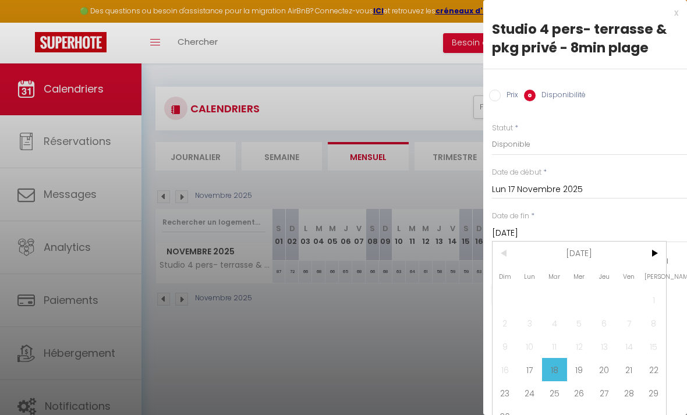
click at [628, 375] on span "21" at bounding box center [629, 369] width 25 height 23
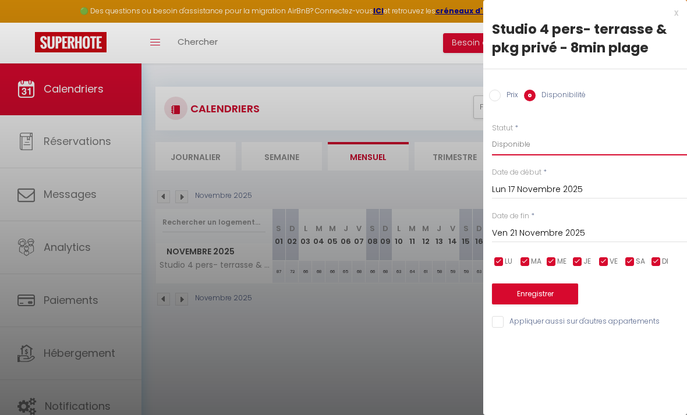
click at [595, 142] on select "Disponible Indisponible" at bounding box center [589, 144] width 195 height 22
click at [554, 292] on button "Enregistrer" at bounding box center [535, 294] width 86 height 21
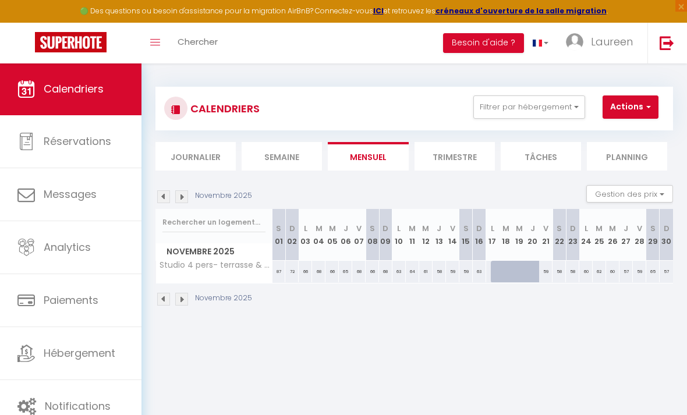
click at [183, 191] on img at bounding box center [181, 196] width 13 height 13
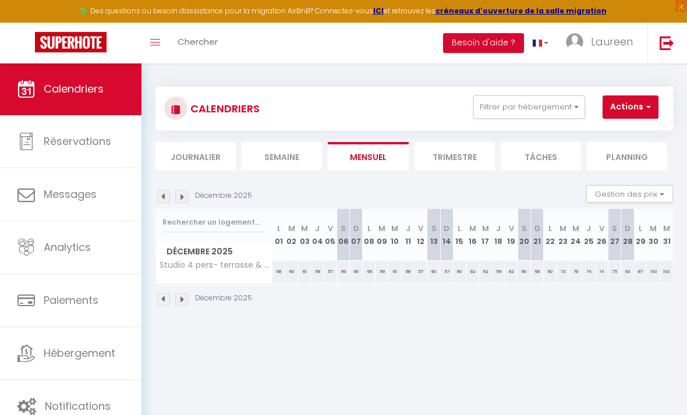
click at [370, 264] on div "59" at bounding box center [369, 272] width 13 height 22
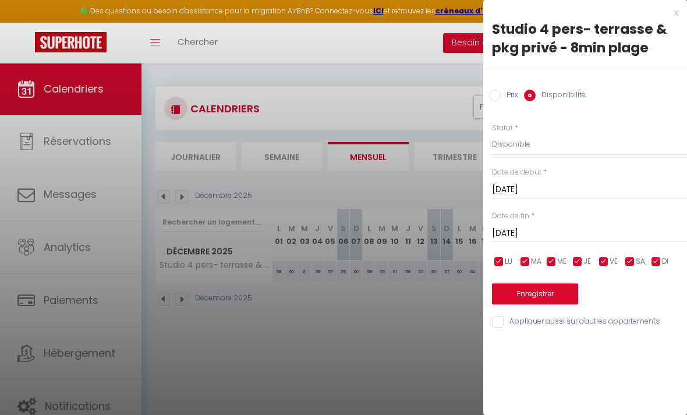
click at [543, 232] on input "[DATE]" at bounding box center [589, 233] width 195 height 15
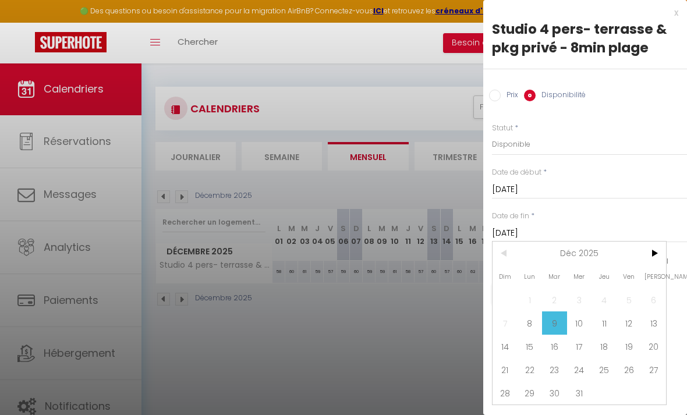
click at [630, 324] on span "12" at bounding box center [629, 323] width 25 height 23
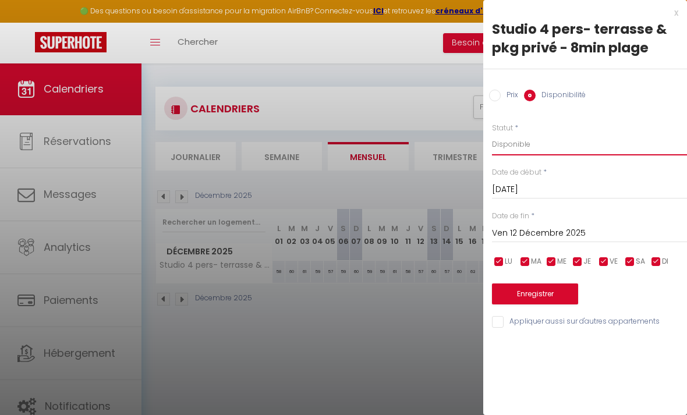
click at [549, 137] on select "Disponible Indisponible" at bounding box center [589, 144] width 195 height 22
click at [555, 293] on button "Enregistrer" at bounding box center [535, 294] width 86 height 21
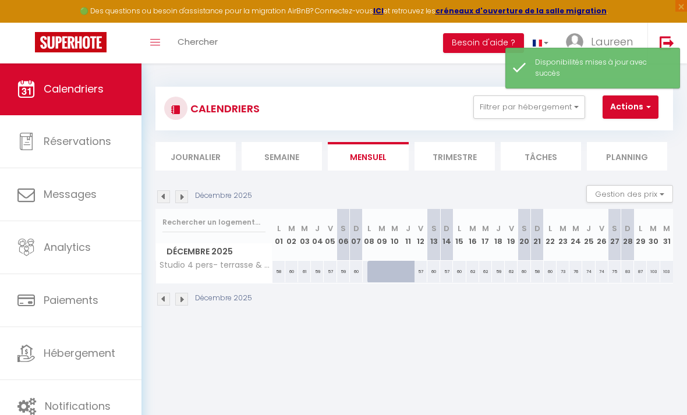
click at [185, 193] on img at bounding box center [181, 196] width 13 height 13
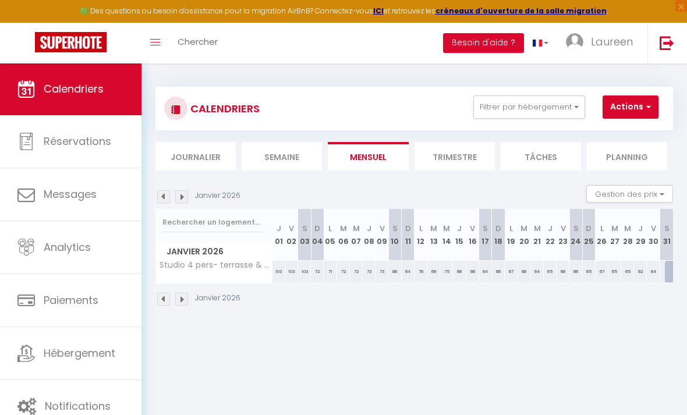
click at [329, 271] on div "71" at bounding box center [330, 272] width 13 height 22
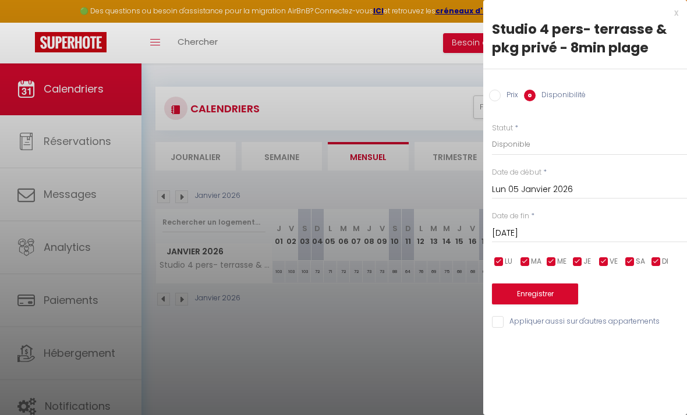
click at [542, 229] on input "[DATE]" at bounding box center [589, 233] width 195 height 15
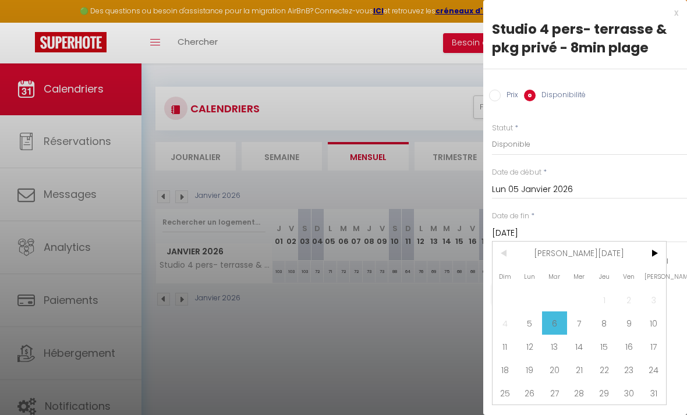
click at [629, 325] on span "9" at bounding box center [629, 323] width 25 height 23
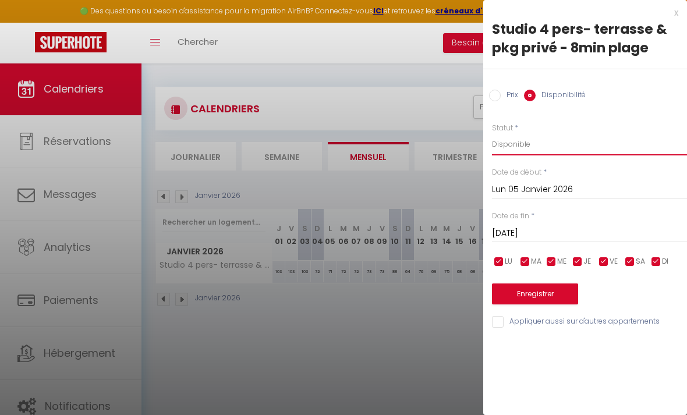
click at [553, 142] on select "Disponible Indisponible" at bounding box center [589, 144] width 195 height 22
click at [547, 289] on button "Enregistrer" at bounding box center [535, 294] width 86 height 21
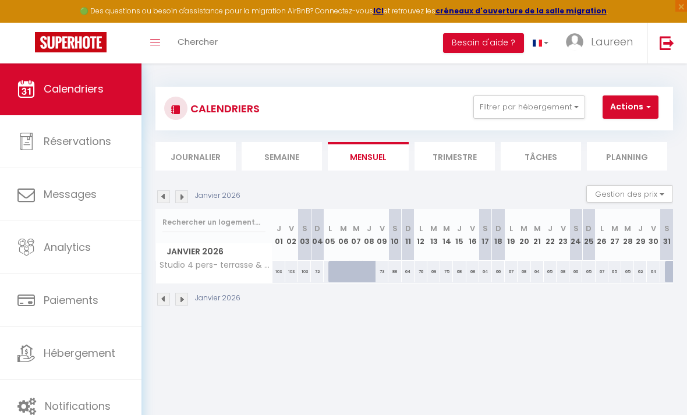
click at [166, 192] on img at bounding box center [163, 196] width 13 height 13
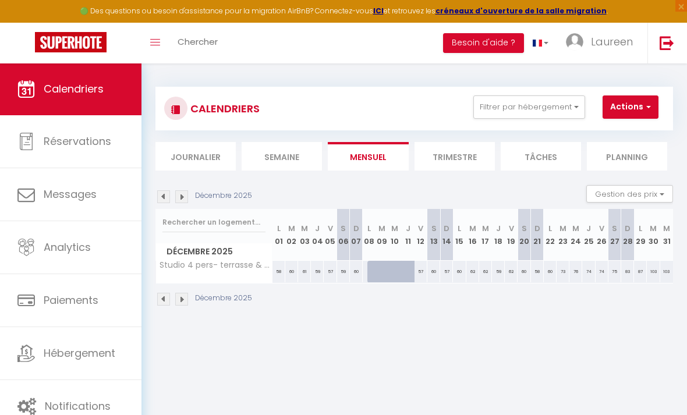
click at [165, 194] on img at bounding box center [163, 196] width 13 height 13
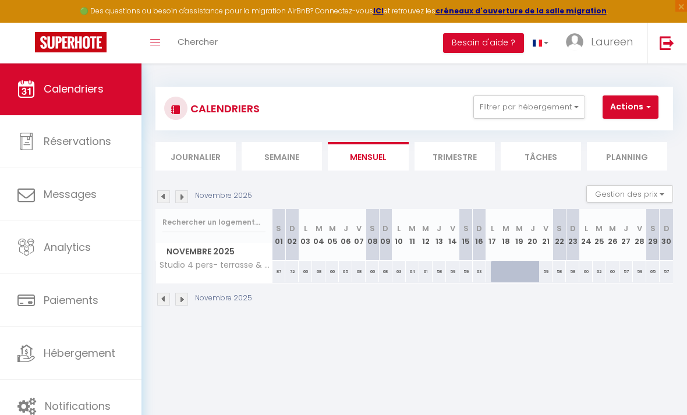
click at [165, 192] on img at bounding box center [163, 196] width 13 height 13
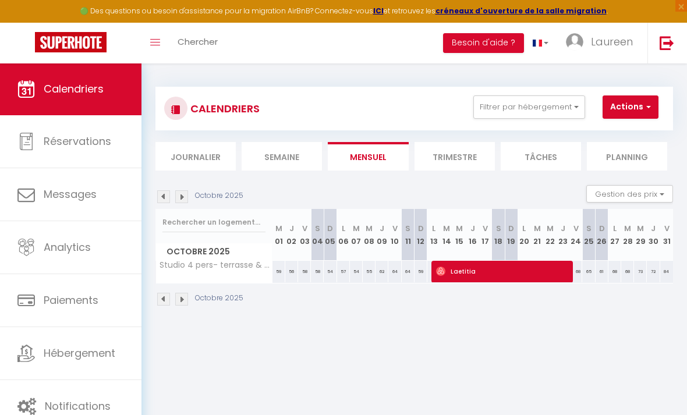
click at [87, 299] on span "Paiements" at bounding box center [71, 300] width 55 height 15
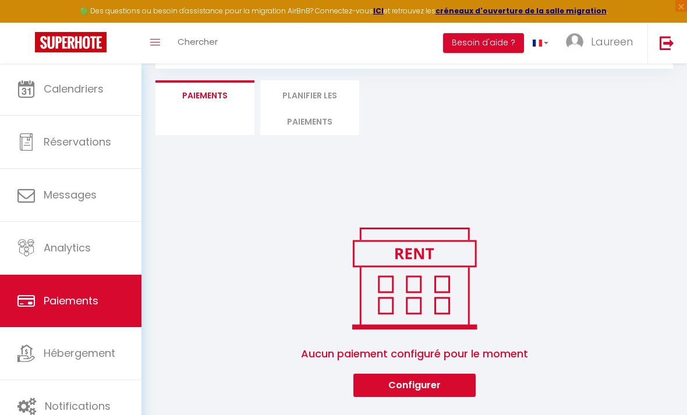
scroll to position [73, 0]
click at [429, 374] on button "Configurer" at bounding box center [415, 385] width 122 height 23
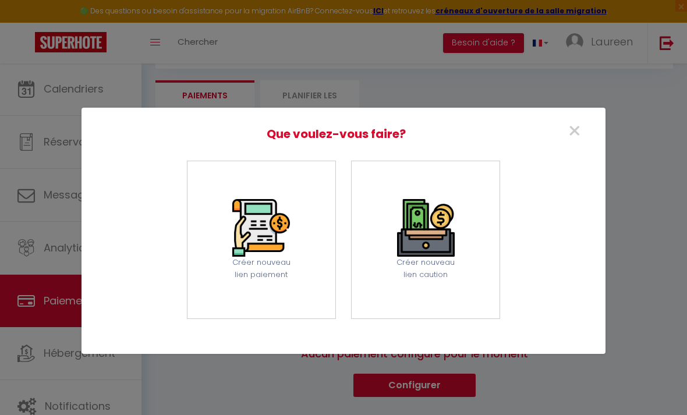
click at [574, 131] on span "×" at bounding box center [574, 131] width 15 height 33
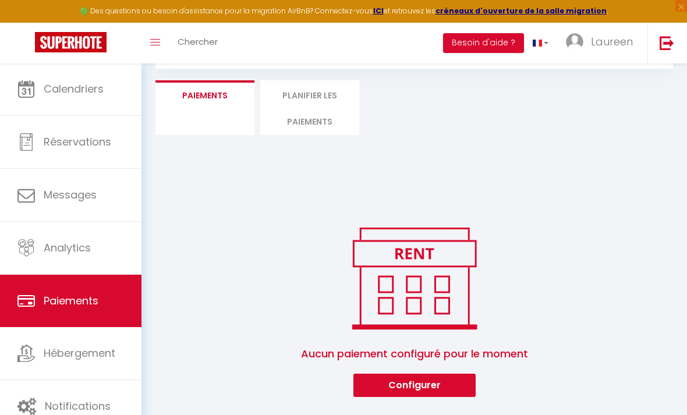
click at [87, 146] on span "Réservations" at bounding box center [78, 142] width 68 height 15
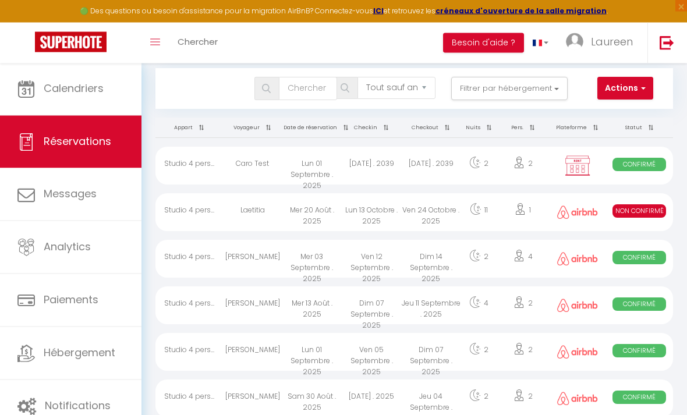
scroll to position [13, 0]
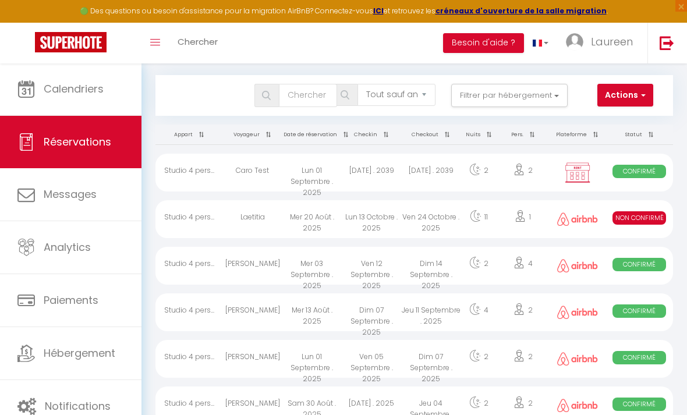
click at [625, 90] on button "Actions" at bounding box center [626, 95] width 56 height 23
click at [572, 117] on link "Nouvelle Réservation" at bounding box center [590, 120] width 125 height 15
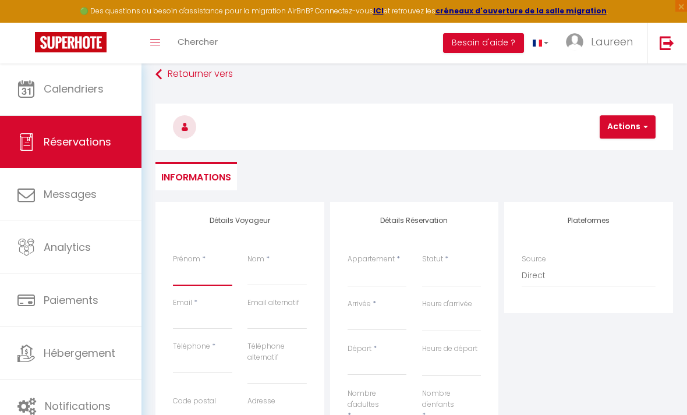
click at [189, 280] on input "Prénom" at bounding box center [202, 275] width 59 height 21
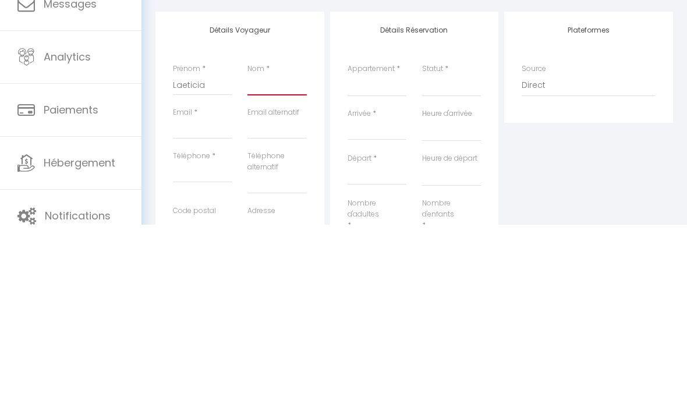
click at [266, 265] on input "Nom" at bounding box center [277, 275] width 59 height 21
click at [269, 265] on input "Nom" at bounding box center [277, 275] width 59 height 21
paste input "Sidjilani"
click at [201, 309] on input "Email client" at bounding box center [202, 319] width 59 height 21
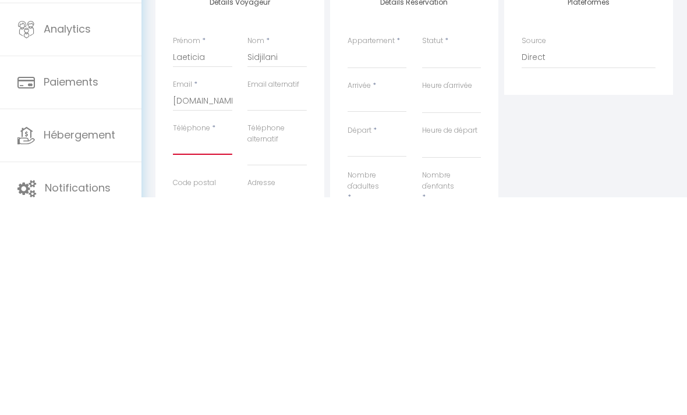
click at [206, 352] on input "Téléphone" at bounding box center [202, 362] width 59 height 21
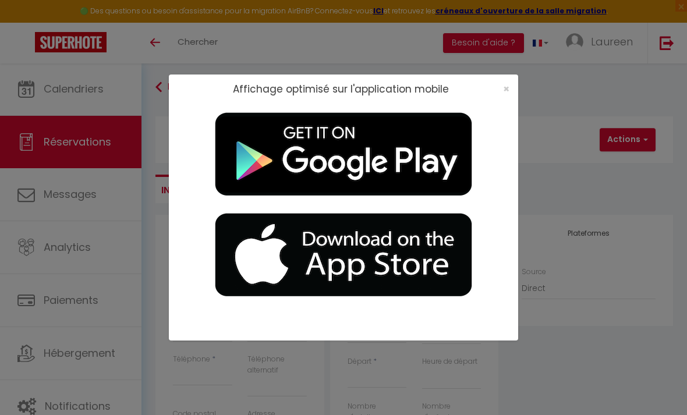
click at [508, 96] on span "×" at bounding box center [506, 89] width 6 height 15
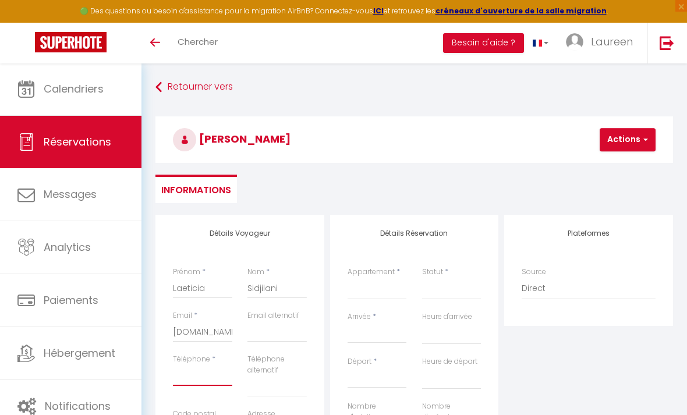
click at [203, 376] on input "Téléphone" at bounding box center [202, 375] width 59 height 21
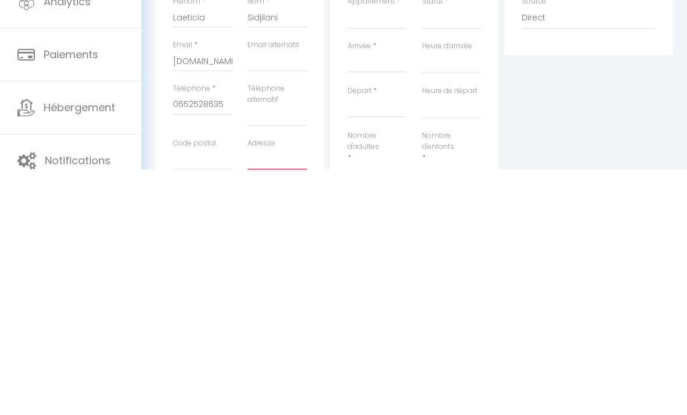
click at [248, 395] on input "Adresse" at bounding box center [277, 405] width 59 height 21
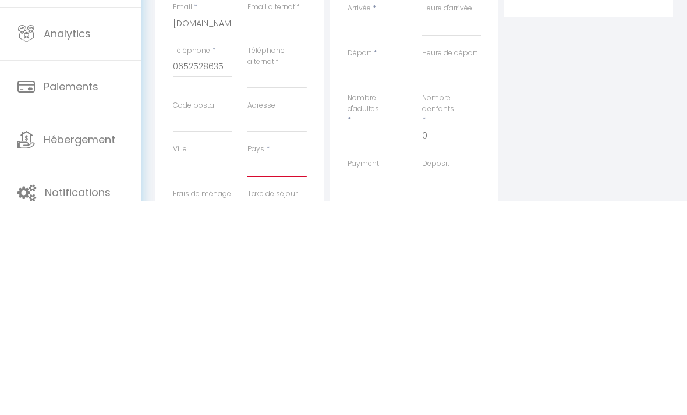
click at [278, 369] on select "[GEOGRAPHIC_DATA] [GEOGRAPHIC_DATA] [GEOGRAPHIC_DATA] [GEOGRAPHIC_DATA] [GEOGRA…" at bounding box center [277, 380] width 59 height 22
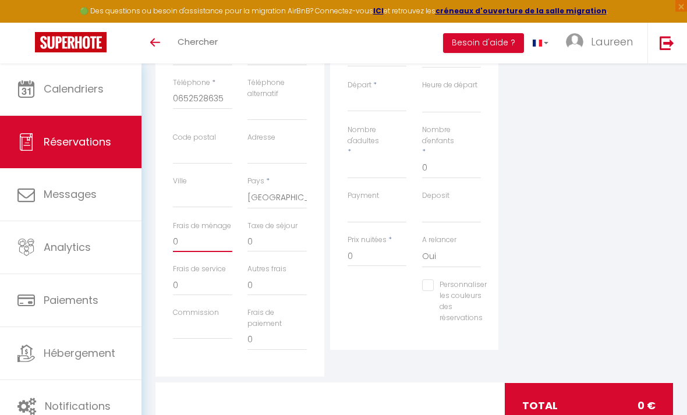
click at [200, 241] on input "0" at bounding box center [202, 241] width 59 height 21
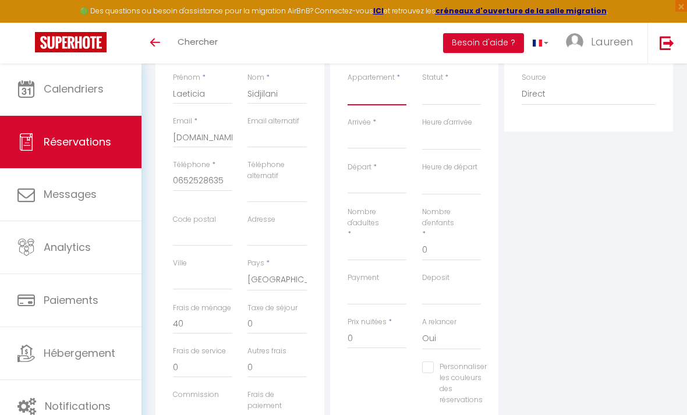
click at [381, 93] on select "Maison avec jardin, clim, wifi, tram,commerces Studio 4 pers- terrasse & pkg pr…" at bounding box center [377, 94] width 59 height 22
click at [446, 94] on select "Confirmé Non Confirmé [PERSON_NAME] par le voyageur No Show Request" at bounding box center [451, 94] width 59 height 22
click at [378, 137] on input "Arrivée" at bounding box center [377, 139] width 59 height 15
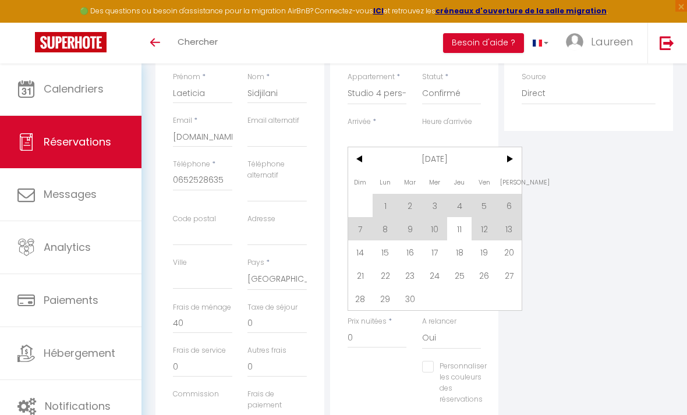
click at [512, 158] on span ">" at bounding box center [509, 158] width 25 height 23
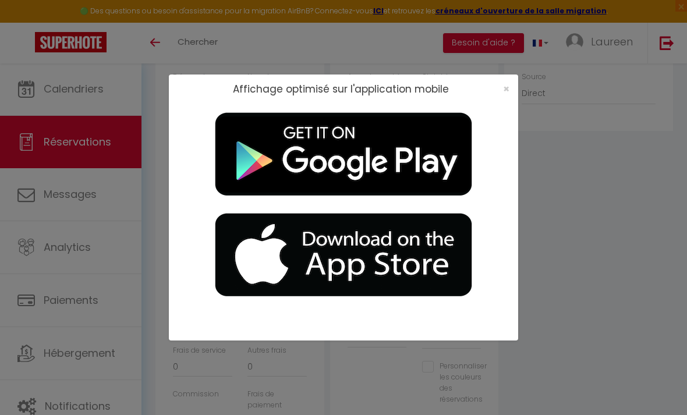
scroll to position [256, 0]
click at [506, 96] on span "×" at bounding box center [506, 89] width 6 height 15
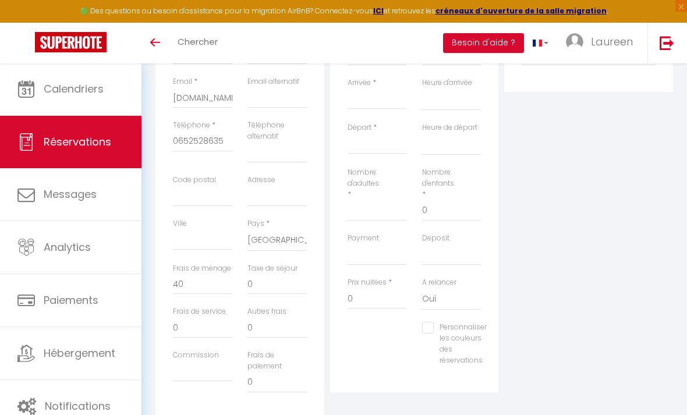
scroll to position [179, 0]
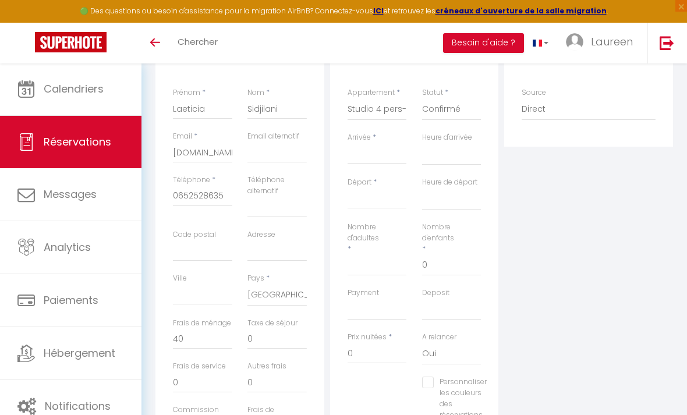
click at [389, 150] on input "Arrivée" at bounding box center [377, 154] width 59 height 15
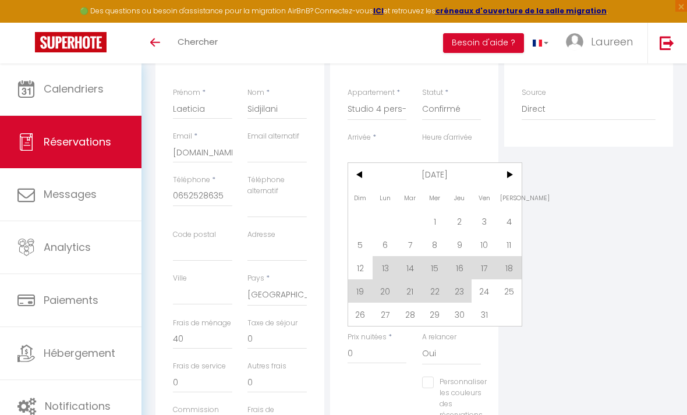
click at [388, 269] on span "13" at bounding box center [385, 267] width 25 height 23
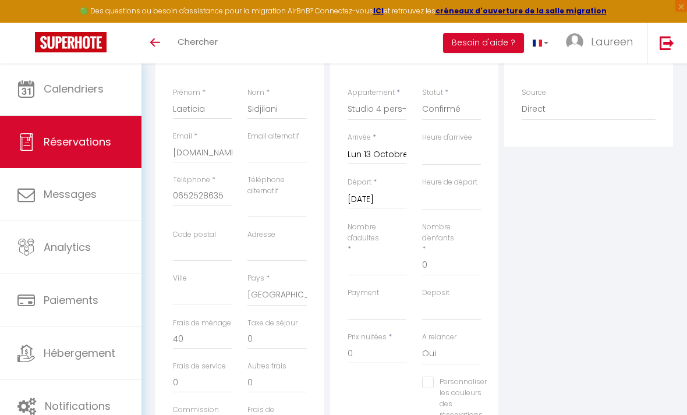
click at [393, 201] on input "[DATE]" at bounding box center [377, 199] width 59 height 15
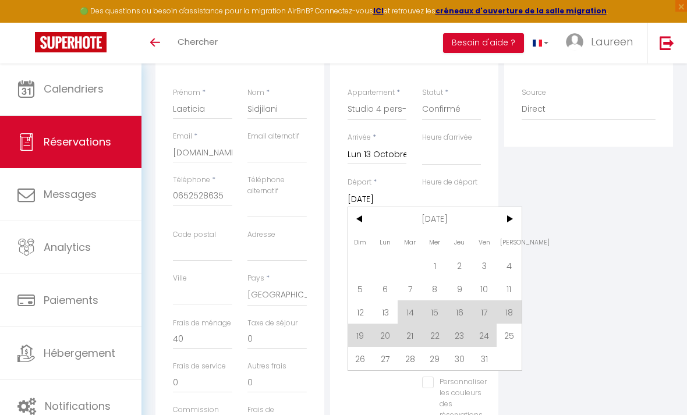
click at [488, 333] on span "24" at bounding box center [484, 335] width 25 height 23
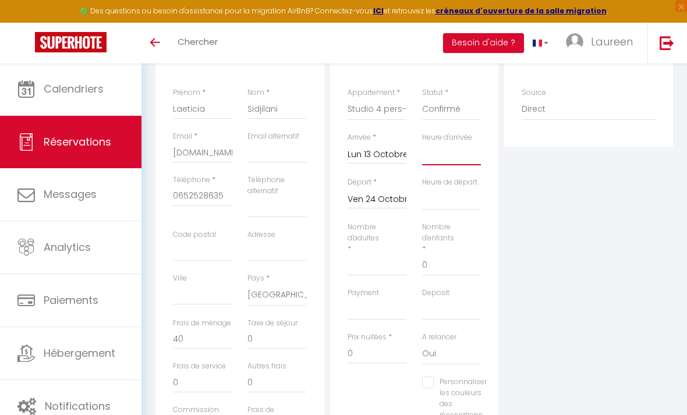
click at [460, 151] on select "00:00 00:30 01:00 01:30 02:00 02:30 03:00 03:30 04:00 04:30 05:00 05:30 06:00 0…" at bounding box center [451, 154] width 59 height 22
click at [454, 198] on select "00:00 00:30 01:00 01:30 02:00 02:30 03:00 03:30 04:00 04:30 05:00 05:30 06:00 0…" at bounding box center [451, 199] width 59 height 22
click at [372, 260] on input "Nombre d'adultes" at bounding box center [377, 265] width 59 height 21
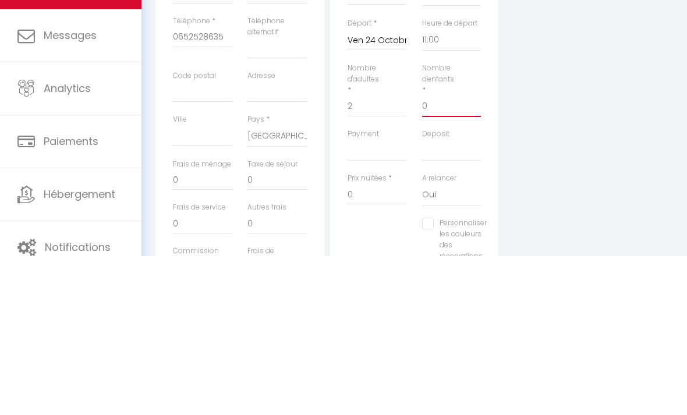
click at [439, 255] on input "0" at bounding box center [451, 265] width 59 height 21
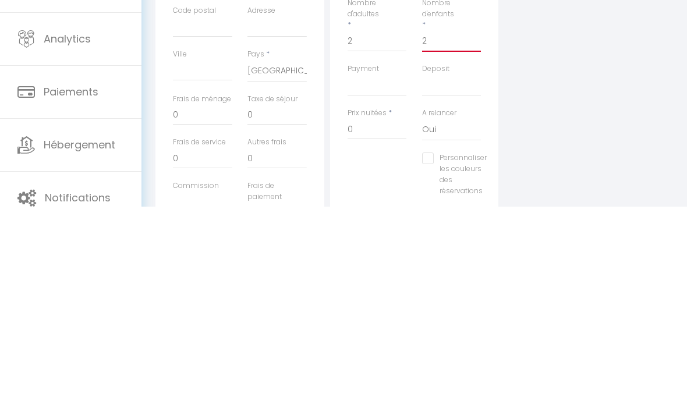
scroll to position [197, 0]
click at [391, 280] on select "OK KO" at bounding box center [377, 291] width 59 height 22
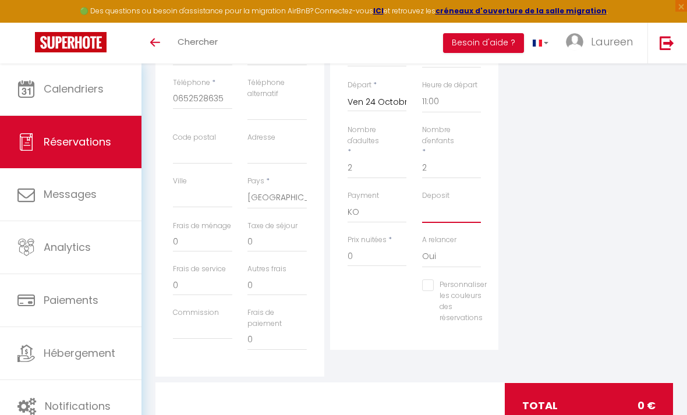
click at [449, 208] on select "OK KO" at bounding box center [451, 212] width 59 height 22
click at [371, 246] on input "0" at bounding box center [377, 256] width 59 height 21
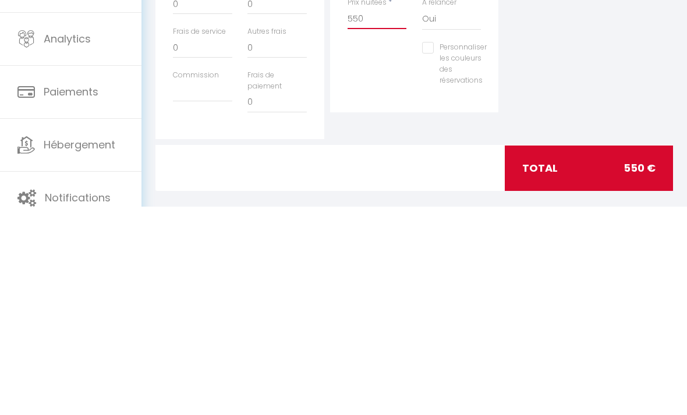
scroll to position [307, 0]
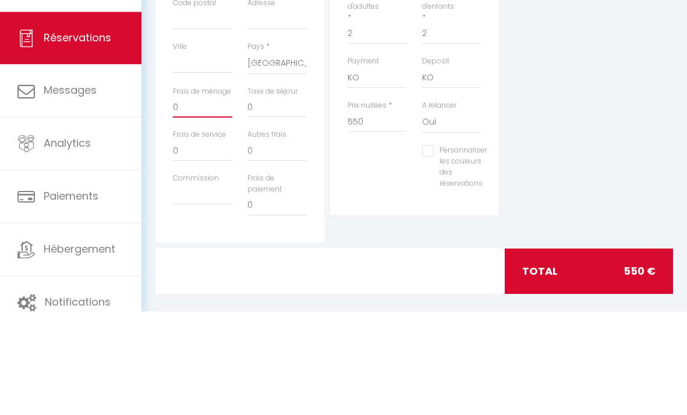
click at [209, 201] on input "0" at bounding box center [202, 211] width 59 height 21
click at [533, 123] on div "Plateformes Source Direct [DOMAIN_NAME] [DOMAIN_NAME] Chalet montagne Expedia G…" at bounding box center [588, 127] width 175 height 439
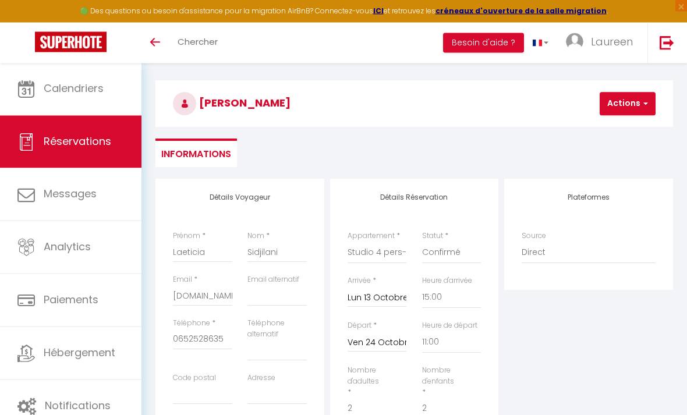
scroll to position [0, 0]
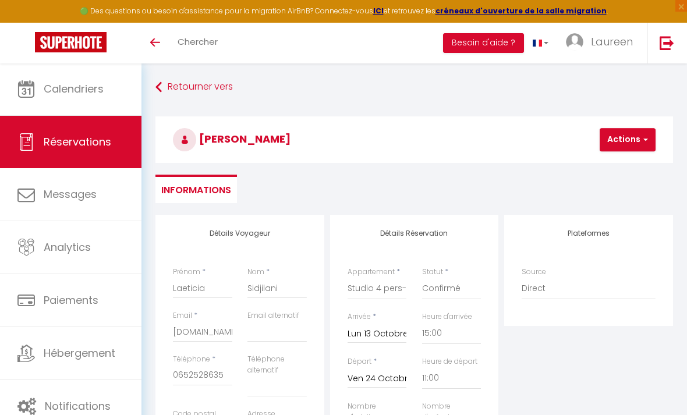
click at [638, 143] on button "Actions" at bounding box center [628, 139] width 56 height 23
click at [629, 163] on link "Enregistrer" at bounding box center [638, 165] width 92 height 15
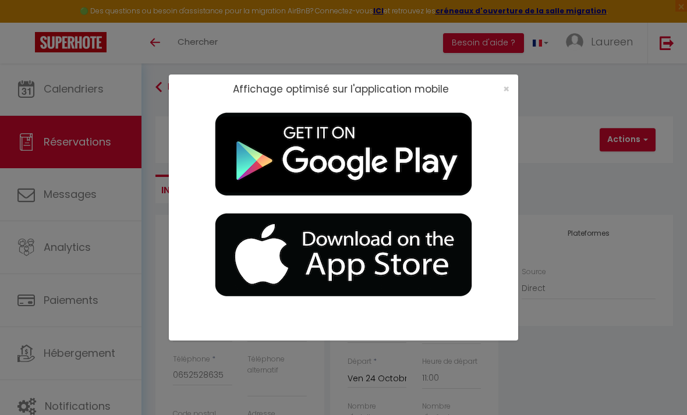
click at [508, 83] on span "×" at bounding box center [506, 89] width 6 height 15
